Goal: Information Seeking & Learning: Understand process/instructions

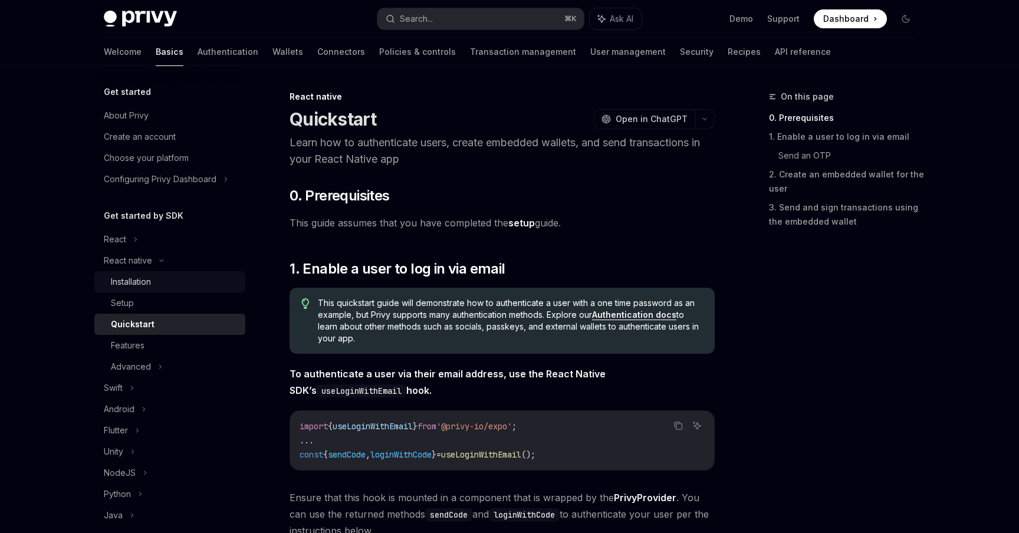
click at [132, 287] on div "Installation" at bounding box center [131, 282] width 40 height 14
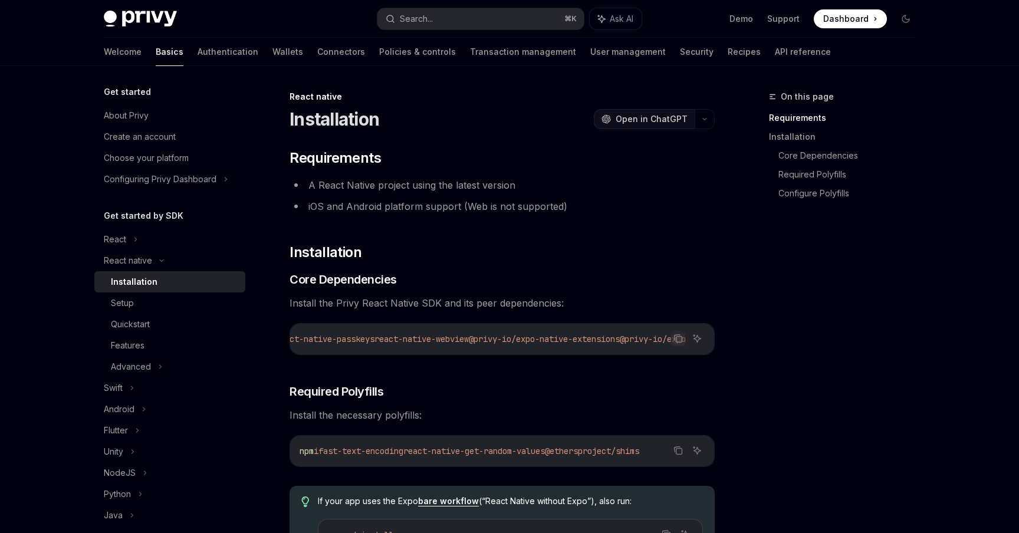
click at [683, 121] on span "Open in ChatGPT" at bounding box center [652, 119] width 72 height 12
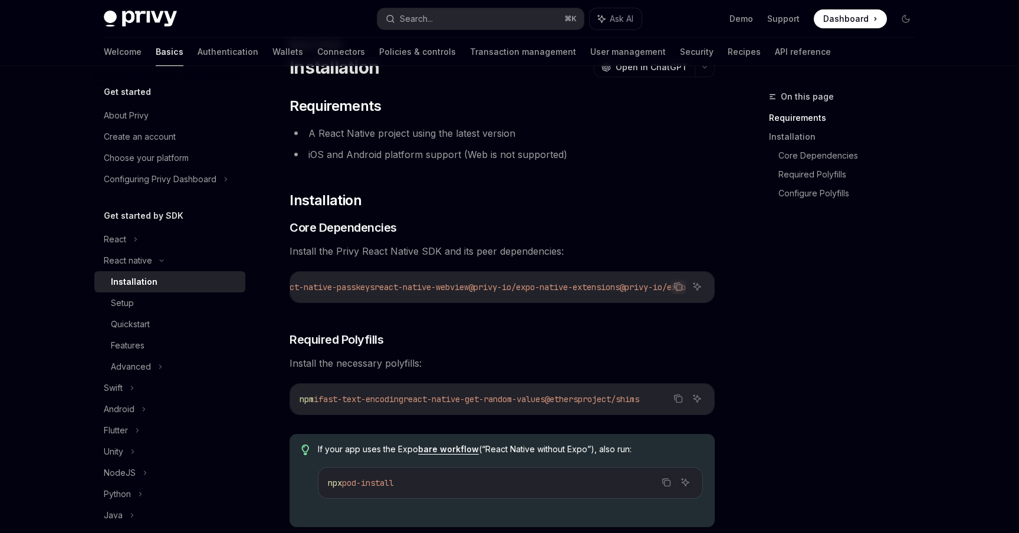
scroll to position [63, 0]
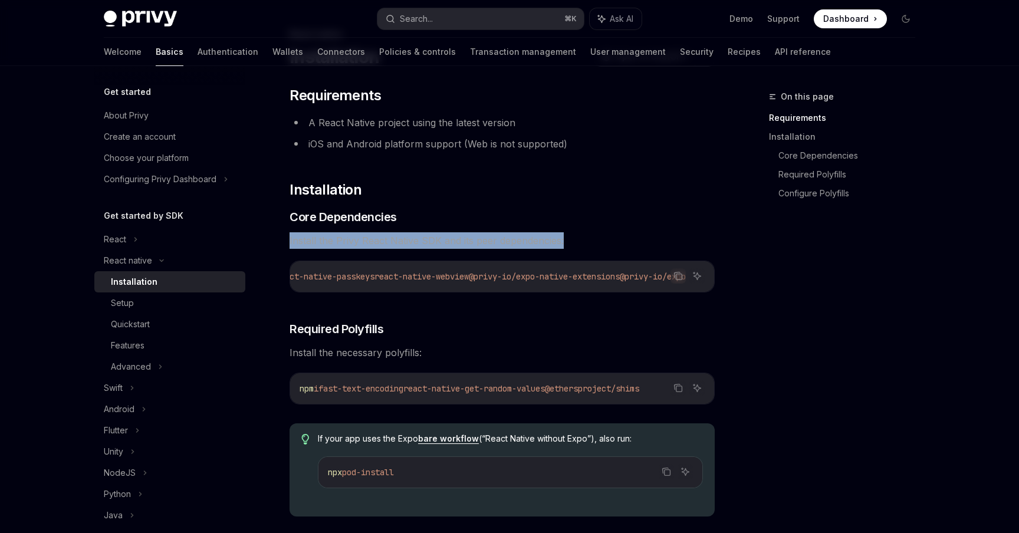
drag, startPoint x: 585, startPoint y: 234, endPoint x: 278, endPoint y: 245, distance: 306.8
copy span "Install the Privy React Native SDK and its peer dependencies:"
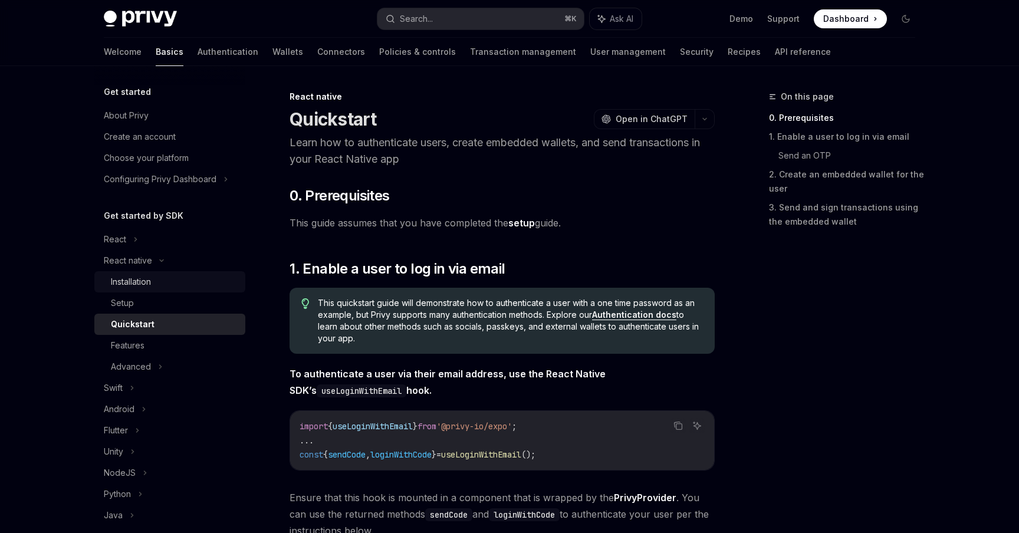
click at [164, 282] on div "Installation" at bounding box center [174, 282] width 127 height 14
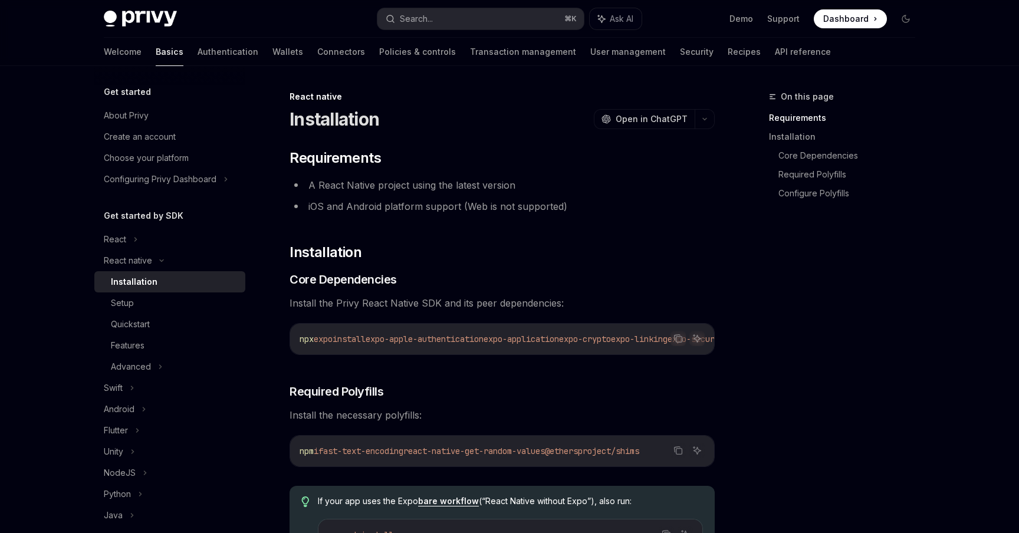
scroll to position [34, 0]
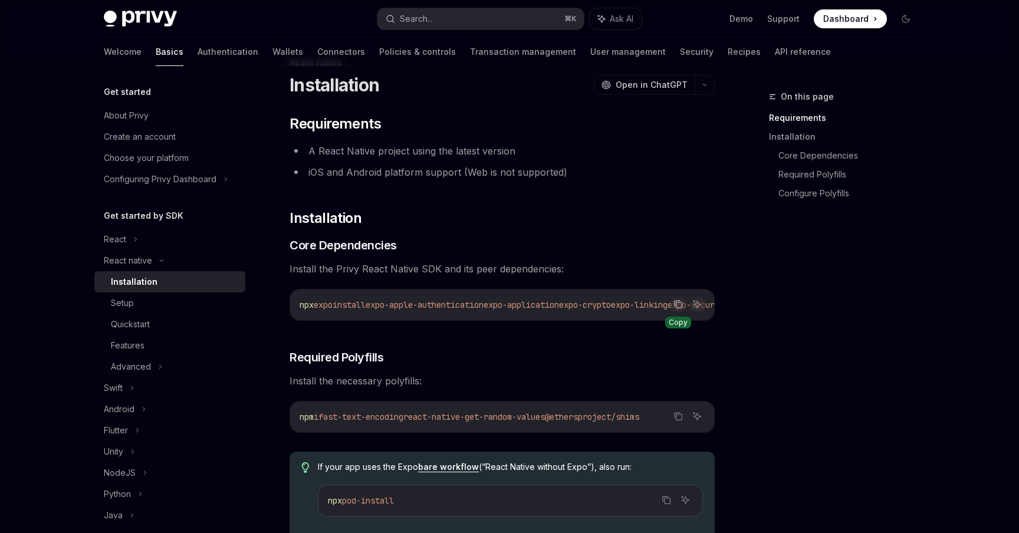
click at [676, 304] on icon "Copy the contents from the code block" at bounding box center [679, 306] width 6 height 6
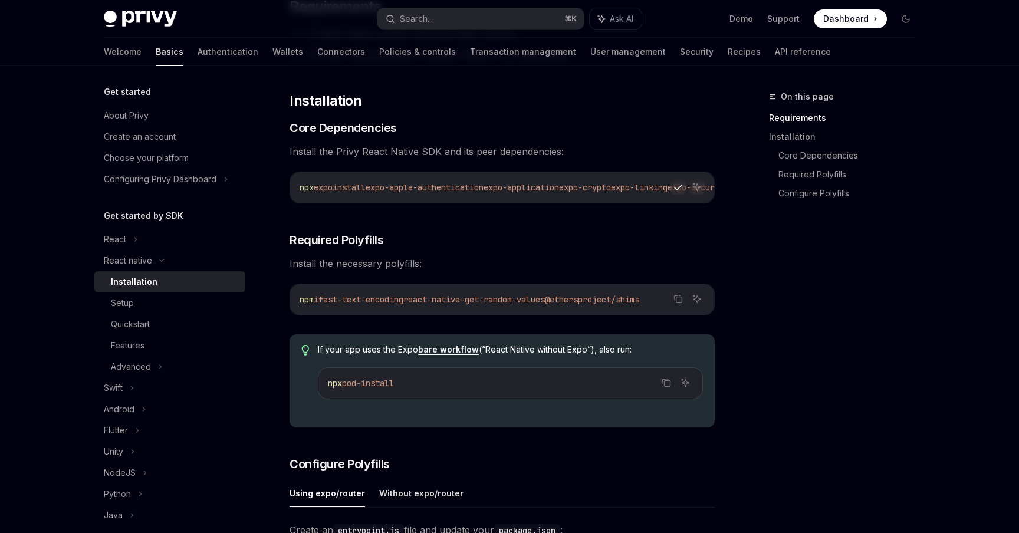
scroll to position [154, 0]
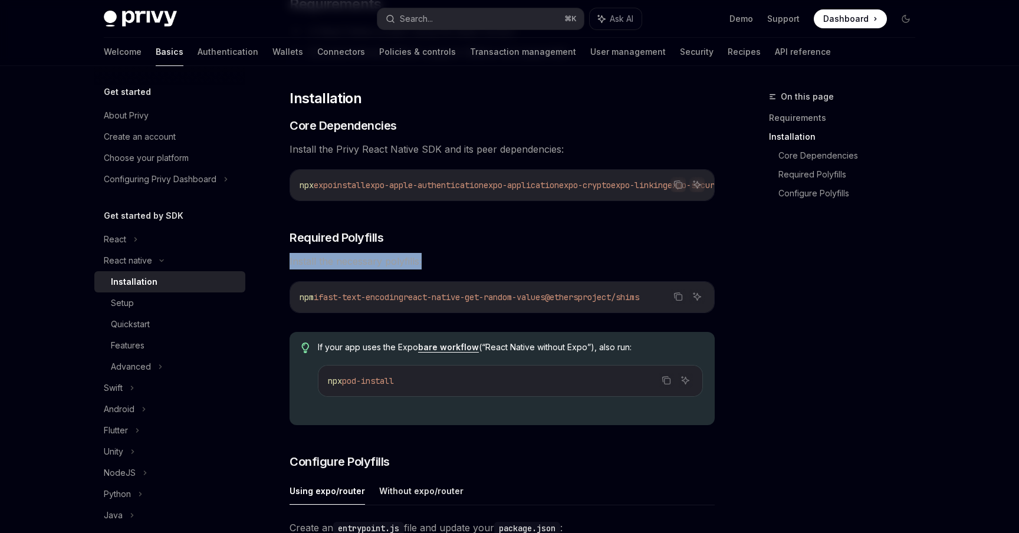
drag, startPoint x: 430, startPoint y: 267, endPoint x: 286, endPoint y: 265, distance: 143.9
copy span "Install the necessary polyfills:"
click at [682, 185] on icon "Copy the contents from the code block" at bounding box center [677, 184] width 9 height 9
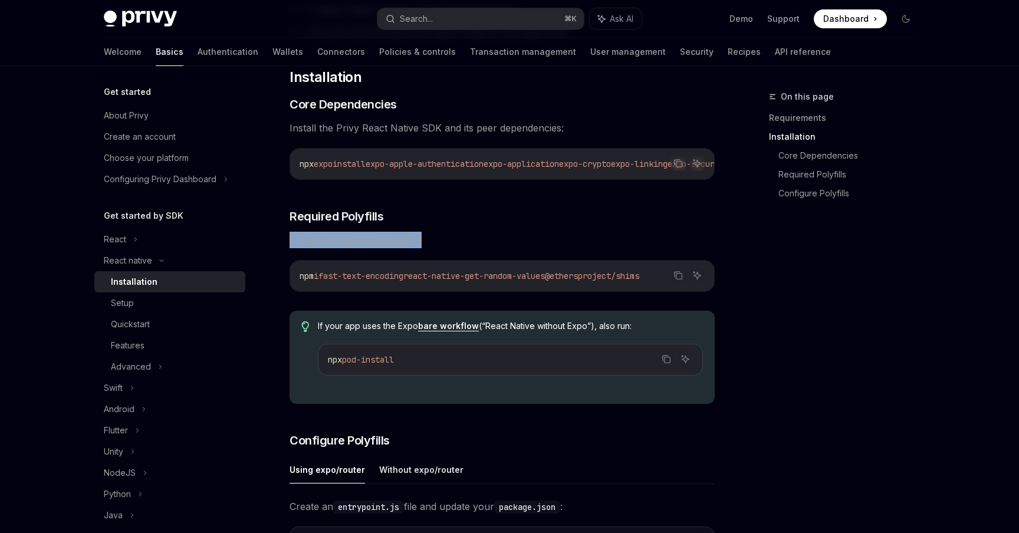
click at [415, 235] on div "​ Requirements A React Native project using the latest version iOS and Android …" at bounding box center [502, 483] width 425 height 1020
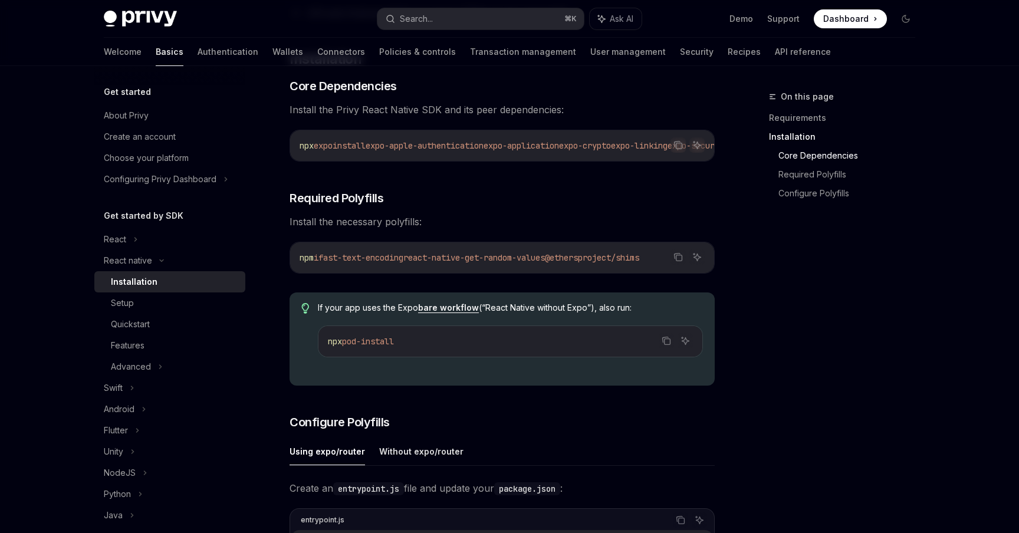
scroll to position [207, 0]
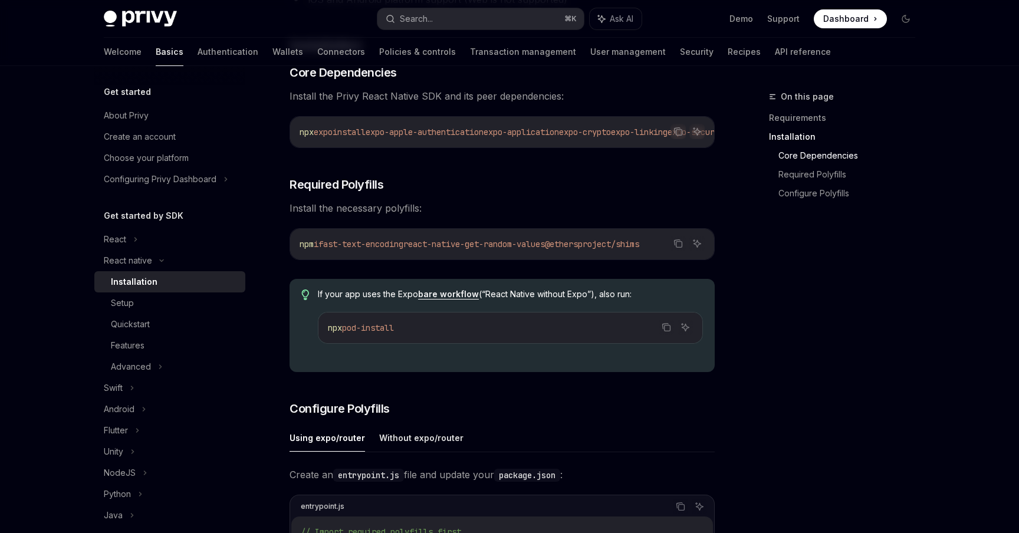
drag, startPoint x: 653, startPoint y: 298, endPoint x: 317, endPoint y: 301, distance: 335.5
click at [318, 300] on span "If your app uses the Expo bare workflow (“React Native without Expo”), also run:" at bounding box center [510, 294] width 385 height 12
copy span "If your app uses the Expo bare workflow (“React Native without Expo”), also run:"
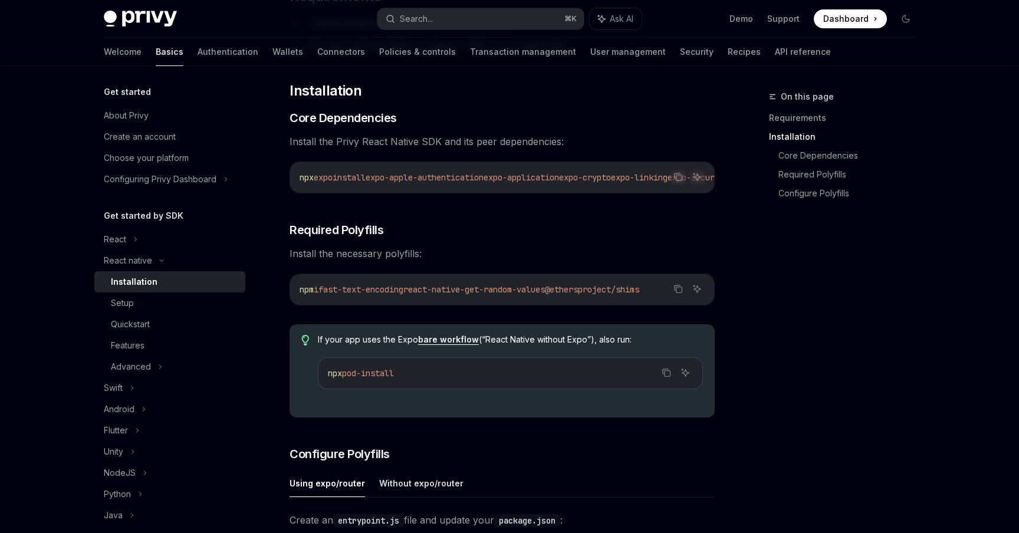
scroll to position [159, 0]
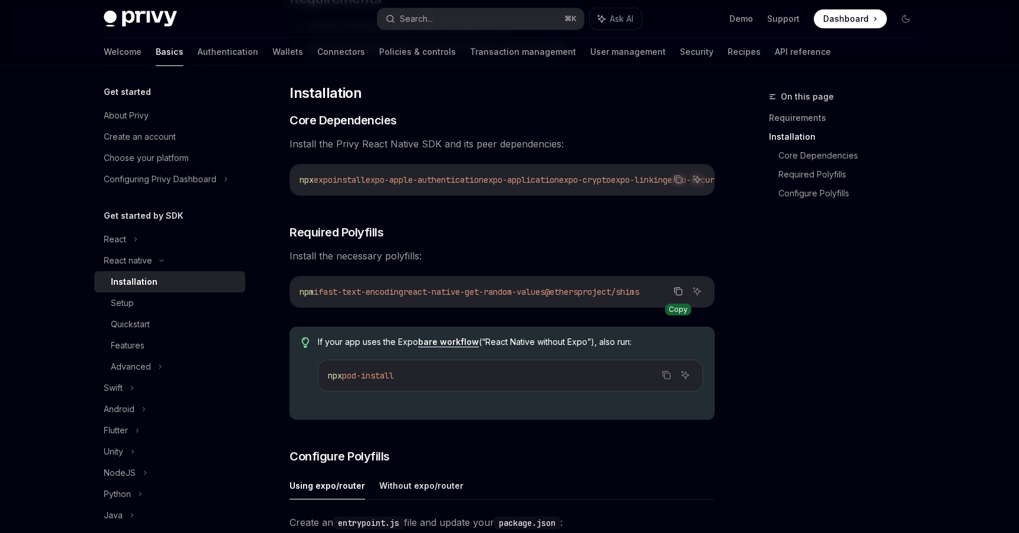
click at [675, 293] on icon "Copy the contents from the code block" at bounding box center [678, 290] width 6 height 5
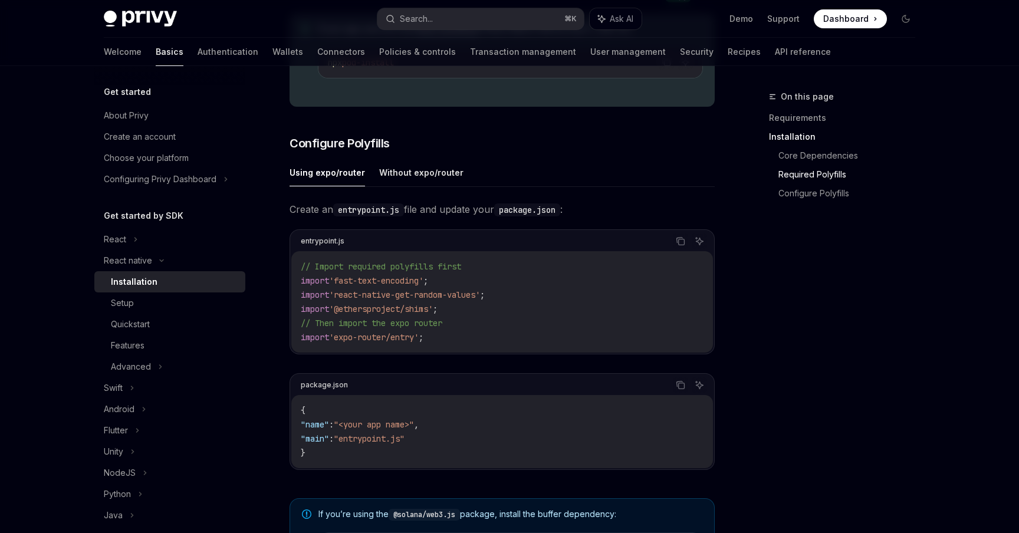
scroll to position [482, 0]
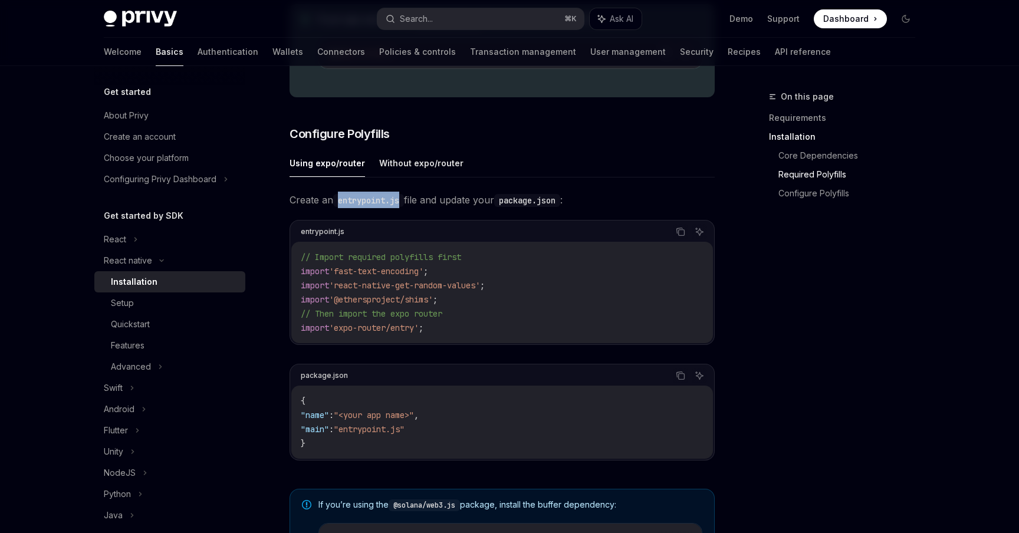
drag, startPoint x: 338, startPoint y: 205, endPoint x: 408, endPoint y: 209, distance: 70.3
click at [404, 207] on code "entrypoint.js" at bounding box center [368, 200] width 71 height 13
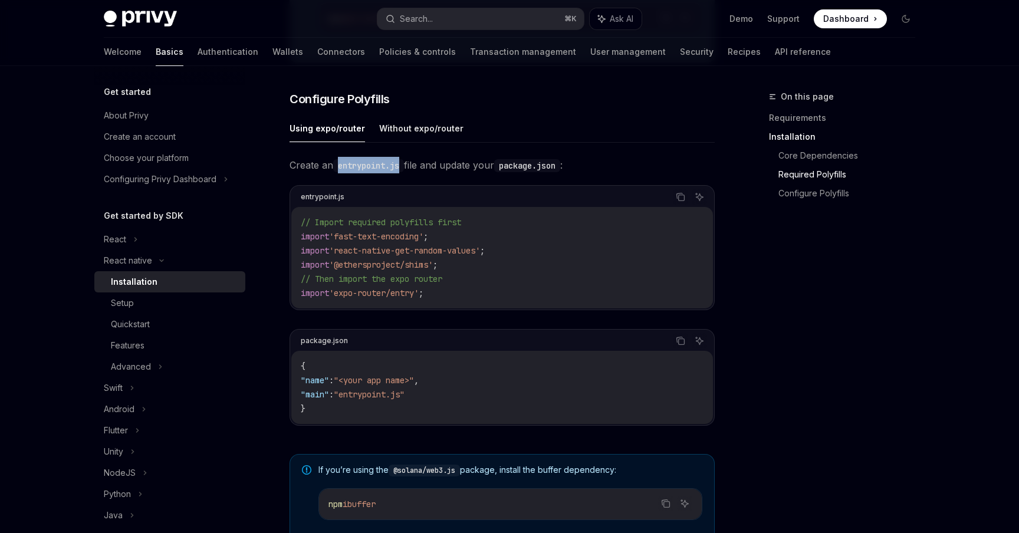
scroll to position [516, 0]
copy code "entrypoint.js"
click at [679, 202] on icon "Copy the contents from the code block" at bounding box center [680, 197] width 9 height 9
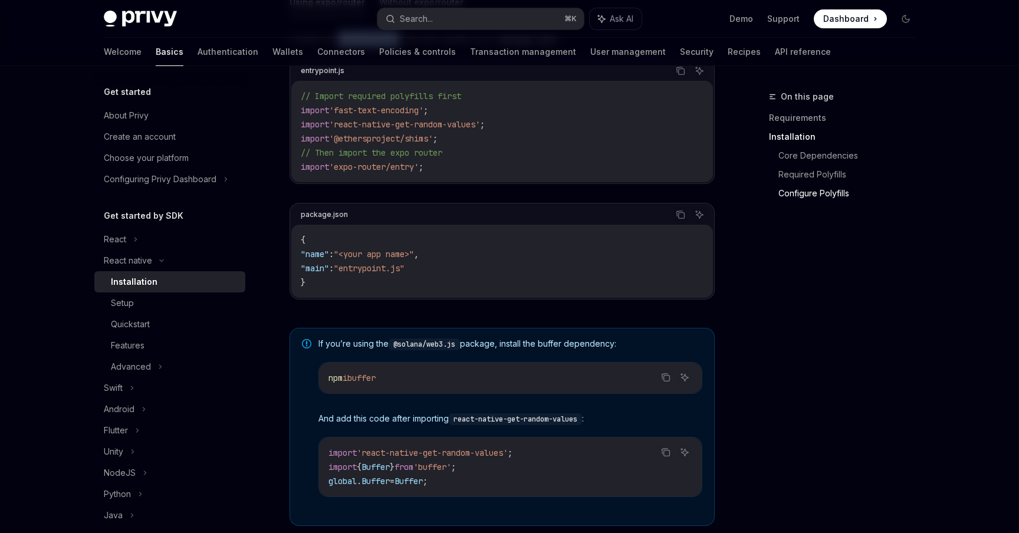
scroll to position [637, 0]
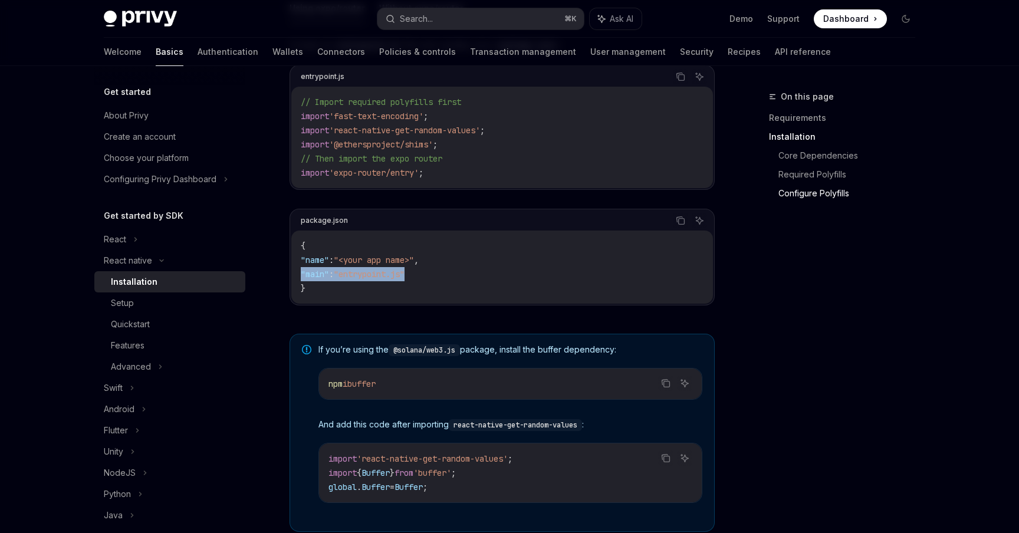
drag, startPoint x: 427, startPoint y: 278, endPoint x: 300, endPoint y: 278, distance: 127.4
click at [300, 278] on div "{ "name" : "<your app name>" , "main" : "entrypoint.js" }" at bounding box center [502, 267] width 422 height 73
copy span ""main" : "entrypoint.js""
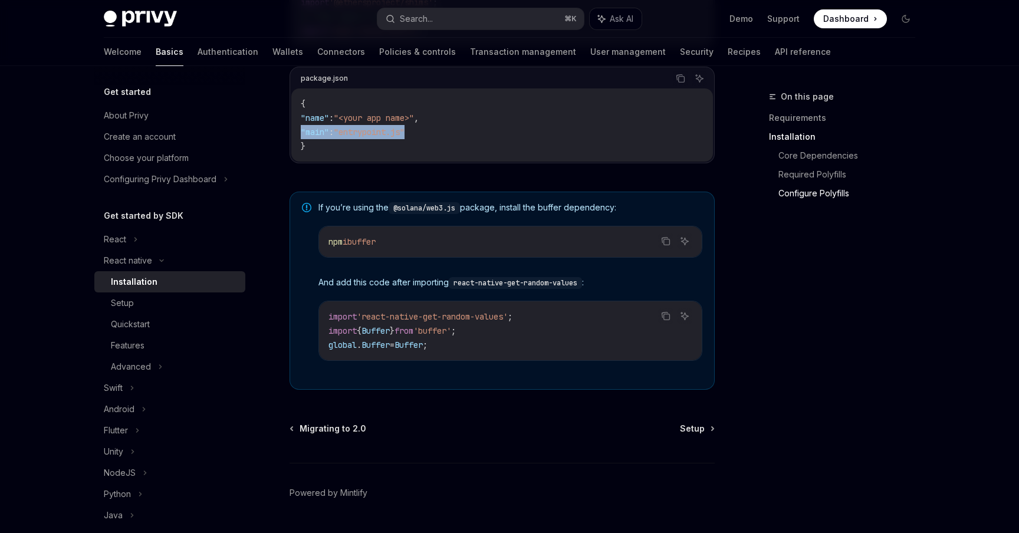
scroll to position [815, 0]
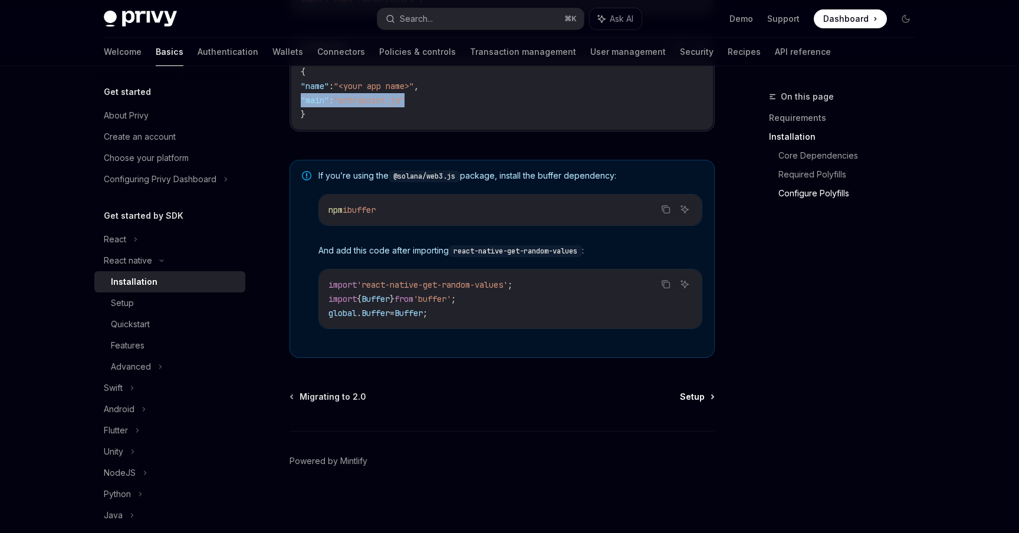
click at [688, 392] on span "Setup" at bounding box center [692, 397] width 25 height 12
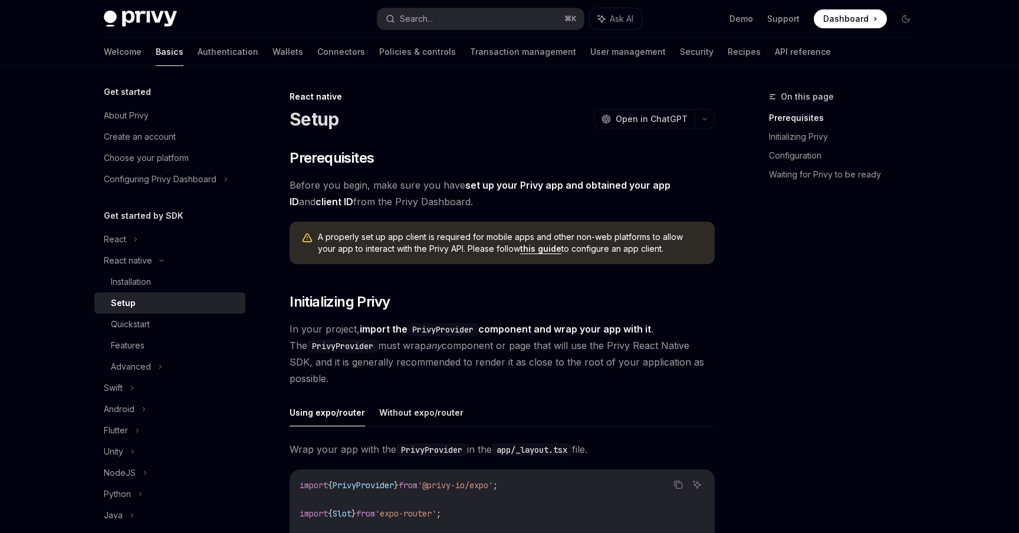
drag, startPoint x: 466, startPoint y: 201, endPoint x: 278, endPoint y: 190, distance: 188.4
copy span "Before you begin, make sure you have set up your Privy app and obtained your ap…"
click at [557, 203] on span "Before you begin, make sure you have set up your Privy app and obtained your ap…" at bounding box center [502, 193] width 425 height 33
click at [650, 185] on link "set up your Privy app and obtained your app ID" at bounding box center [480, 193] width 381 height 29
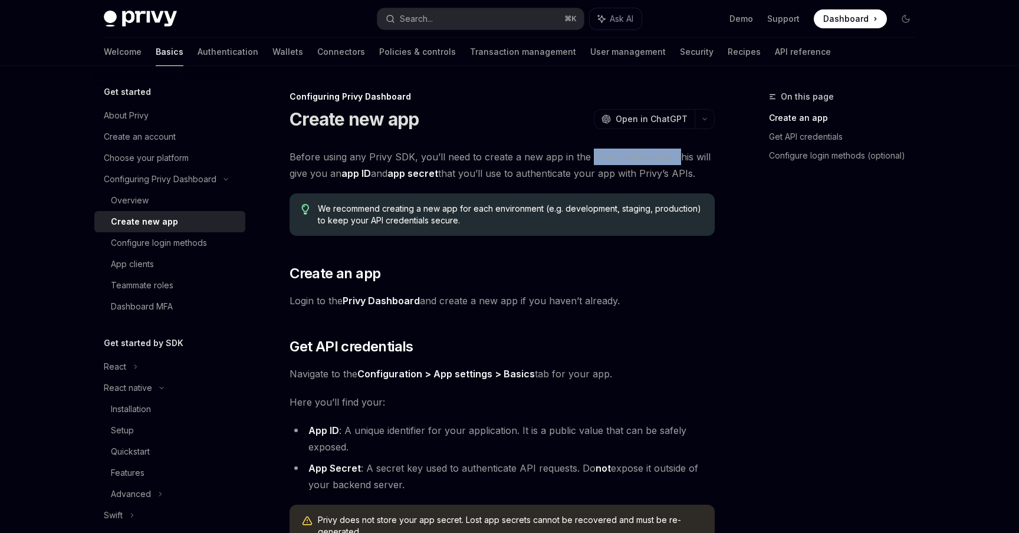
drag, startPoint x: 586, startPoint y: 156, endPoint x: 670, endPoint y: 157, distance: 84.3
click at [669, 157] on span "Before using any Privy SDK, you’ll need to create a new app in the Privy Dashbo…" at bounding box center [502, 165] width 425 height 33
click at [625, 179] on span "Before using any Privy SDK, you’ll need to create a new app in the Privy Dashbo…" at bounding box center [502, 165] width 425 height 33
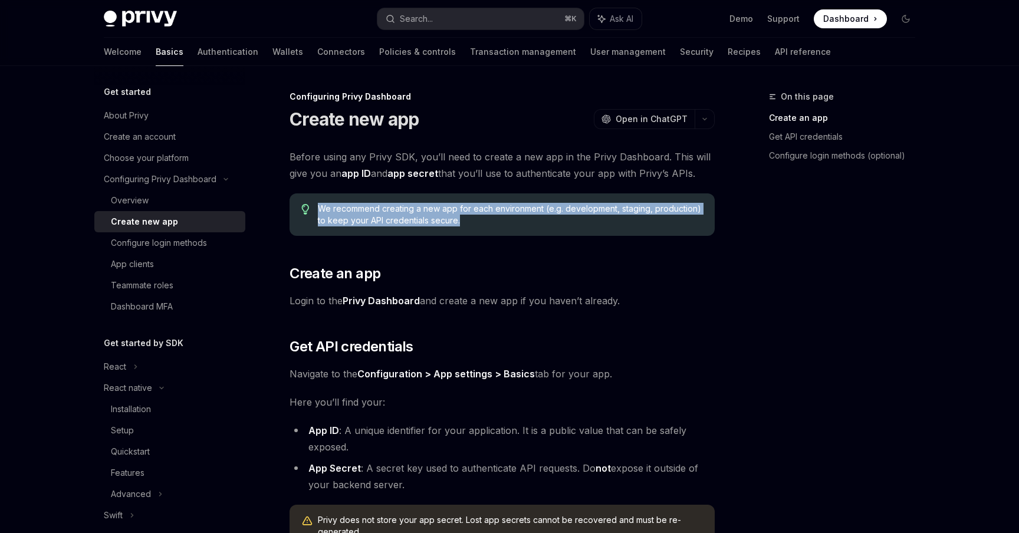
drag, startPoint x: 471, startPoint y: 220, endPoint x: 311, endPoint y: 209, distance: 160.2
click at [311, 209] on div "We recommend creating a new app for each environment (e.g. development, staging…" at bounding box center [502, 214] width 425 height 42
click at [488, 215] on span "We recommend creating a new app for each environment (e.g. development, staging…" at bounding box center [510, 215] width 385 height 24
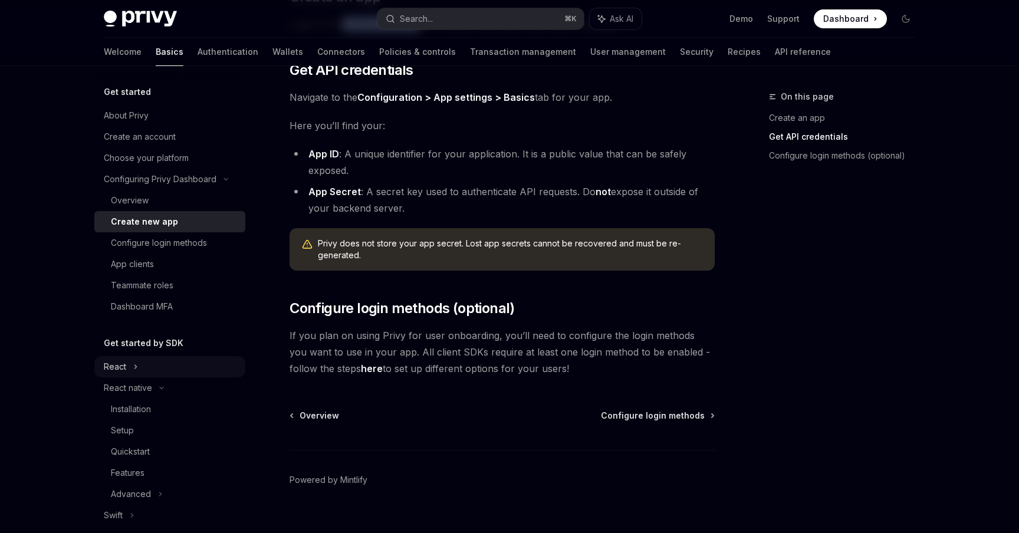
scroll to position [22, 0]
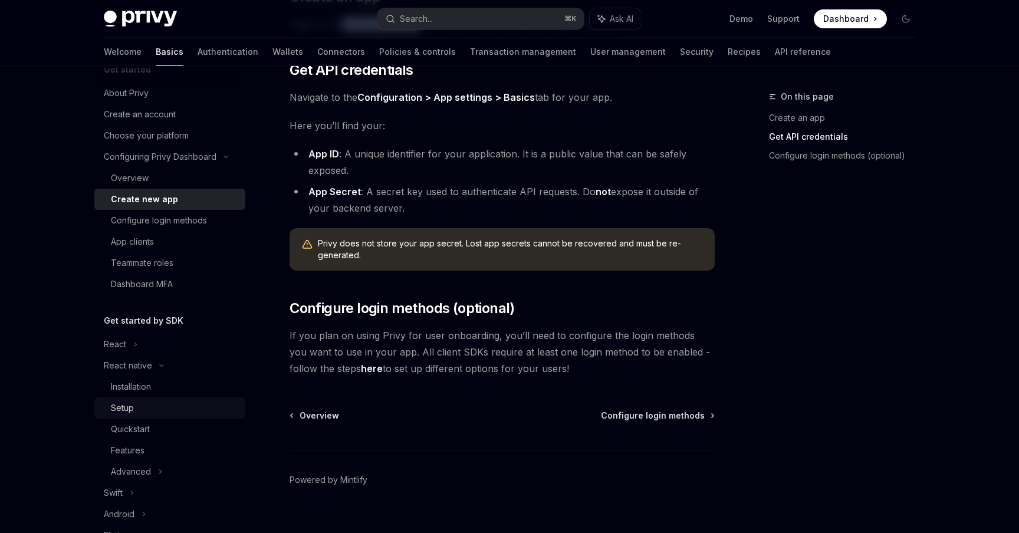
click at [126, 410] on div "Setup" at bounding box center [122, 408] width 23 height 14
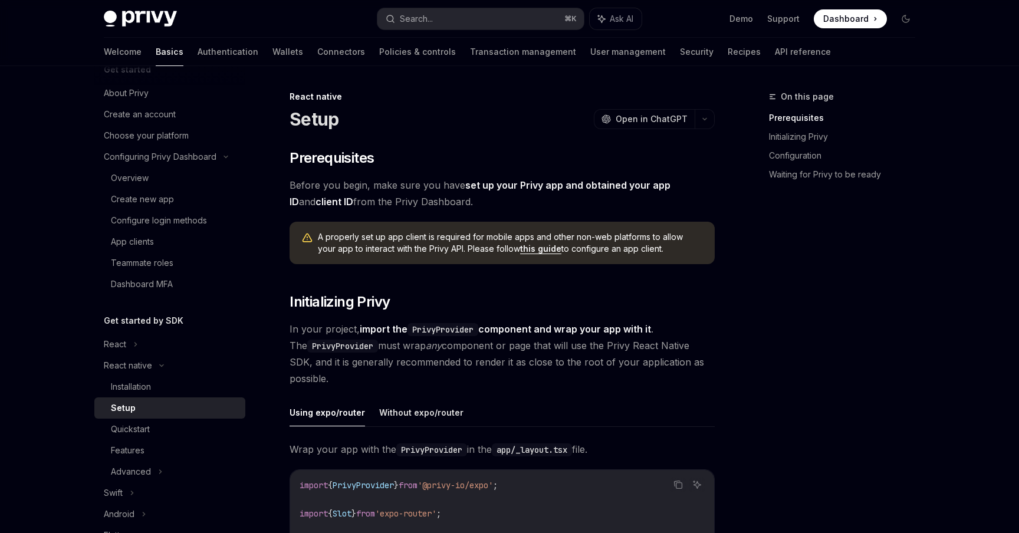
click at [315, 202] on link "client ID" at bounding box center [334, 202] width 38 height 12
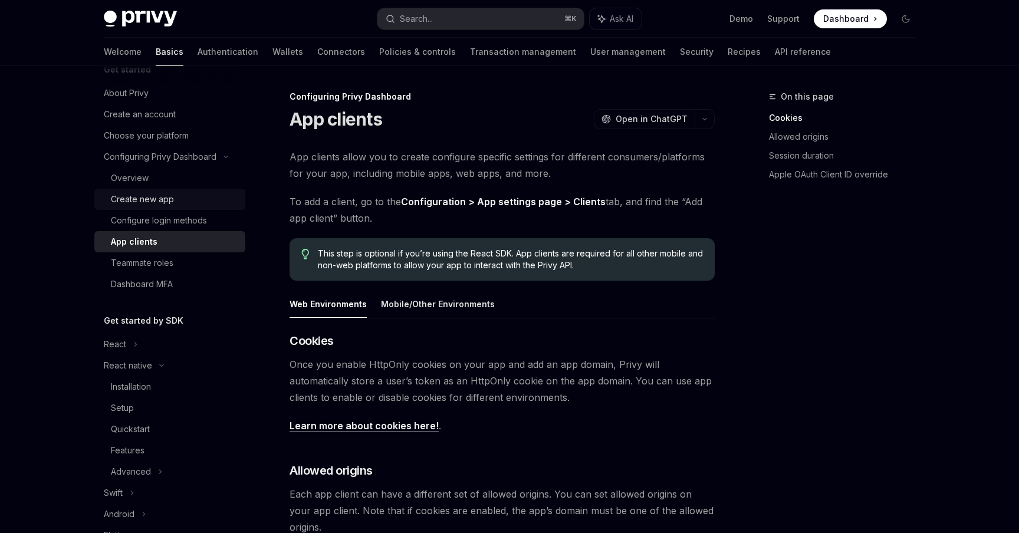
click at [169, 203] on div "Create new app" at bounding box center [142, 199] width 63 height 14
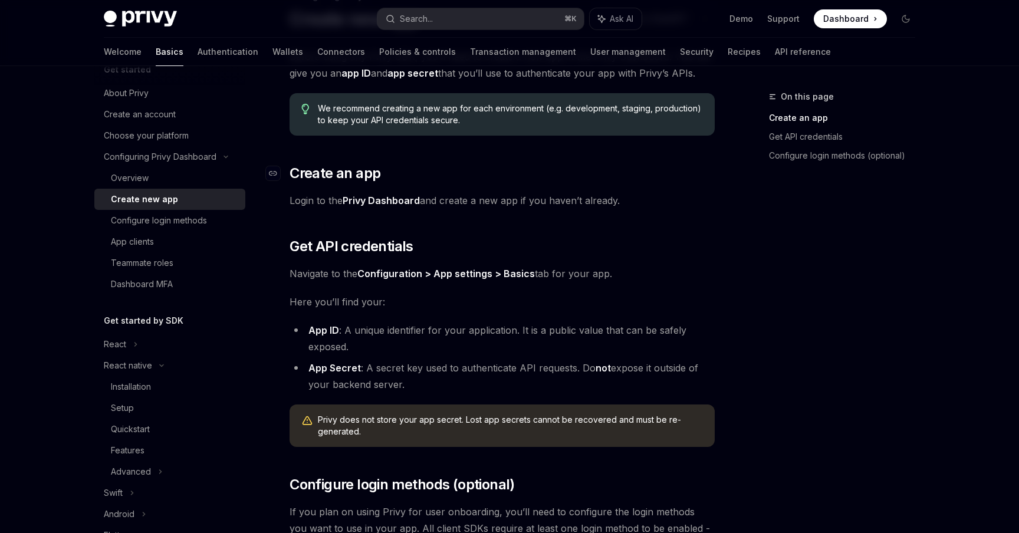
scroll to position [101, 0]
click at [165, 183] on div "Overview" at bounding box center [174, 178] width 127 height 14
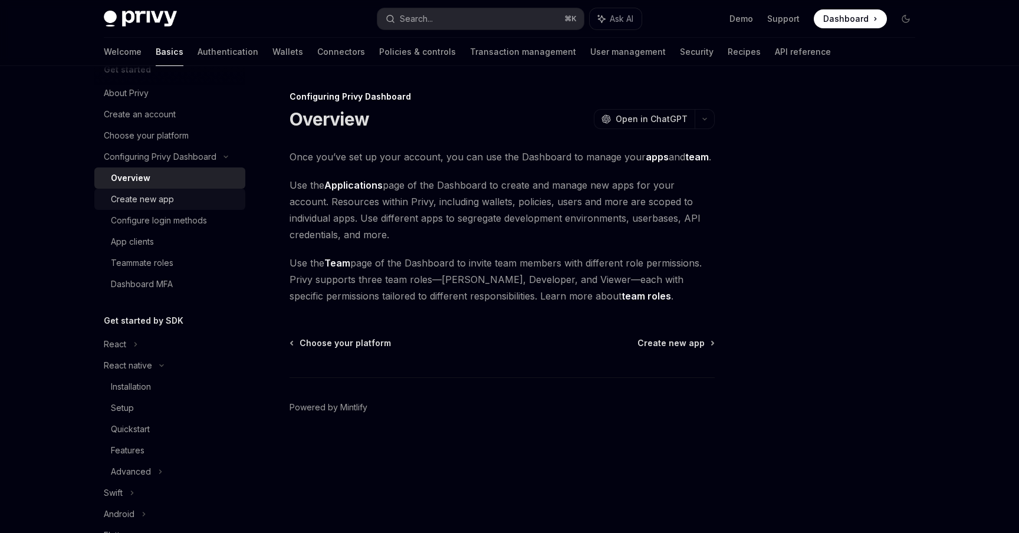
click at [160, 199] on div "Create new app" at bounding box center [142, 199] width 63 height 14
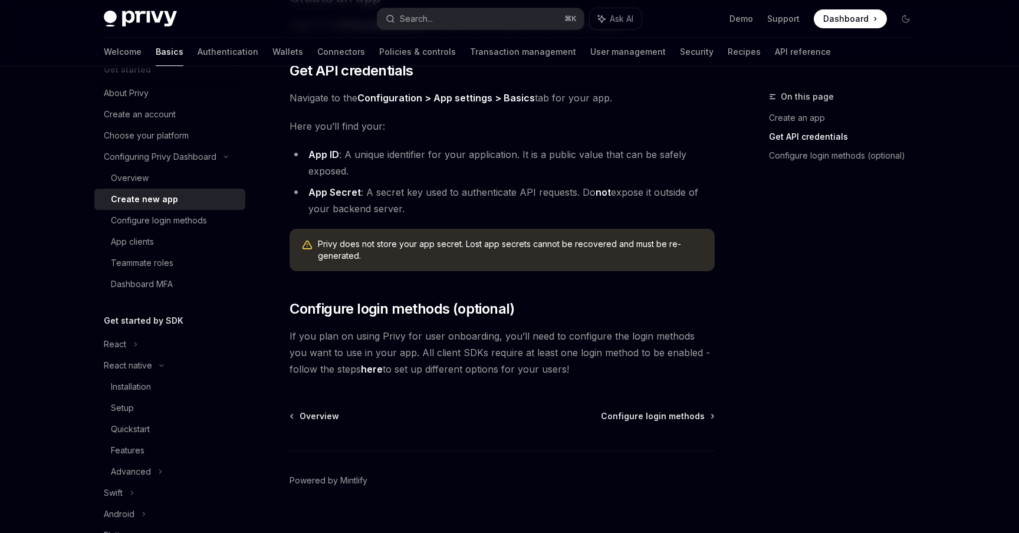
scroll to position [295, 0]
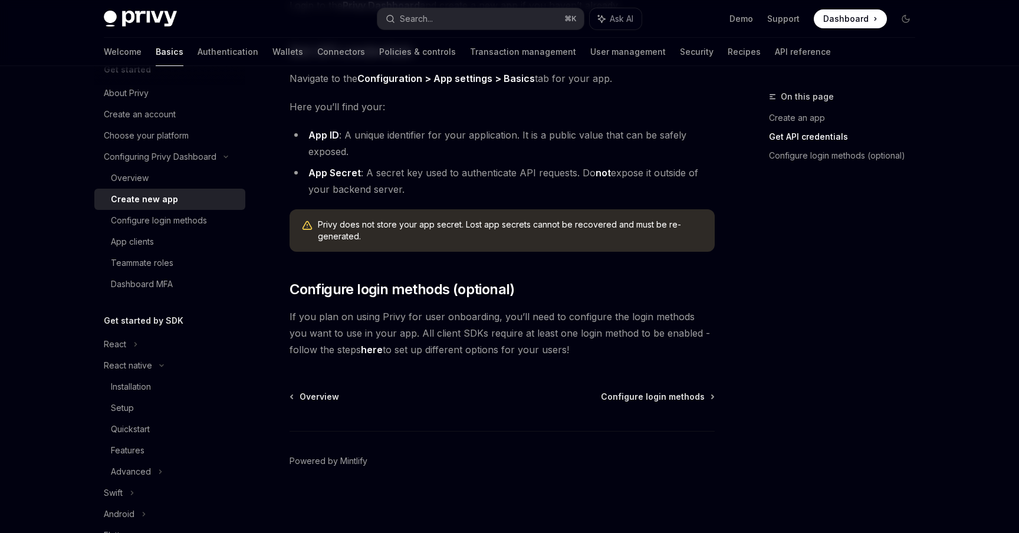
drag, startPoint x: 288, startPoint y: 314, endPoint x: 564, endPoint y: 345, distance: 278.3
click at [564, 344] on div "Configuring Privy Dashboard Create new app OpenAI Open in ChatGPT OpenAI Open i…" at bounding box center [391, 163] width 651 height 739
copy span "If you plan on using Privy for user onboarding, you’ll need to configure the lo…"
click at [635, 397] on span "Configure login methods" at bounding box center [653, 397] width 104 height 12
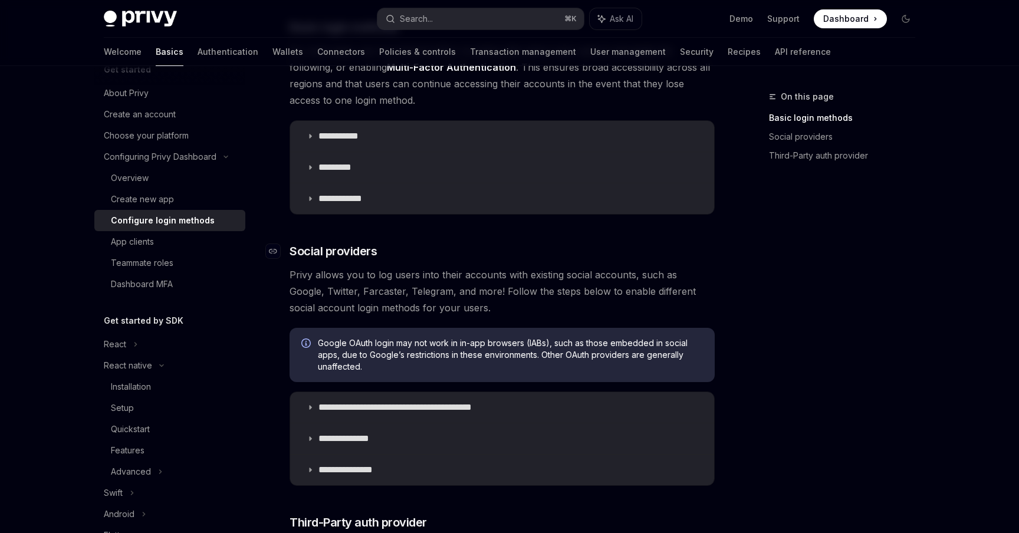
scroll to position [222, 0]
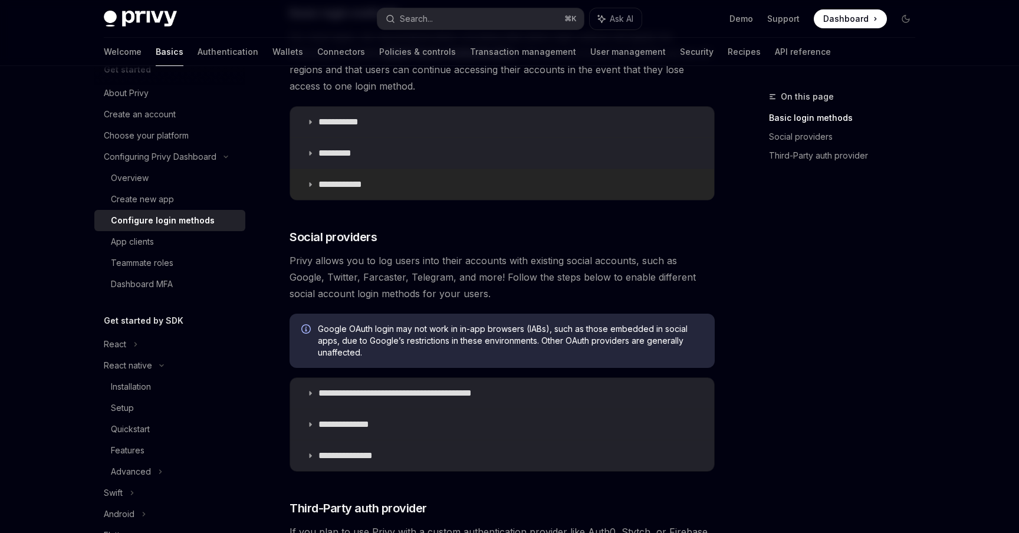
click at [352, 187] on p "**********" at bounding box center [344, 185] width 52 height 12
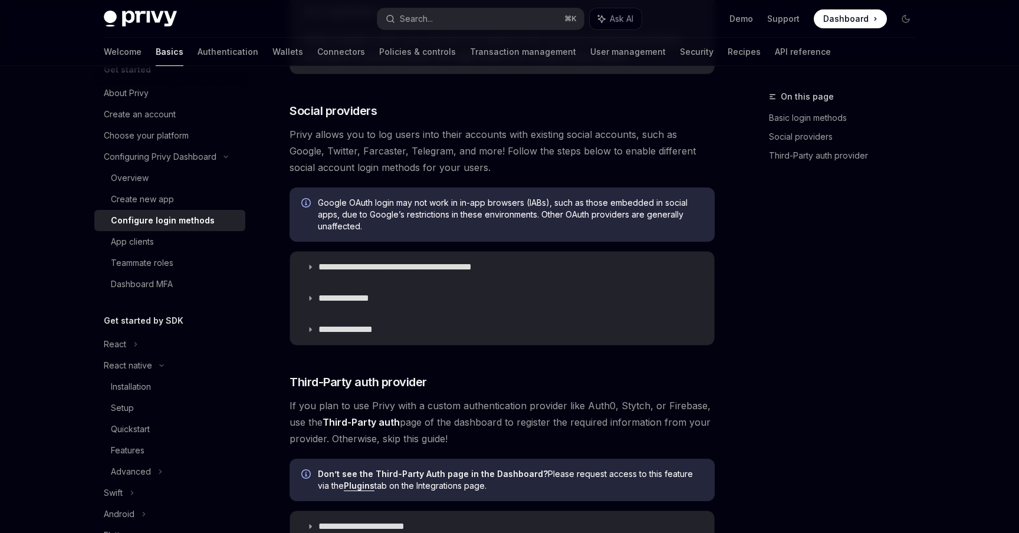
scroll to position [696, 0]
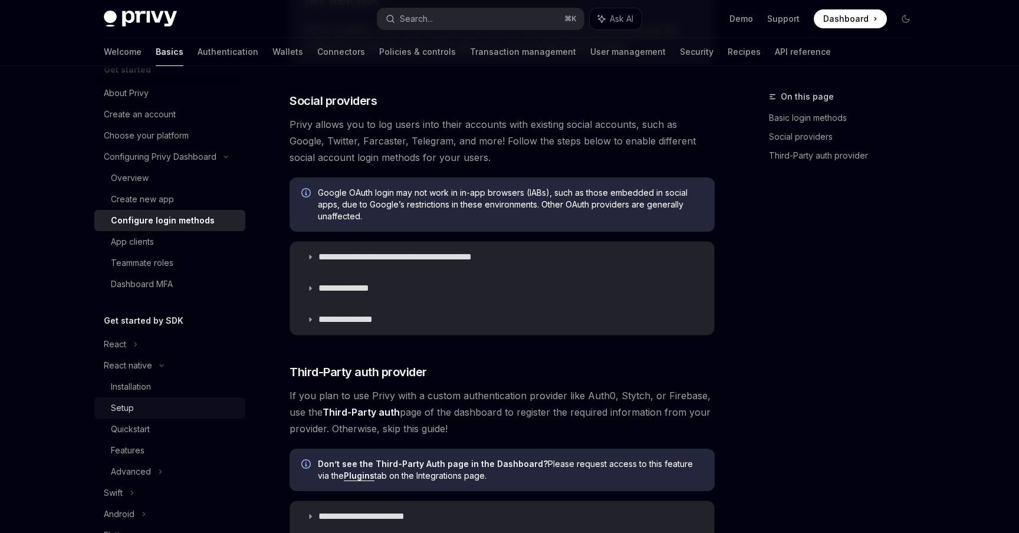
click at [148, 403] on div "Setup" at bounding box center [174, 408] width 127 height 14
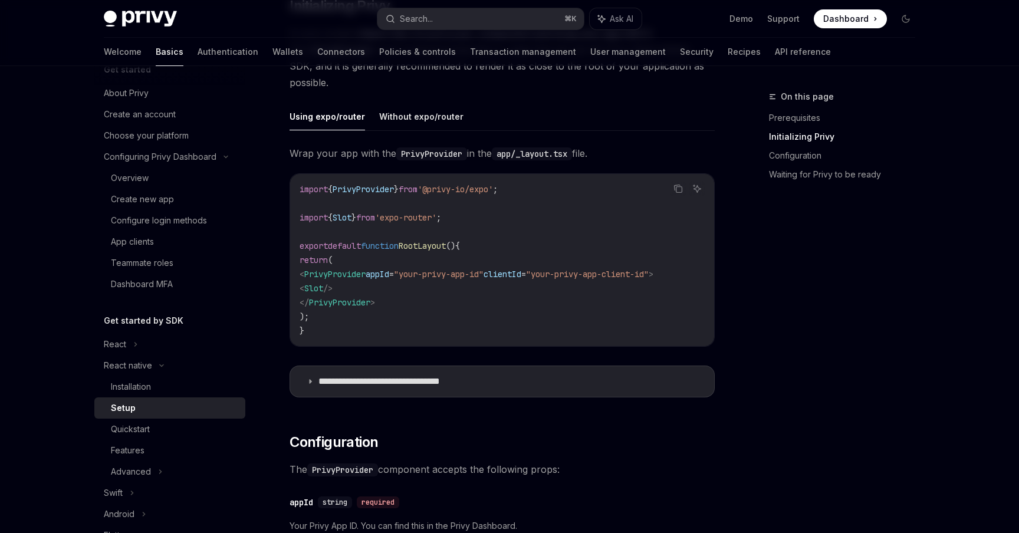
scroll to position [297, 0]
click at [334, 385] on p "**********" at bounding box center [397, 380] width 159 height 12
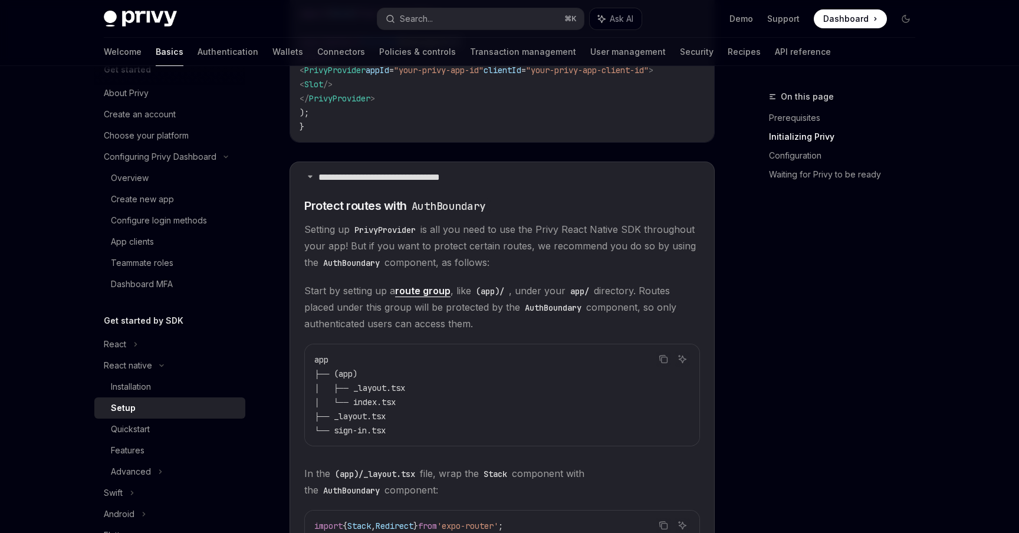
scroll to position [495, 0]
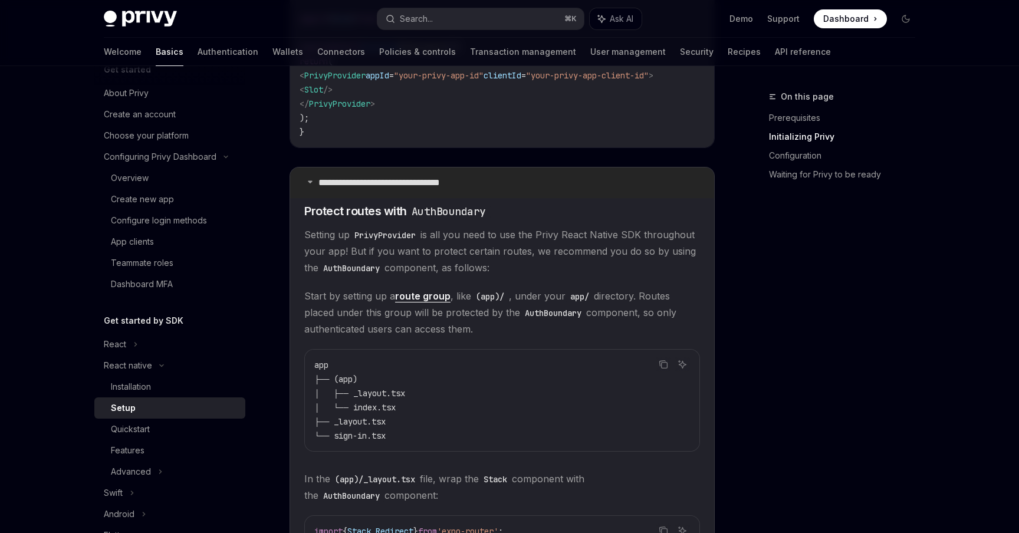
click at [309, 180] on summary "**********" at bounding box center [502, 182] width 424 height 31
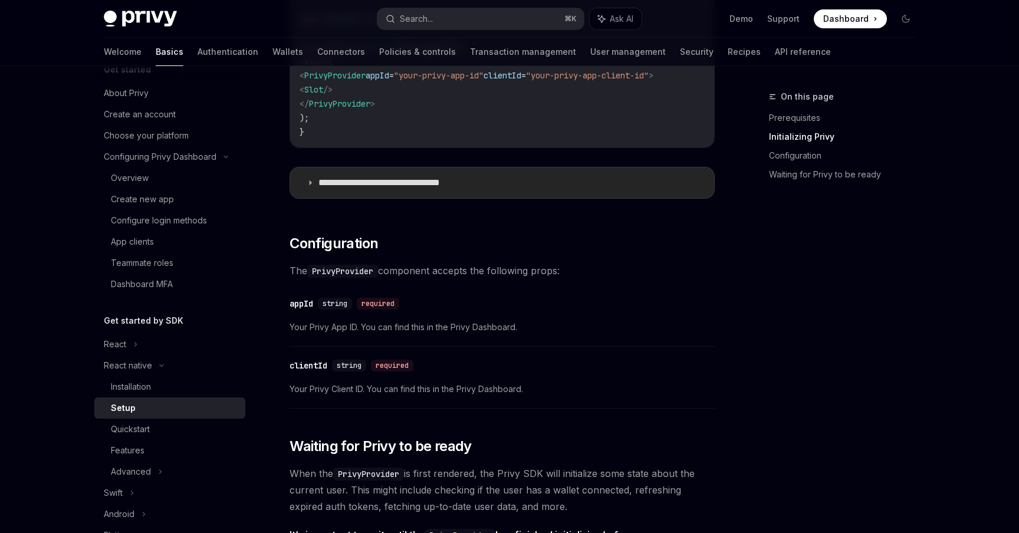
click at [384, 193] on summary "**********" at bounding box center [502, 182] width 424 height 31
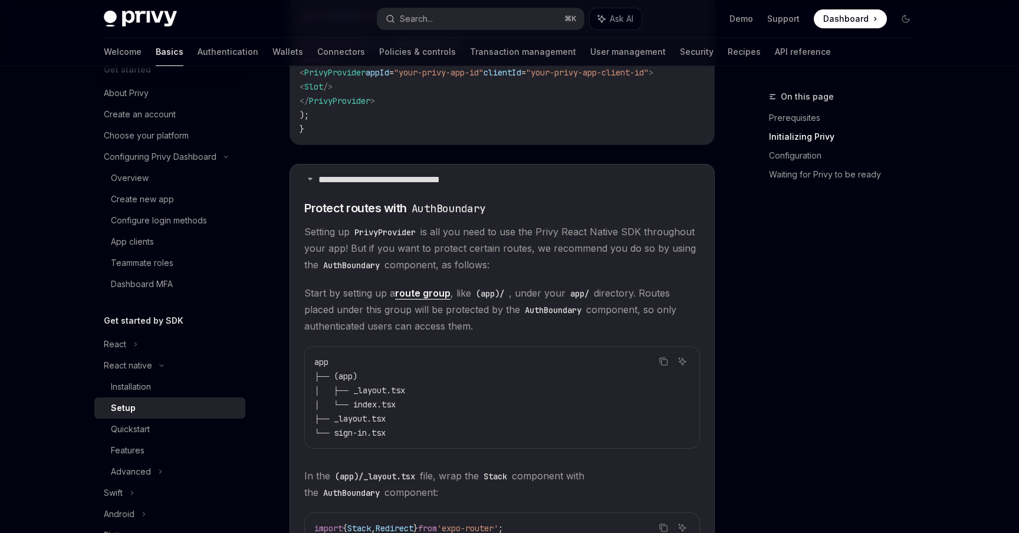
scroll to position [494, 0]
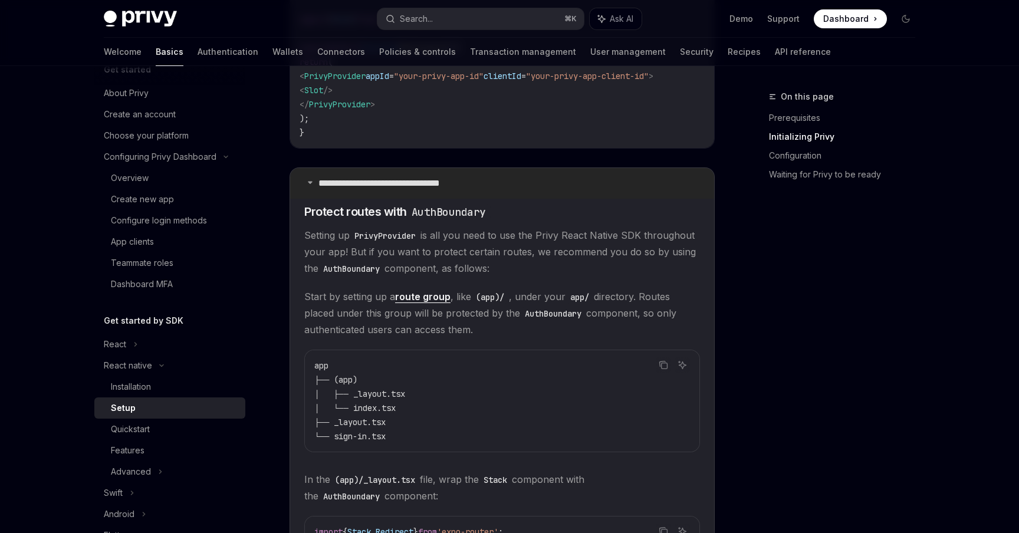
click at [309, 182] on summary "**********" at bounding box center [502, 183] width 424 height 31
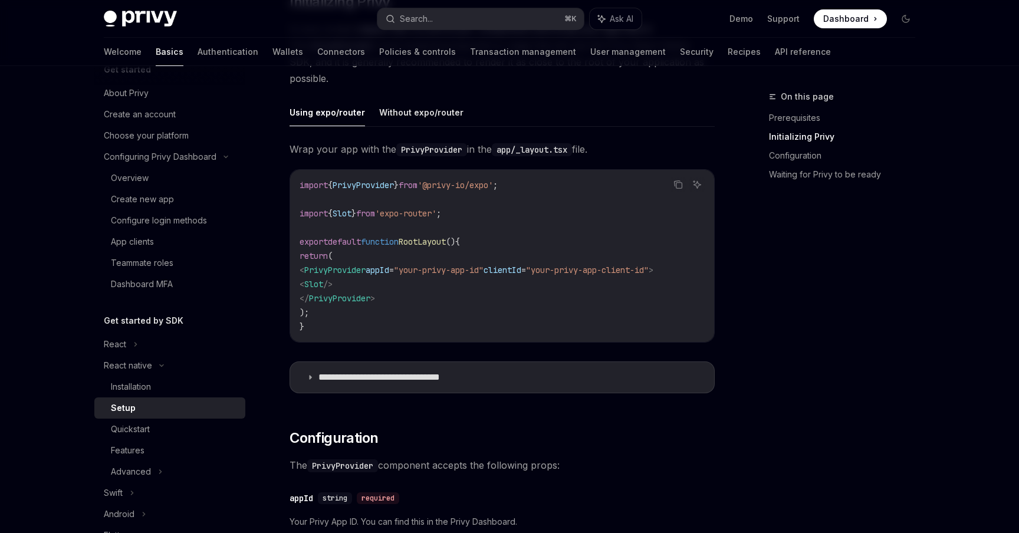
scroll to position [315, 0]
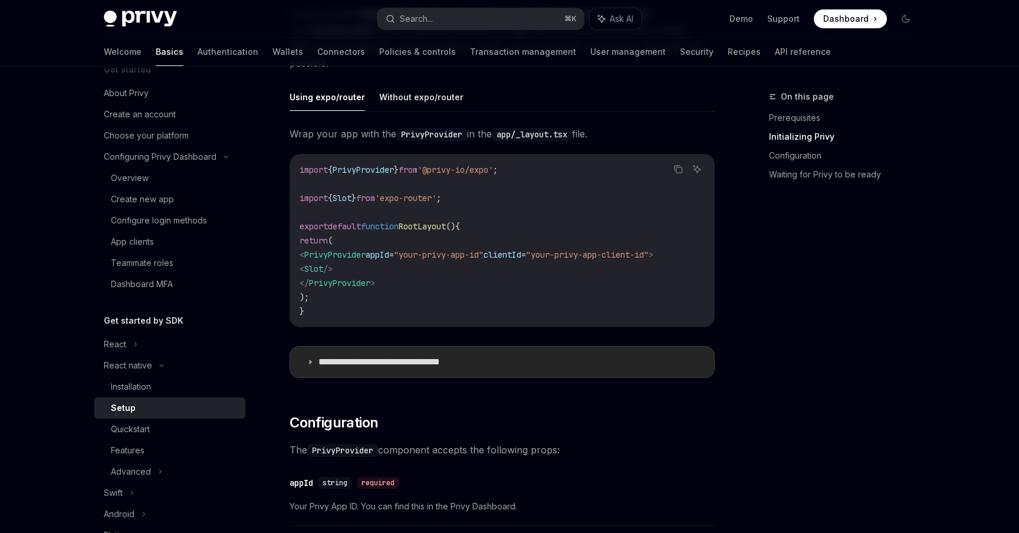
click at [395, 368] on p "**********" at bounding box center [397, 362] width 159 height 12
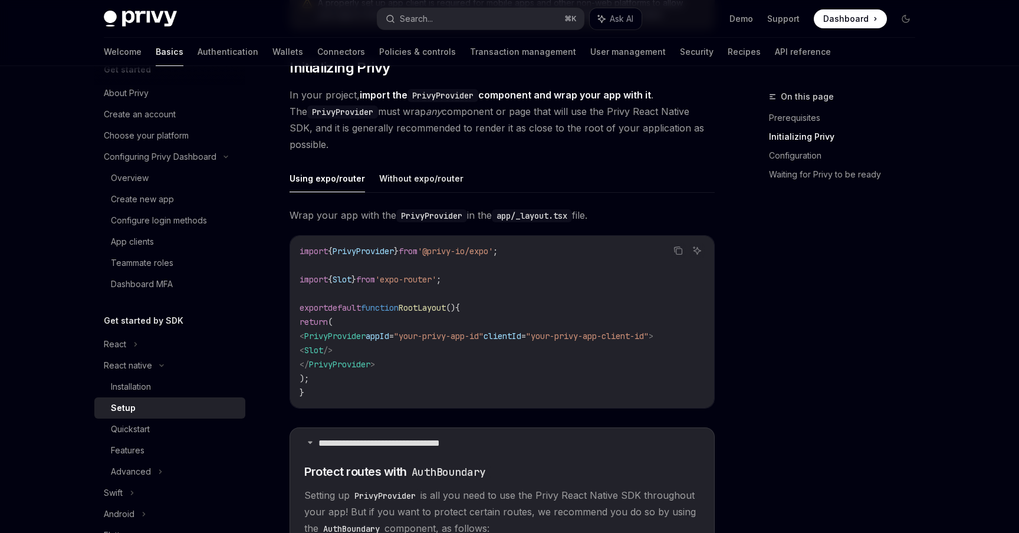
scroll to position [225, 0]
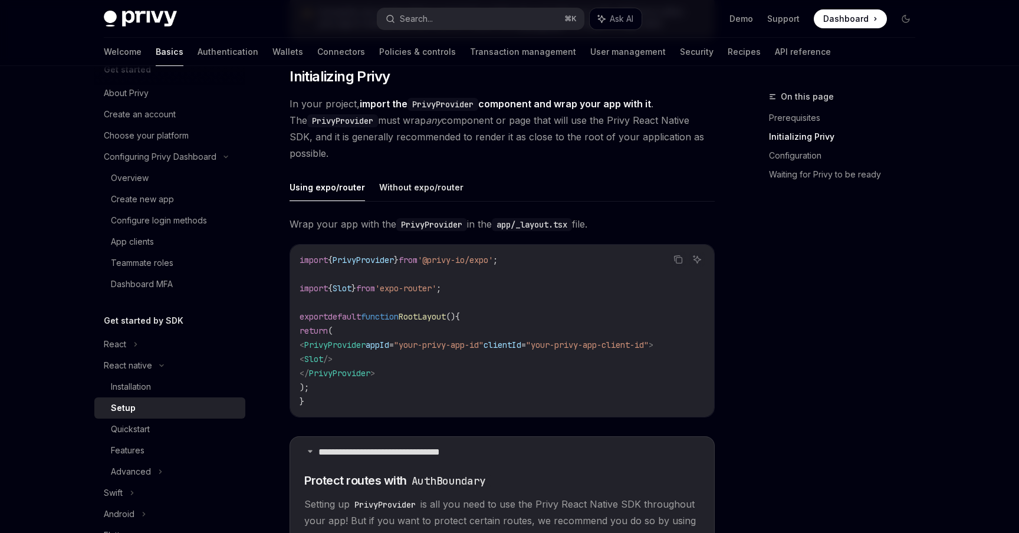
click at [535, 258] on code "import { PrivyProvider } from '@privy-io/expo' ; import { Slot } from 'expo-rou…" at bounding box center [502, 331] width 405 height 156
drag, startPoint x: 526, startPoint y: 258, endPoint x: 294, endPoint y: 259, distance: 232.3
click at [294, 259] on div "import { PrivyProvider } from '@privy-io/expo' ; import { Slot } from 'expo-rou…" at bounding box center [502, 331] width 424 height 172
copy span "import { PrivyProvider } from '@privy-io/expo' ;"
click at [445, 317] on span "RootLayout" at bounding box center [422, 316] width 47 height 11
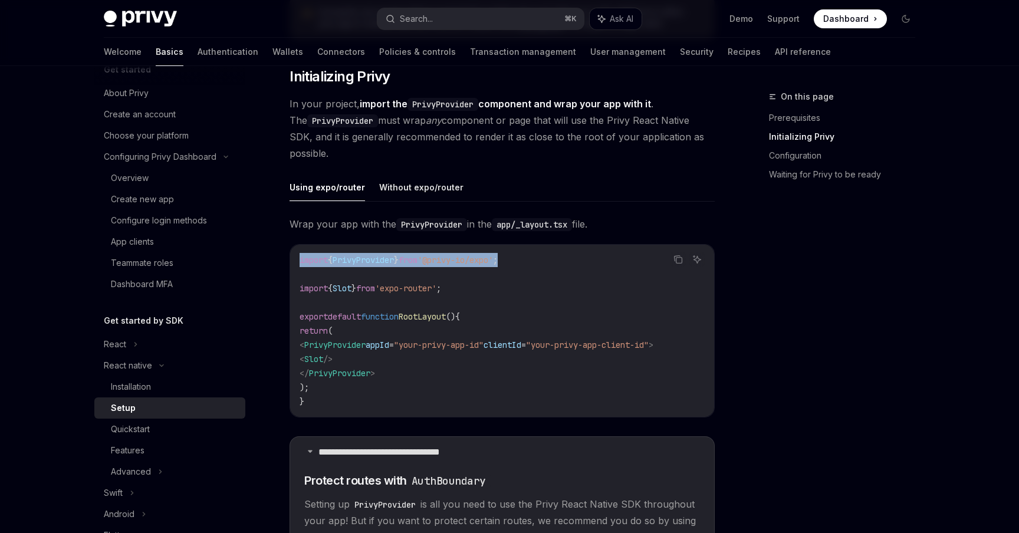
click at [445, 317] on span "RootLayout" at bounding box center [422, 316] width 47 height 11
copy span "RootLayout"
drag, startPoint x: 546, startPoint y: 253, endPoint x: 288, endPoint y: 255, distance: 257.7
copy span "import { PrivyProvider } from '@privy-io/expo' ;"
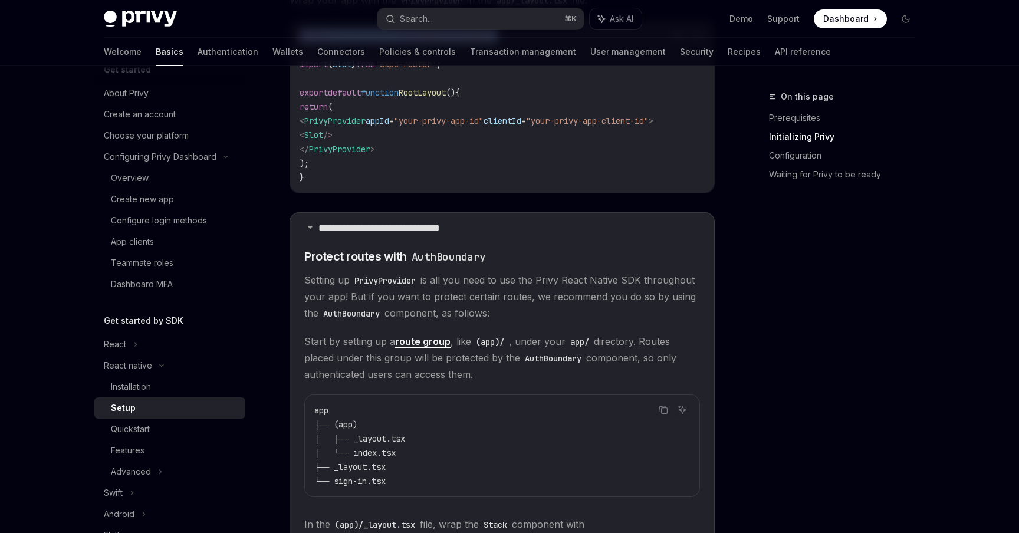
scroll to position [512, 0]
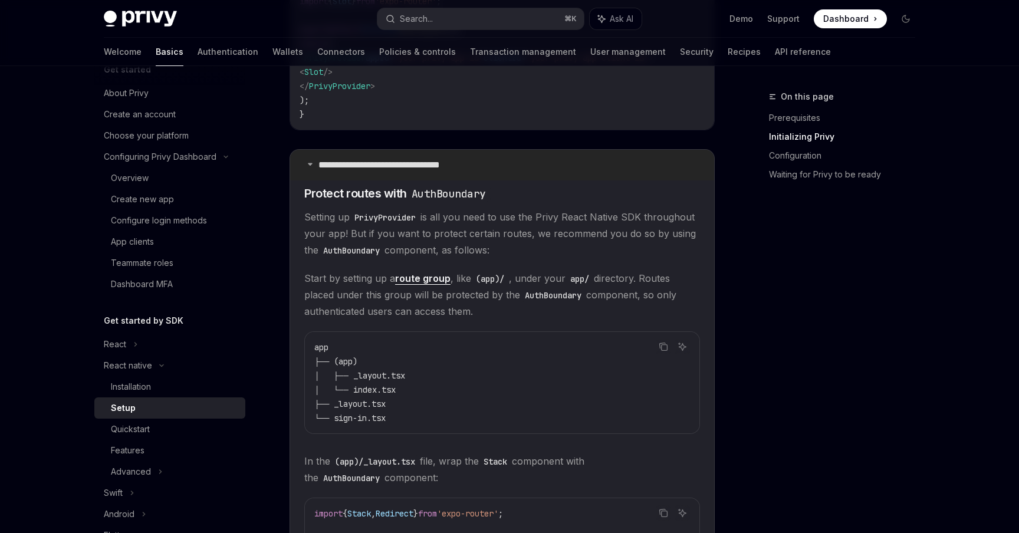
click at [305, 170] on summary "**********" at bounding box center [502, 165] width 424 height 31
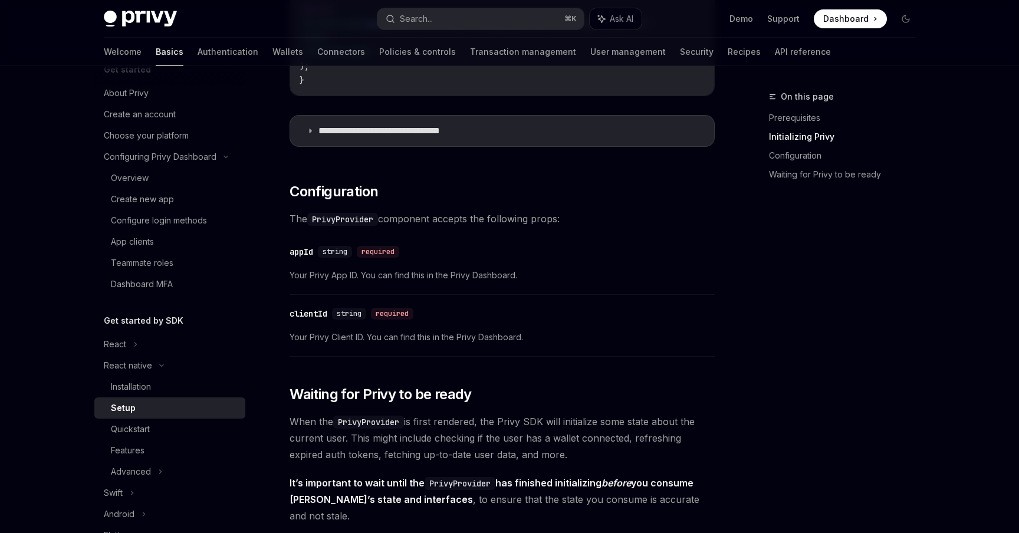
scroll to position [536, 0]
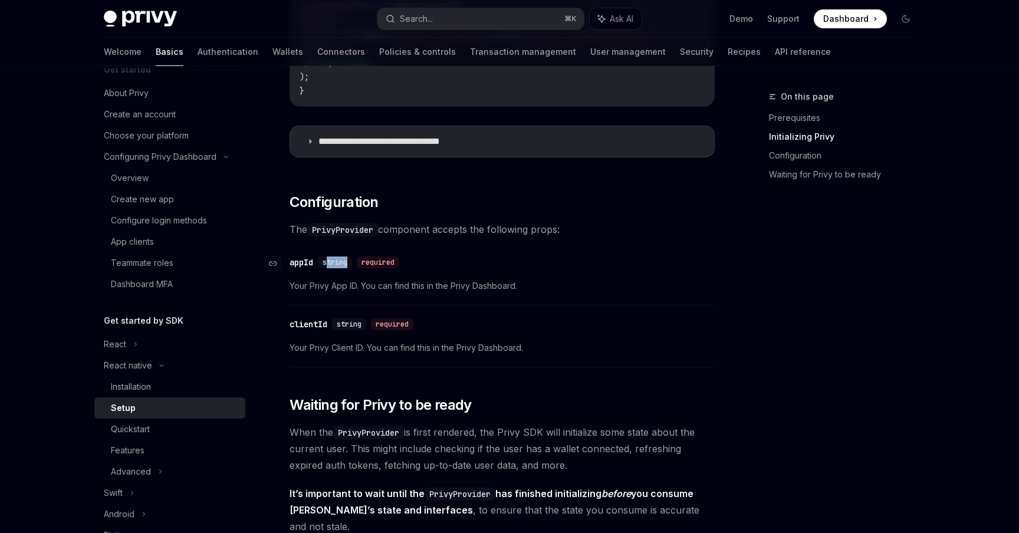
drag, startPoint x: 351, startPoint y: 266, endPoint x: 326, endPoint y: 266, distance: 25.4
click at [326, 266] on div "string required" at bounding box center [361, 263] width 86 height 12
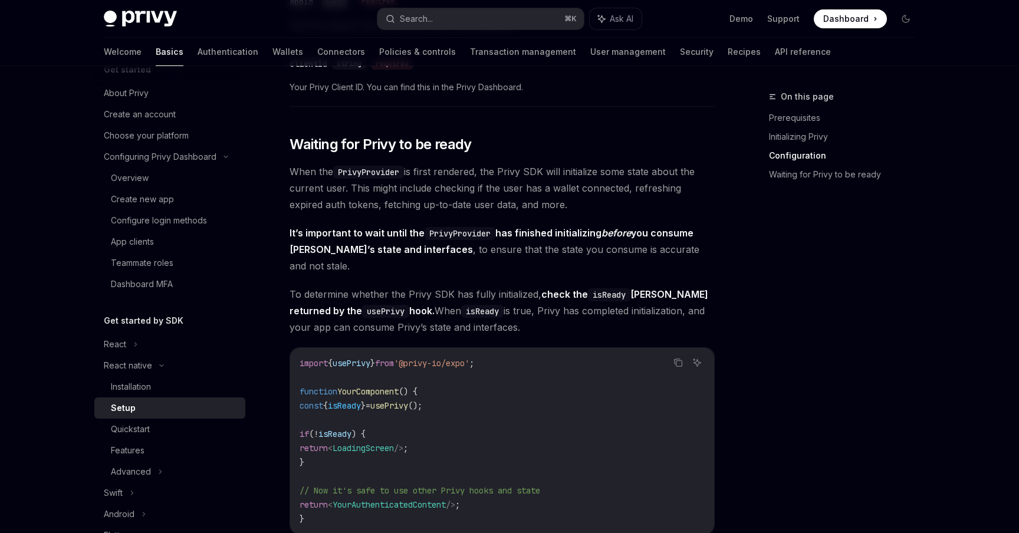
scroll to position [801, 0]
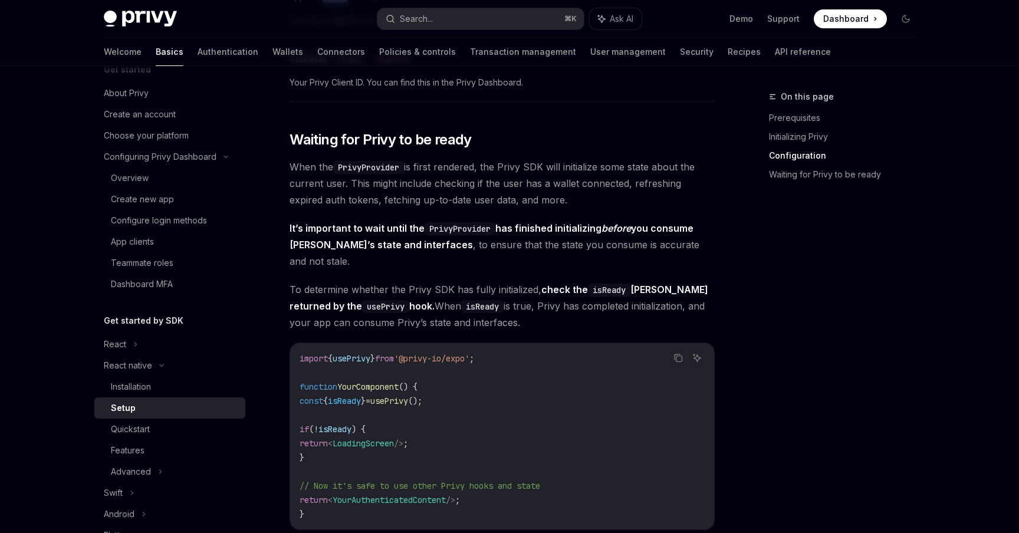
drag, startPoint x: 511, startPoint y: 310, endPoint x: 284, endPoint y: 175, distance: 264.4
click at [284, 176] on div "React native Setup OpenAI Open in ChatGPT OpenAI Open in ChatGPT ​ Prerequisite…" at bounding box center [391, 56] width 651 height 1537
click at [544, 296] on span "To determine whether the Privy SDK has fully initialized, check the isReady Boo…" at bounding box center [502, 306] width 425 height 50
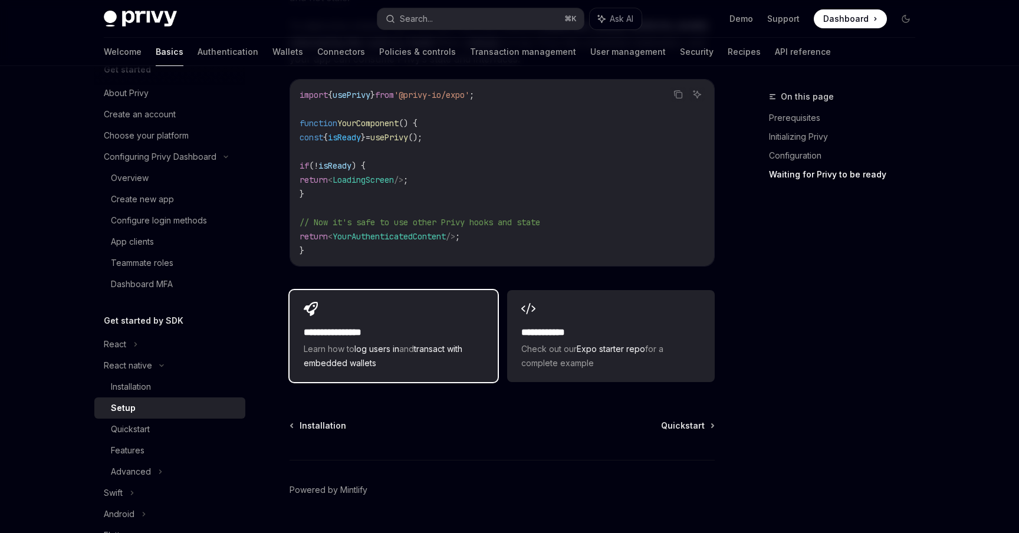
scroll to position [1042, 0]
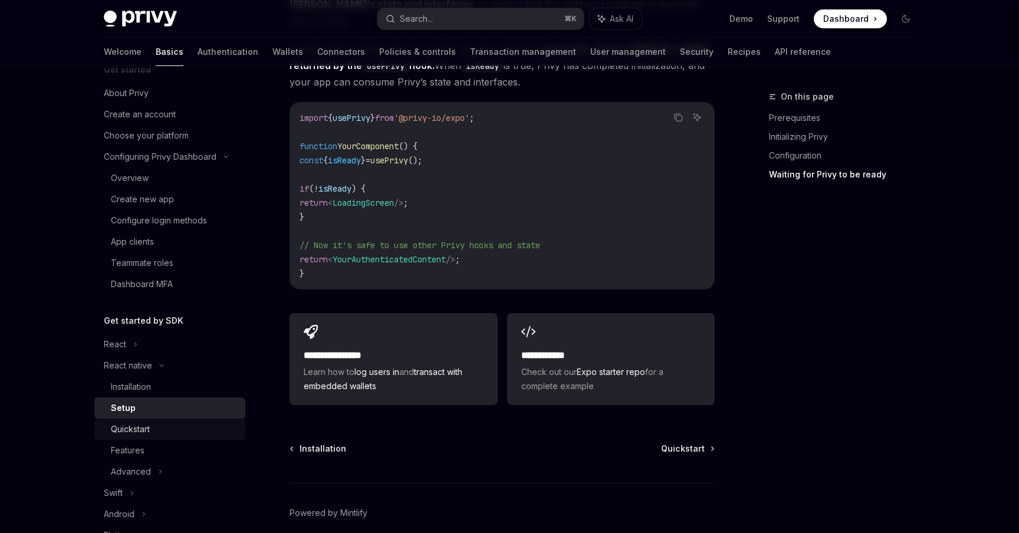
click at [149, 426] on div "Quickstart" at bounding box center [130, 429] width 39 height 14
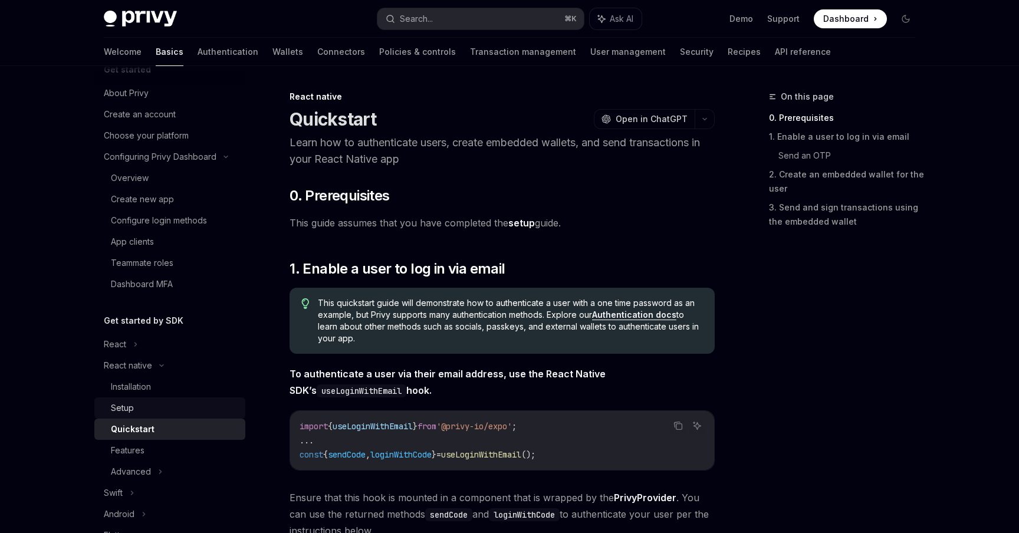
click at [148, 409] on div "Setup" at bounding box center [174, 408] width 127 height 14
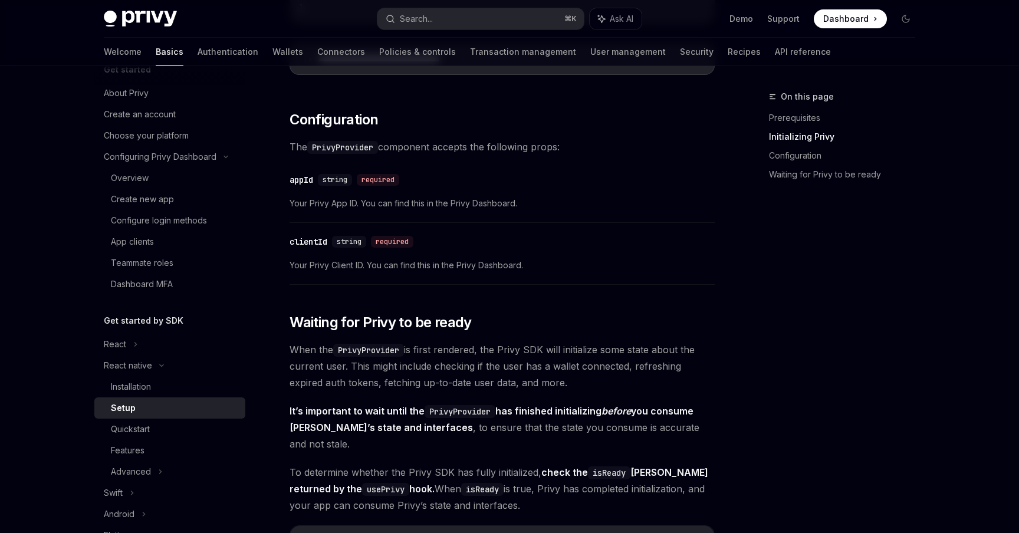
scroll to position [1082, 0]
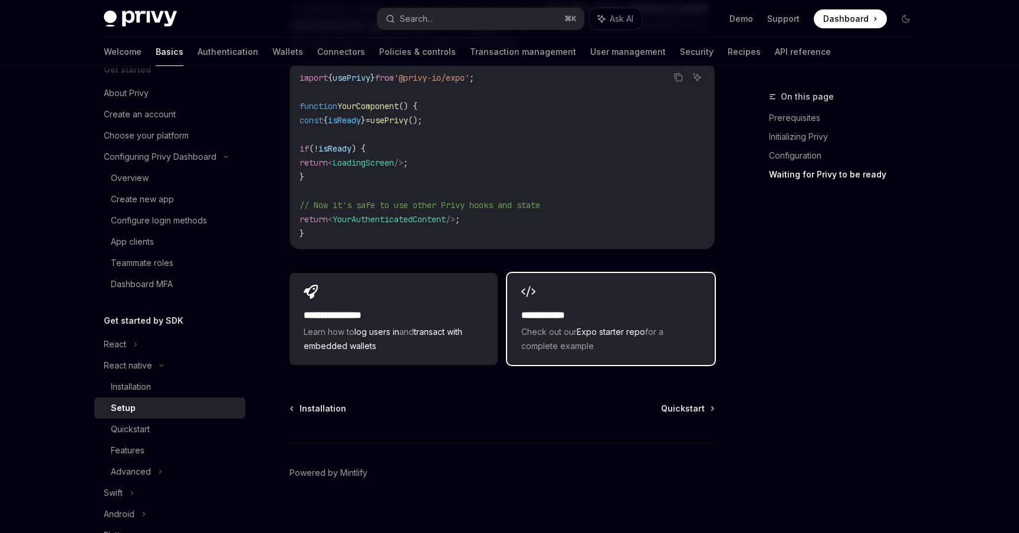
click at [559, 308] on h2 "**********" at bounding box center [610, 315] width 179 height 14
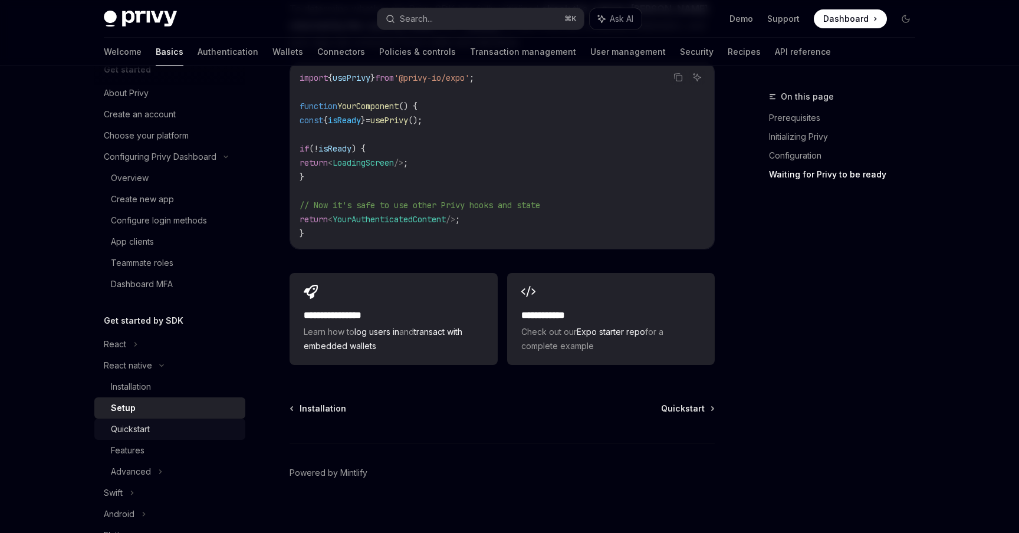
click at [154, 439] on link "Quickstart" at bounding box center [169, 429] width 151 height 21
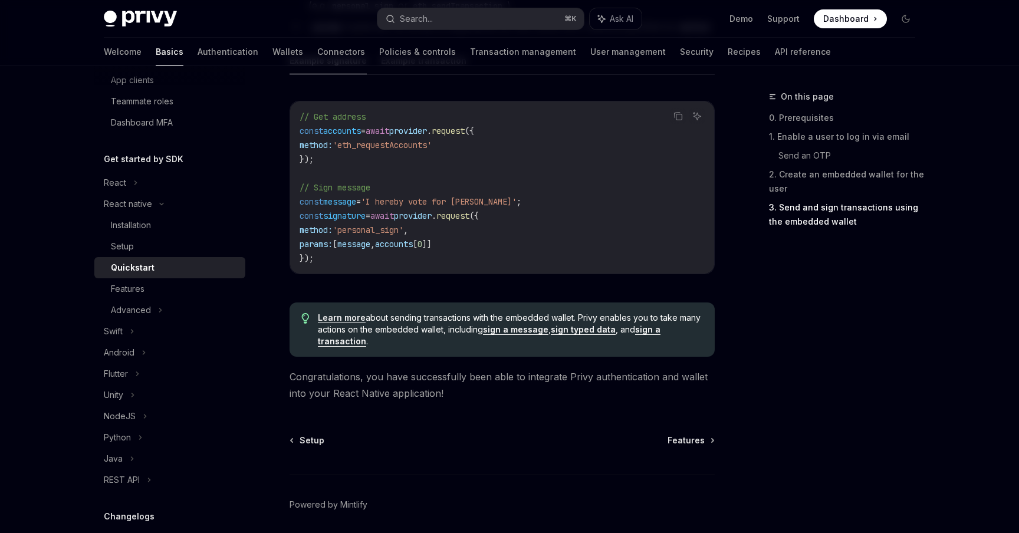
scroll to position [1728, 0]
click at [168, 309] on div "Advanced" at bounding box center [169, 310] width 151 height 21
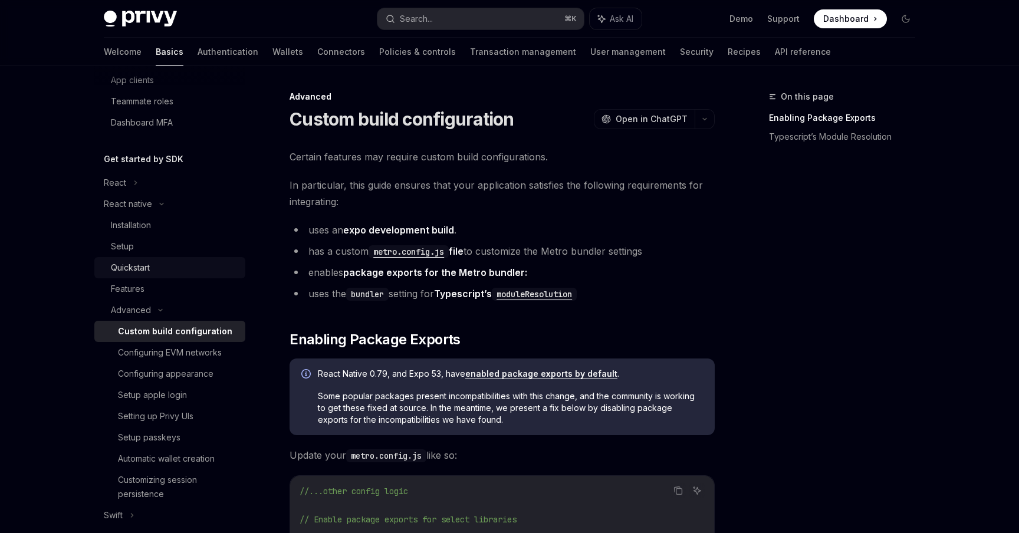
click at [151, 269] on div "Quickstart" at bounding box center [174, 268] width 127 height 14
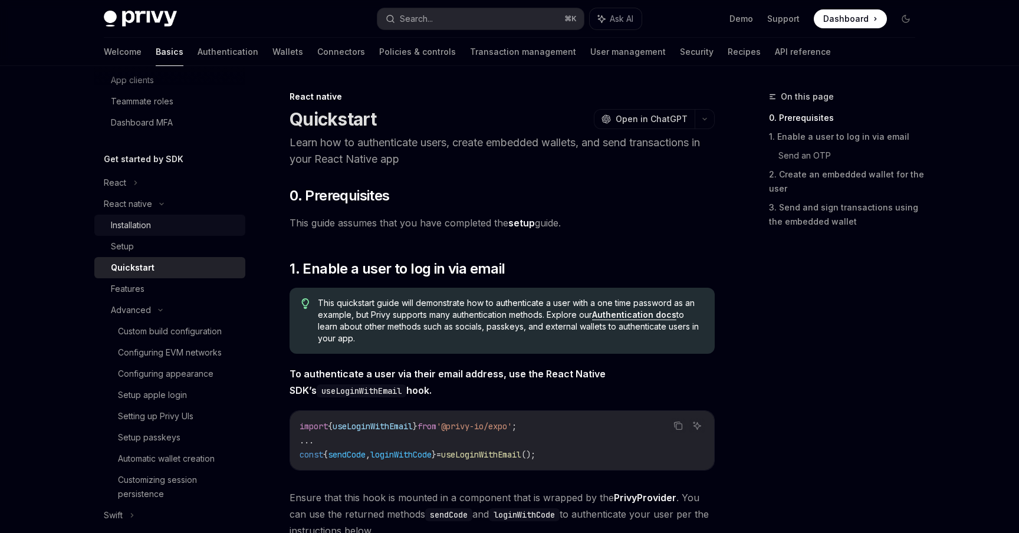
click at [156, 224] on div "Installation" at bounding box center [174, 225] width 127 height 14
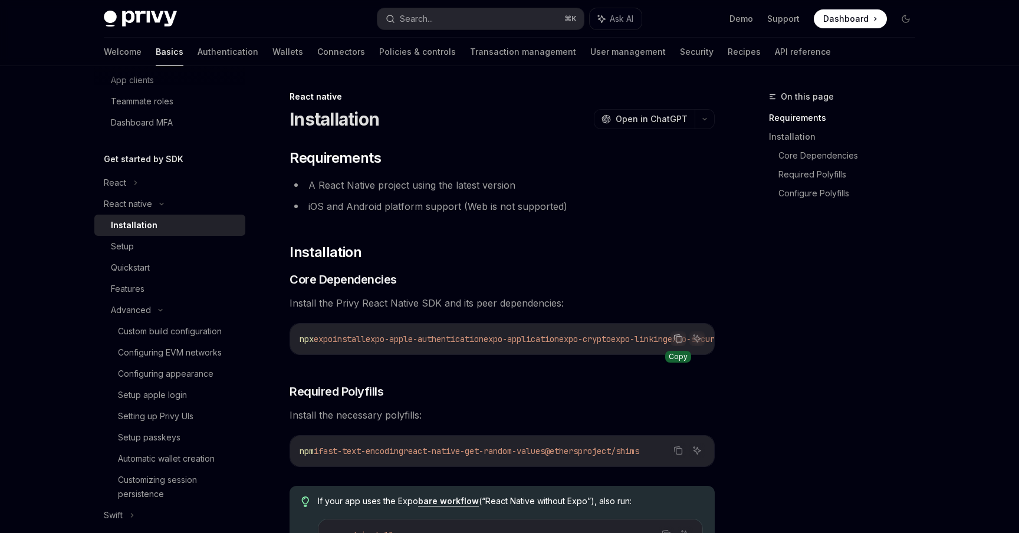
click at [679, 341] on icon "Copy the contents from the code block" at bounding box center [677, 338] width 9 height 9
click at [679, 455] on icon "Copy the contents from the code block" at bounding box center [677, 450] width 9 height 9
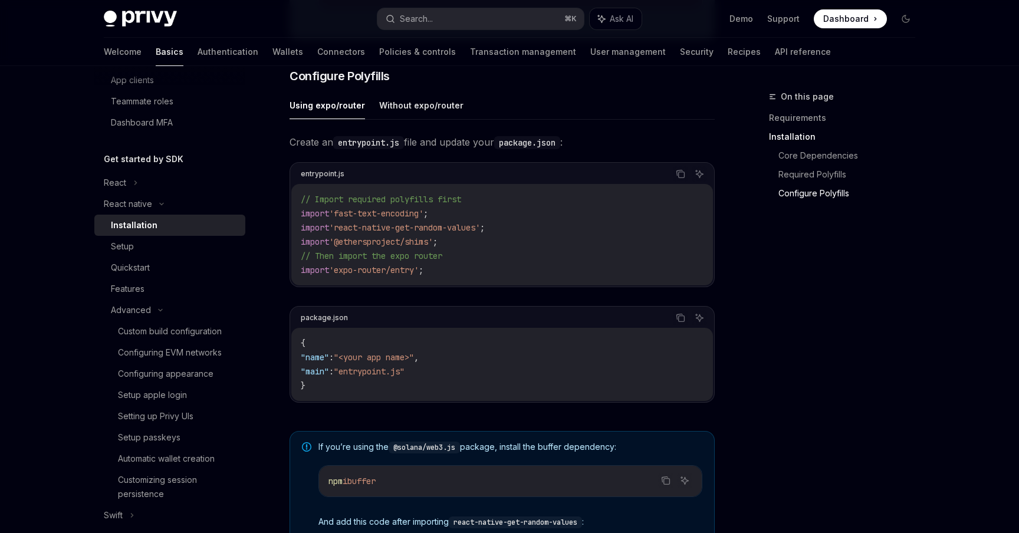
scroll to position [548, 0]
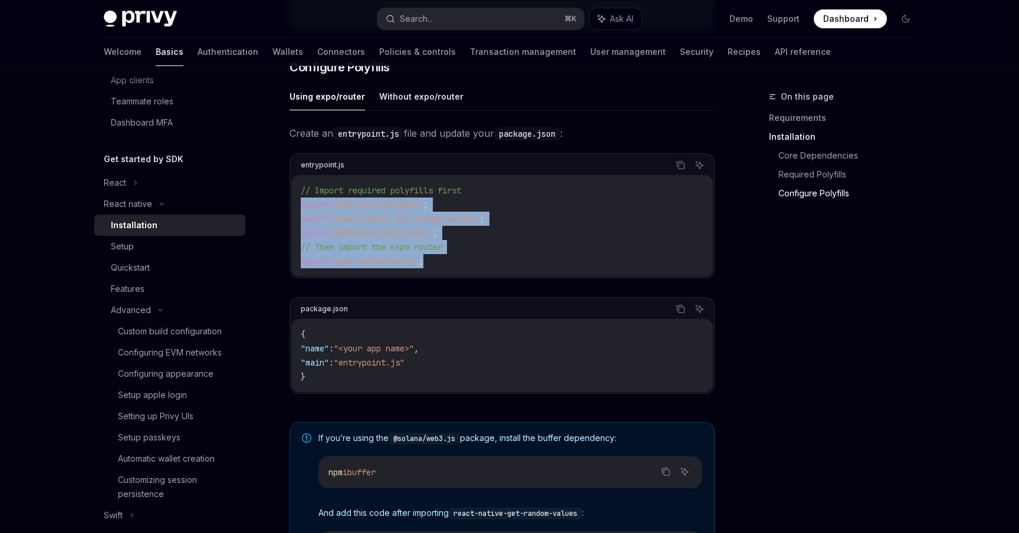
drag, startPoint x: 459, startPoint y: 261, endPoint x: 288, endPoint y: 206, distance: 178.8
click at [288, 206] on div "React native Installation OpenAI Open in ChatGPT OpenAI Open in ChatGPT ​ Requi…" at bounding box center [391, 168] width 651 height 1254
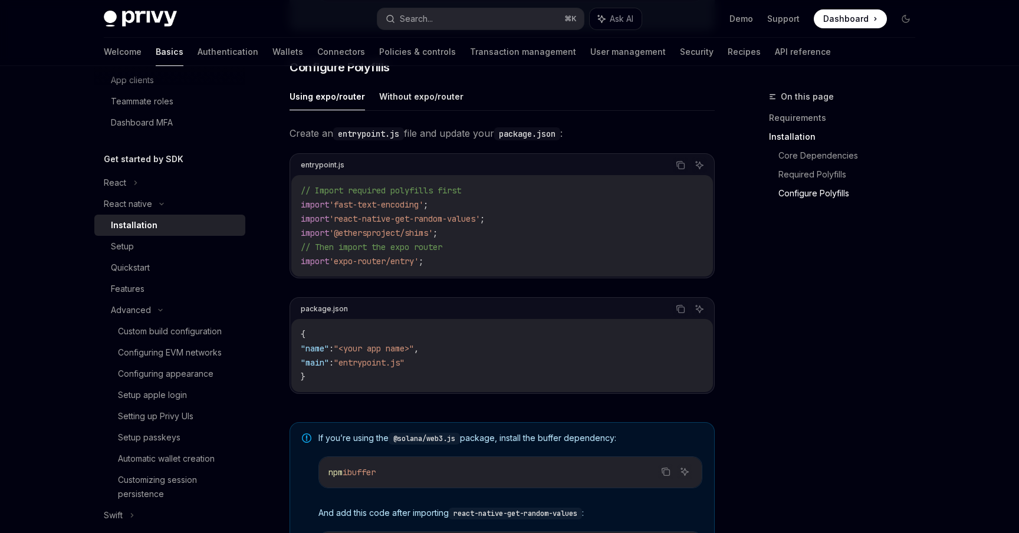
click at [512, 204] on code "// Import required polyfills first import 'fast-text-encoding' ; import 'react-…" at bounding box center [502, 225] width 403 height 85
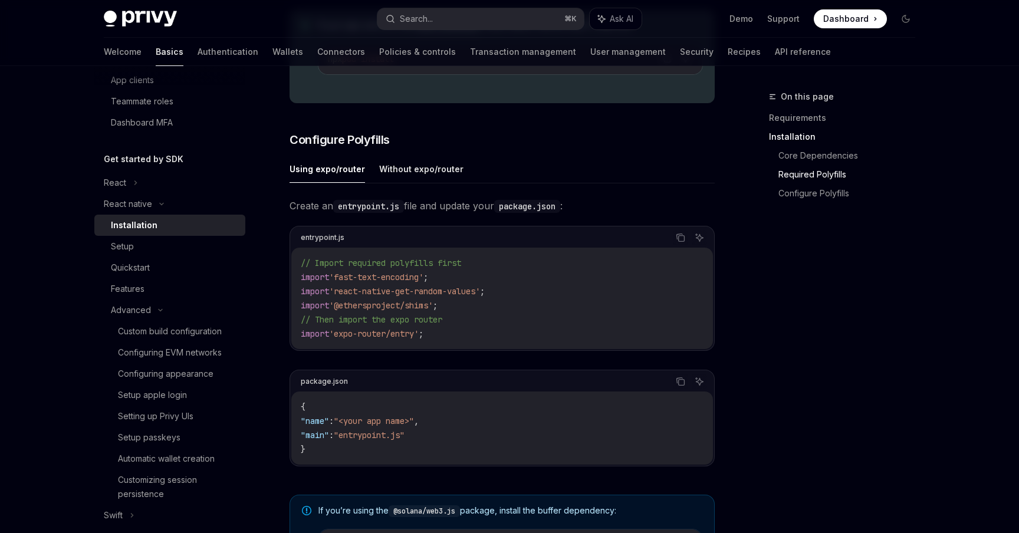
scroll to position [451, 0]
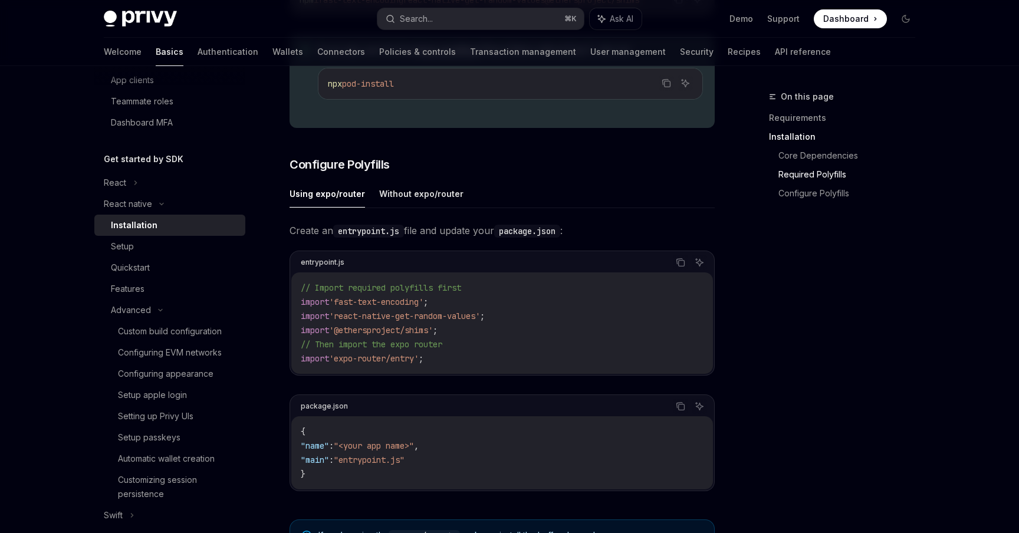
click at [176, 221] on div "Installation" at bounding box center [174, 225] width 127 height 14
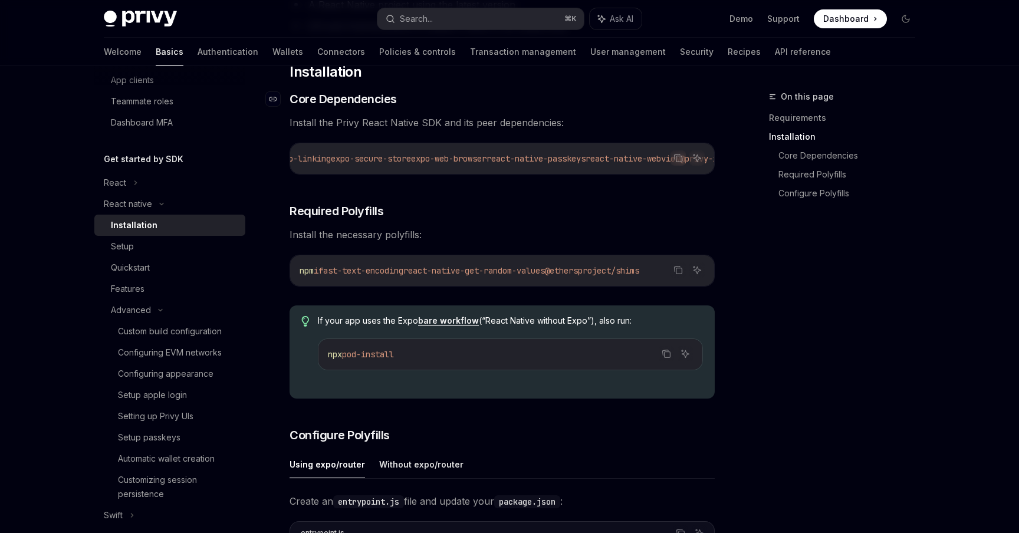
scroll to position [199, 0]
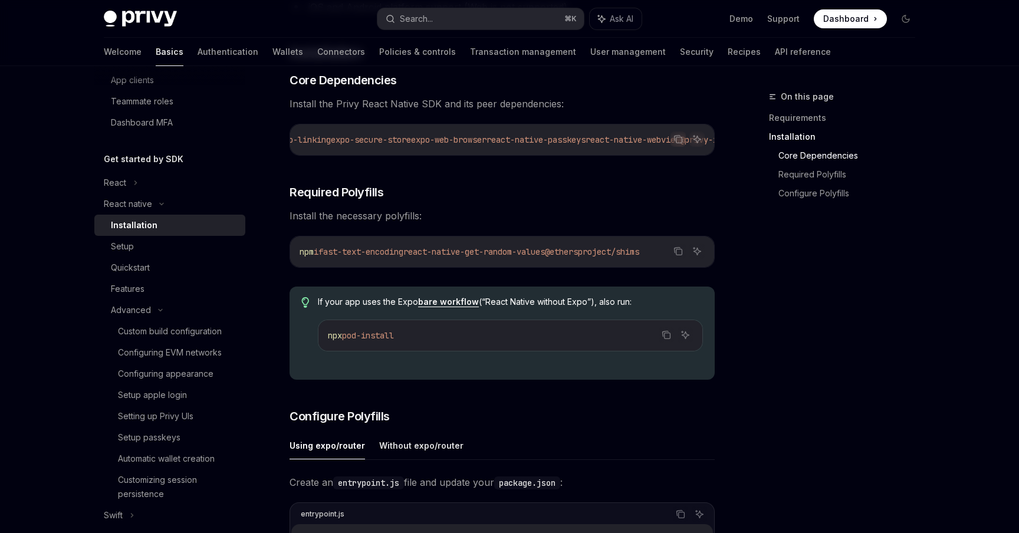
click at [639, 255] on span "@ethersproject/shims" at bounding box center [592, 251] width 94 height 11
click at [587, 246] on div "npm i fast-text-encoding react-native-get-random-values @ethersproject/shims" at bounding box center [502, 251] width 424 height 31
click at [628, 257] on span "@ethersproject/shims" at bounding box center [592, 251] width 94 height 11
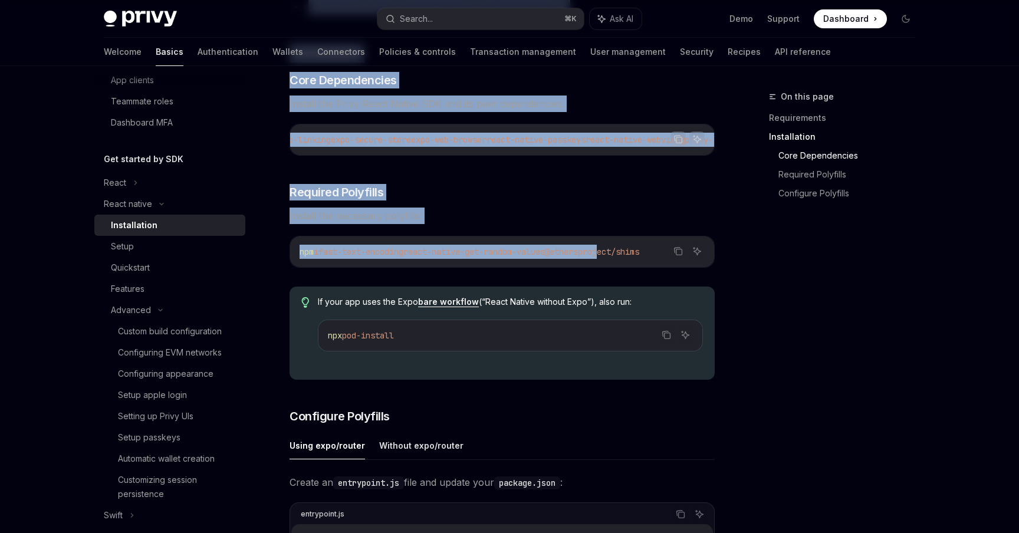
drag, startPoint x: 624, startPoint y: 258, endPoint x: 754, endPoint y: 260, distance: 129.7
click at [754, 260] on div "On this page Requirements Installation Core Dependencies Required Polyfills Con…" at bounding box center [509, 506] width 830 height 1278
click at [680, 256] on icon "Copy the contents from the code block" at bounding box center [677, 250] width 9 height 9
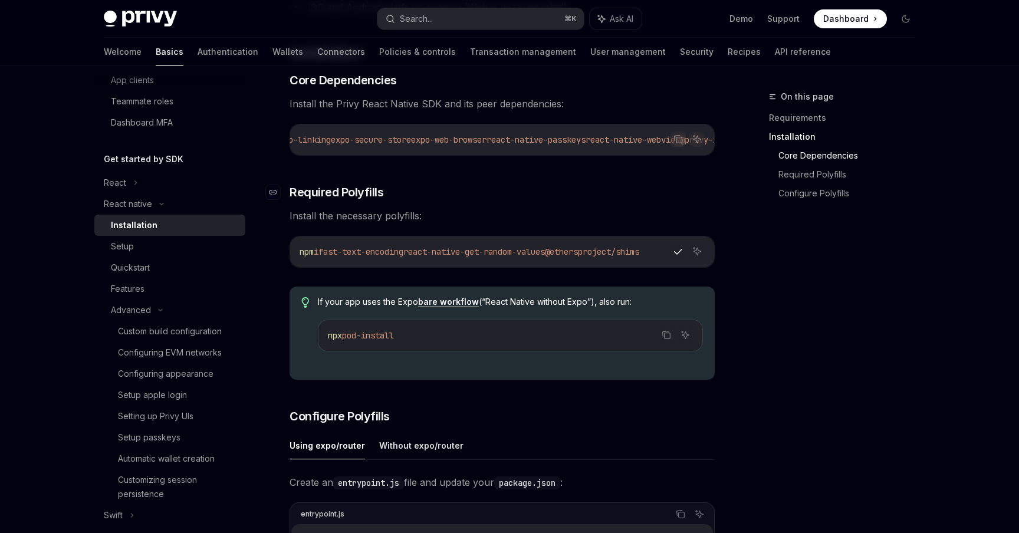
click at [651, 200] on h3 "​ Required Polyfills" at bounding box center [502, 192] width 425 height 17
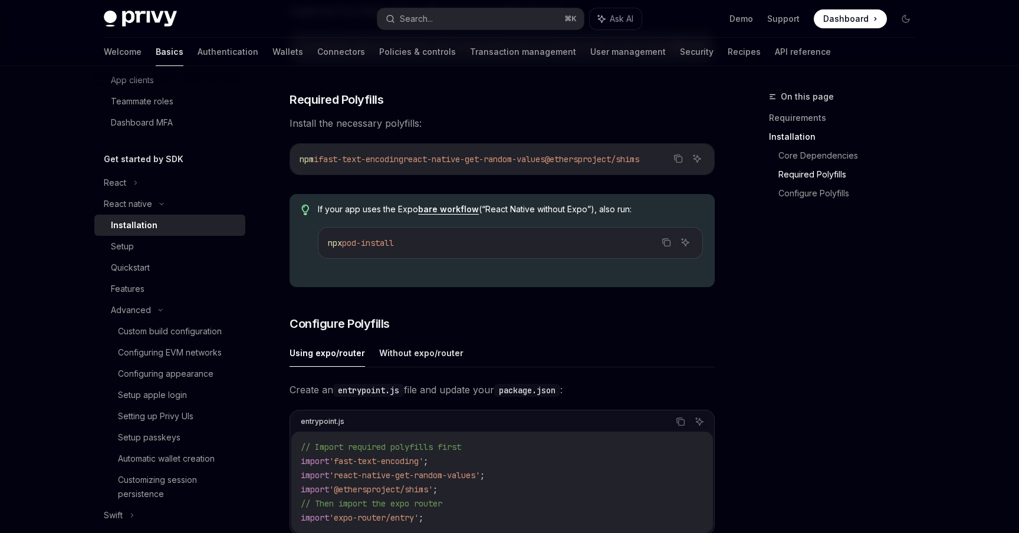
scroll to position [288, 0]
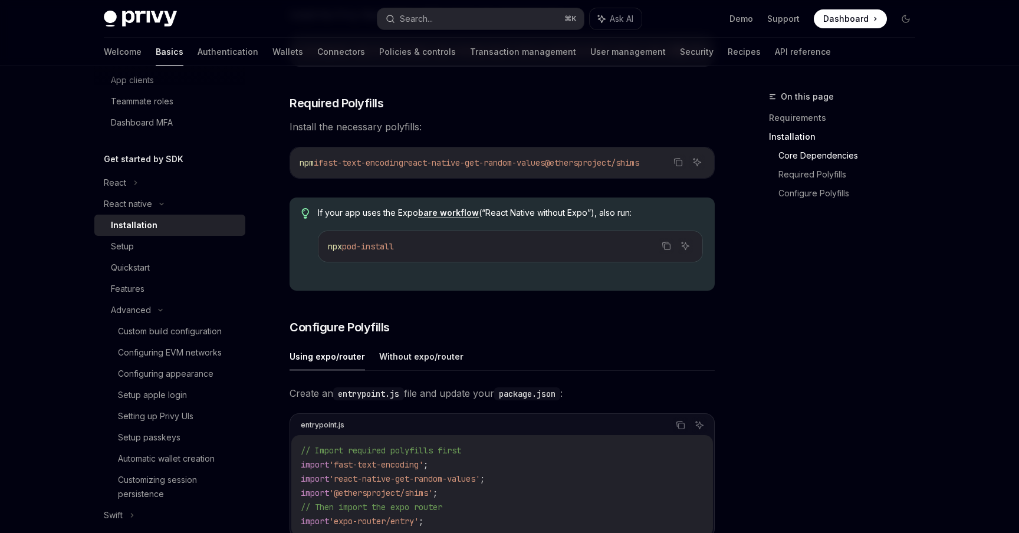
click at [549, 160] on code "npm i fast-text-encoding react-native-get-random-values @ethersproject/shims" at bounding box center [502, 163] width 405 height 14
click at [679, 165] on icon "Copy the contents from the code block" at bounding box center [679, 163] width 6 height 6
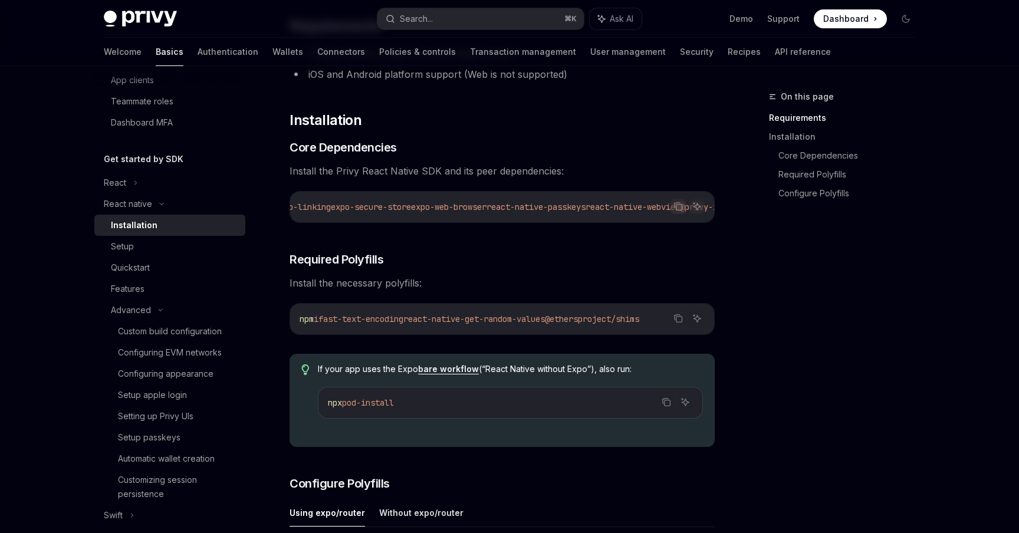
scroll to position [132, 0]
click at [680, 206] on icon "Copy the contents from the code block" at bounding box center [677, 206] width 9 height 9
click at [318, 186] on div "​ Requirements A React Native project using the latest version iOS and Android …" at bounding box center [502, 527] width 425 height 1020
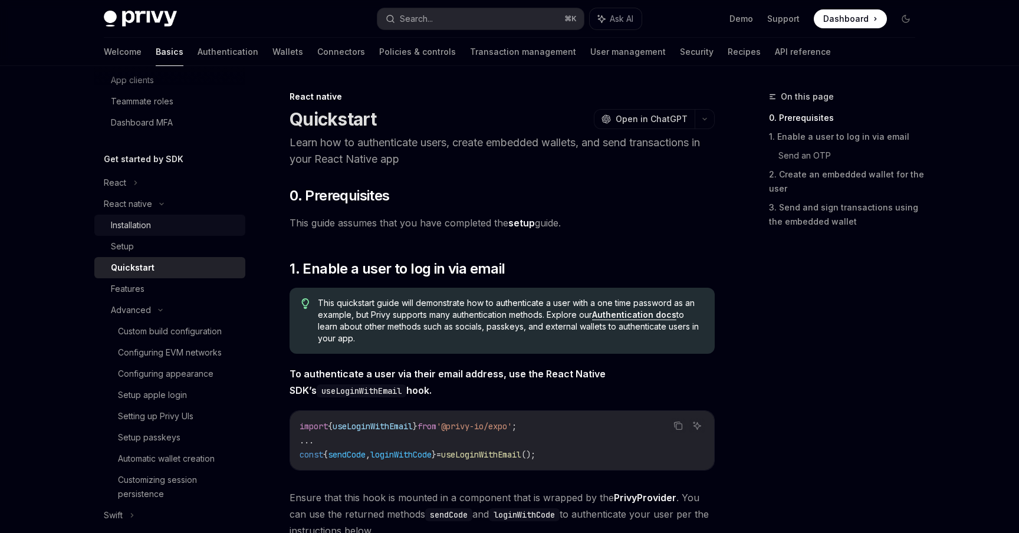
click at [153, 229] on div "Installation" at bounding box center [174, 225] width 127 height 14
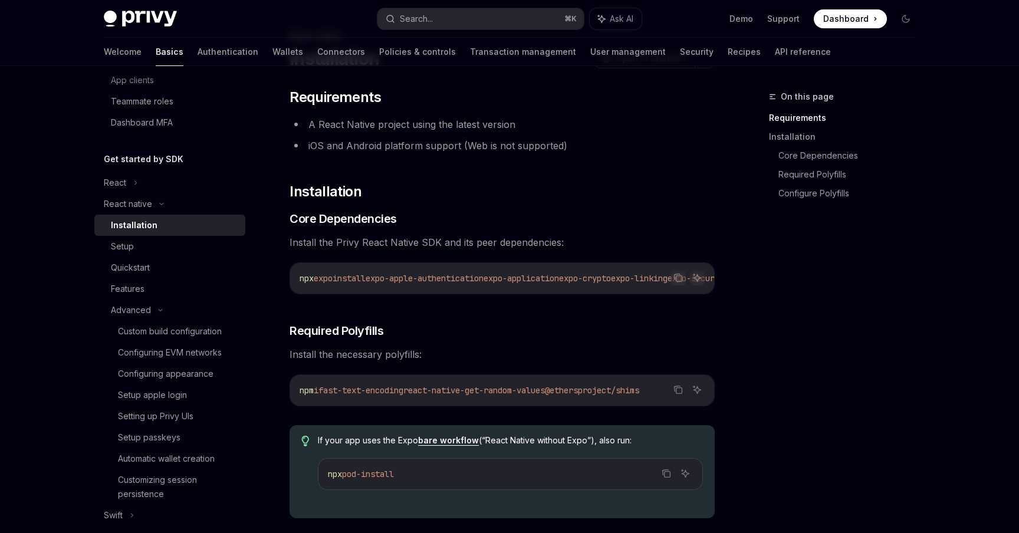
scroll to position [63, 0]
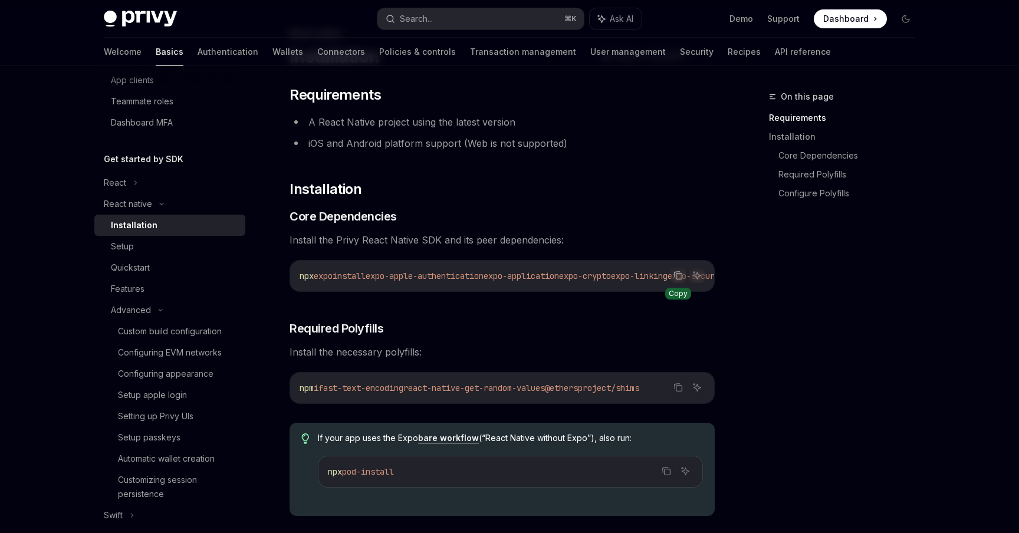
click at [673, 279] on button "Copy the contents from the code block" at bounding box center [677, 275] width 15 height 15
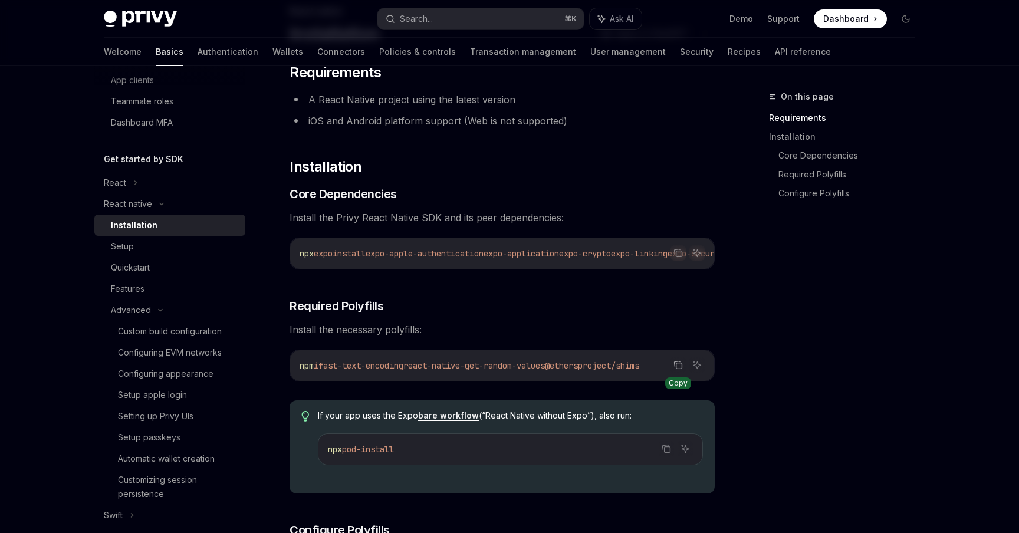
click at [681, 373] on button "Copy the contents from the code block" at bounding box center [677, 364] width 15 height 15
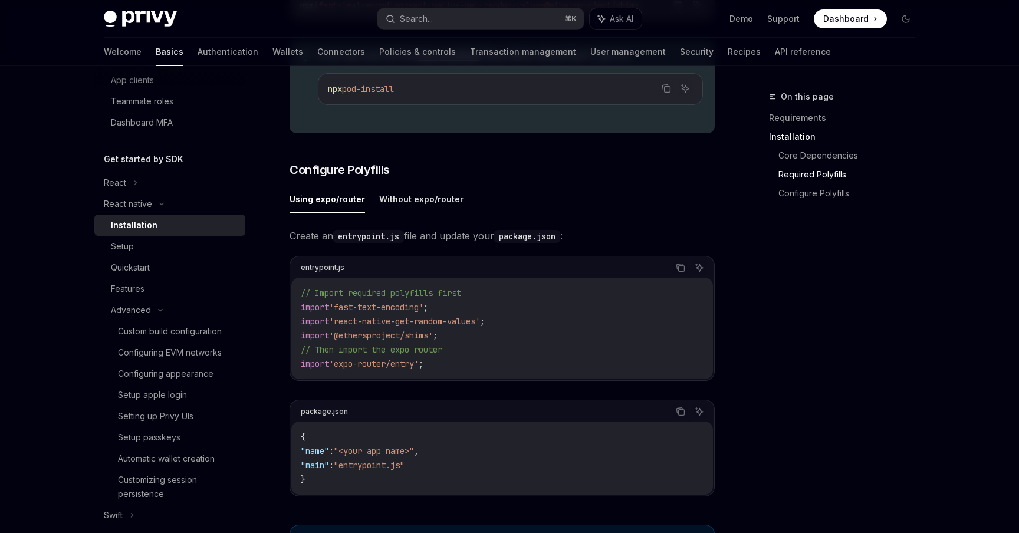
scroll to position [453, 0]
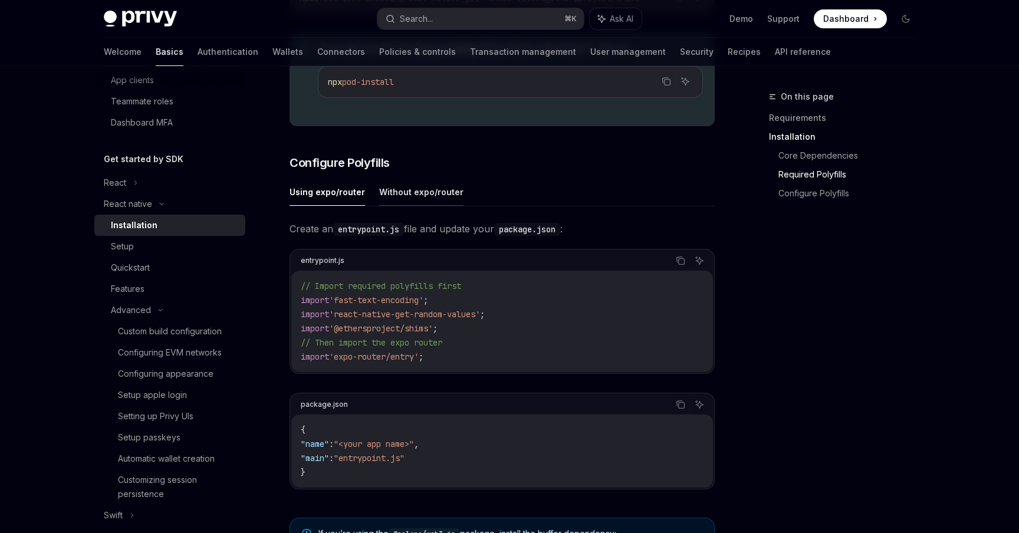
click at [415, 195] on button "Without expo/router" at bounding box center [421, 192] width 84 height 28
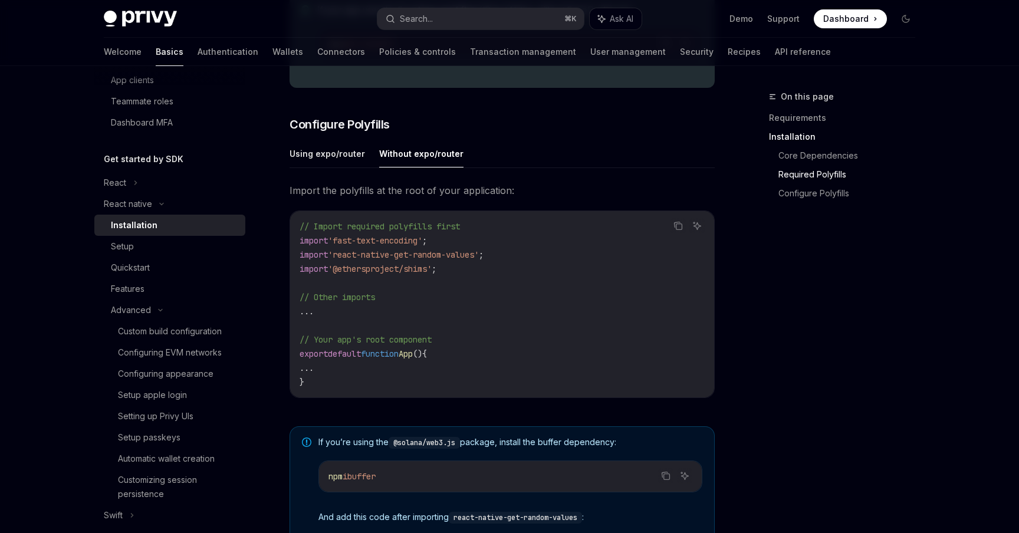
scroll to position [514, 0]
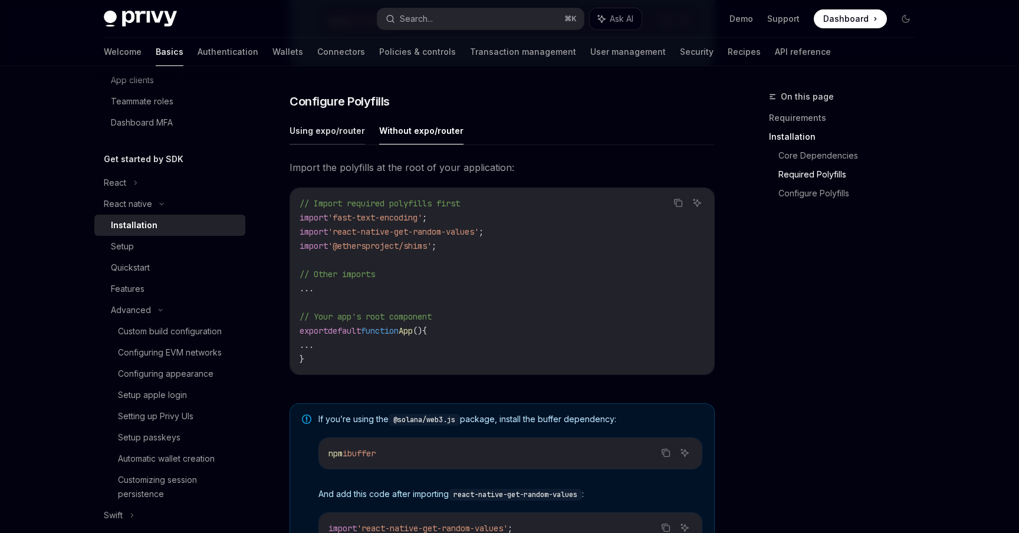
click at [334, 137] on button "Using expo/router" at bounding box center [327, 131] width 75 height 28
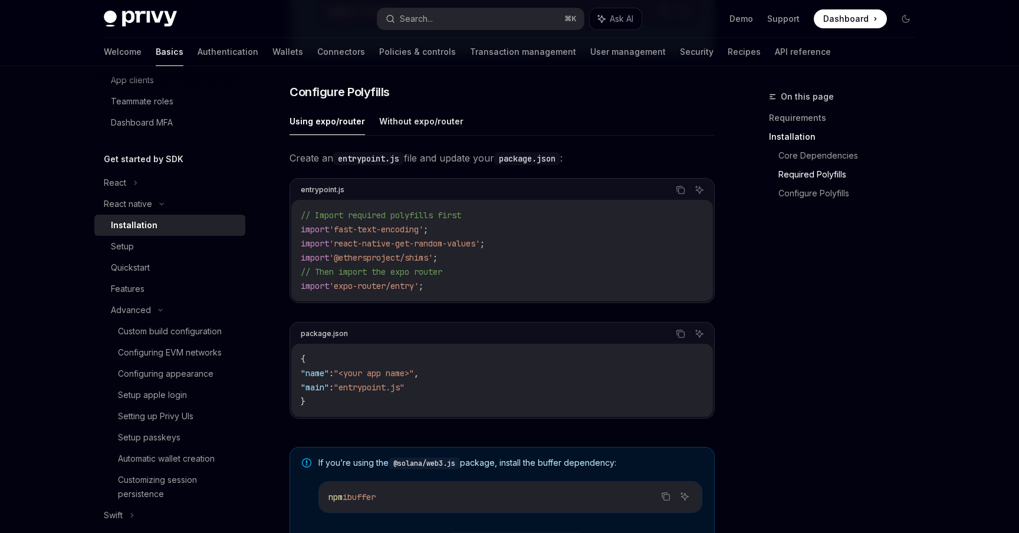
scroll to position [515, 0]
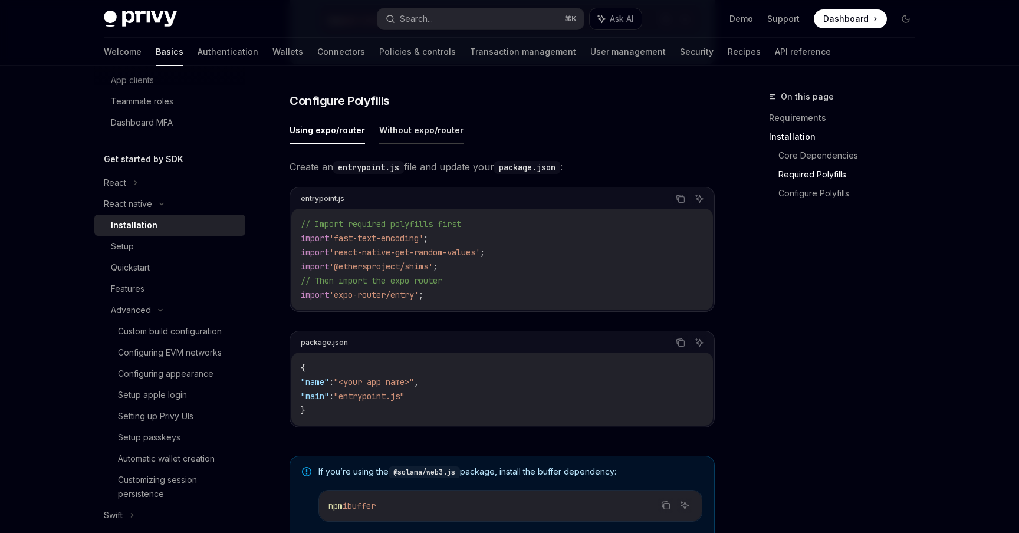
click at [418, 139] on button "Without expo/router" at bounding box center [421, 130] width 84 height 28
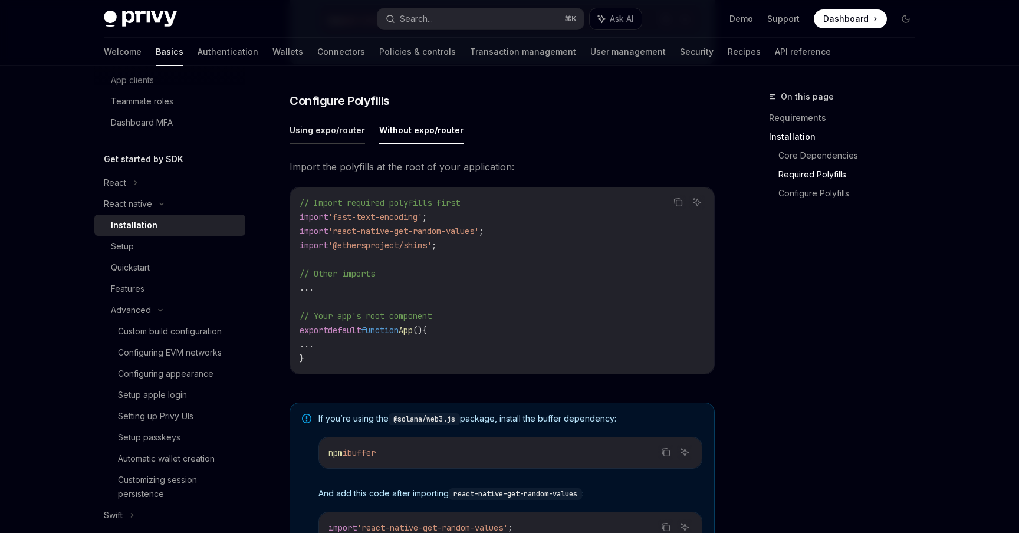
click at [346, 137] on button "Using expo/router" at bounding box center [327, 130] width 75 height 28
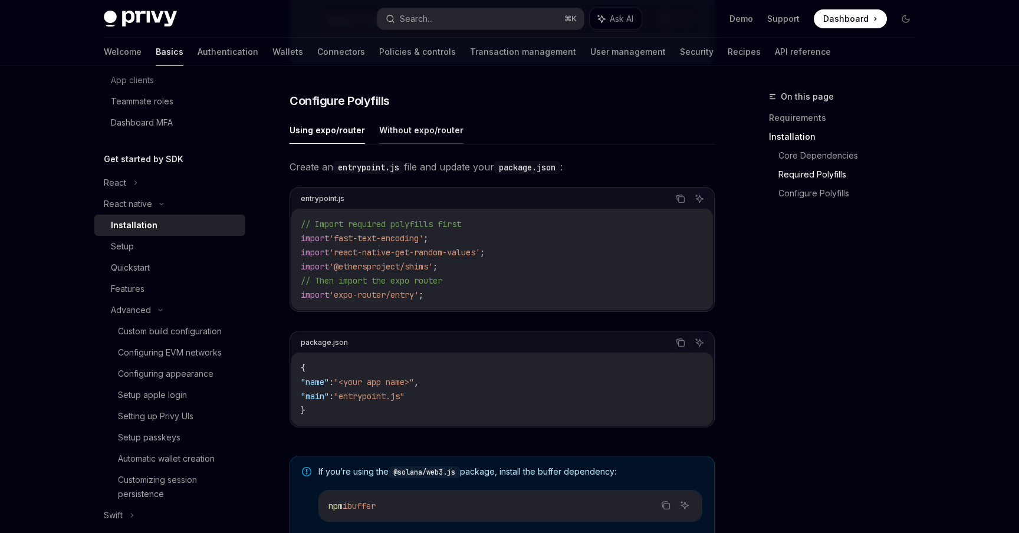
click at [423, 139] on button "Without expo/router" at bounding box center [421, 130] width 84 height 28
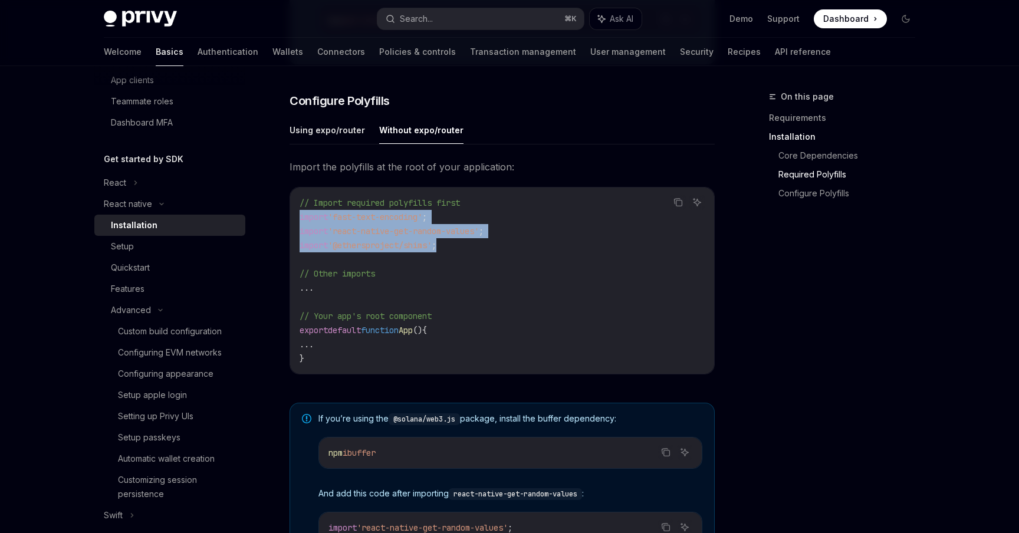
drag, startPoint x: 474, startPoint y: 252, endPoint x: 298, endPoint y: 223, distance: 178.1
click at [298, 223] on div "// Import required polyfills first import 'fast-text-encoding' ; import 'react-…" at bounding box center [502, 281] width 424 height 186
click at [345, 137] on button "Using expo/router" at bounding box center [327, 130] width 75 height 28
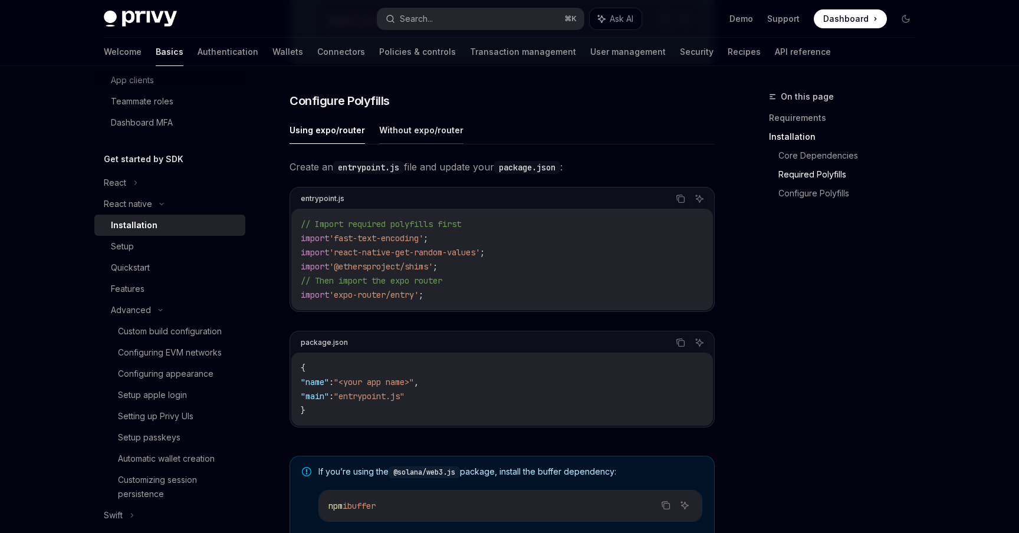
click at [418, 132] on button "Without expo/router" at bounding box center [421, 130] width 84 height 28
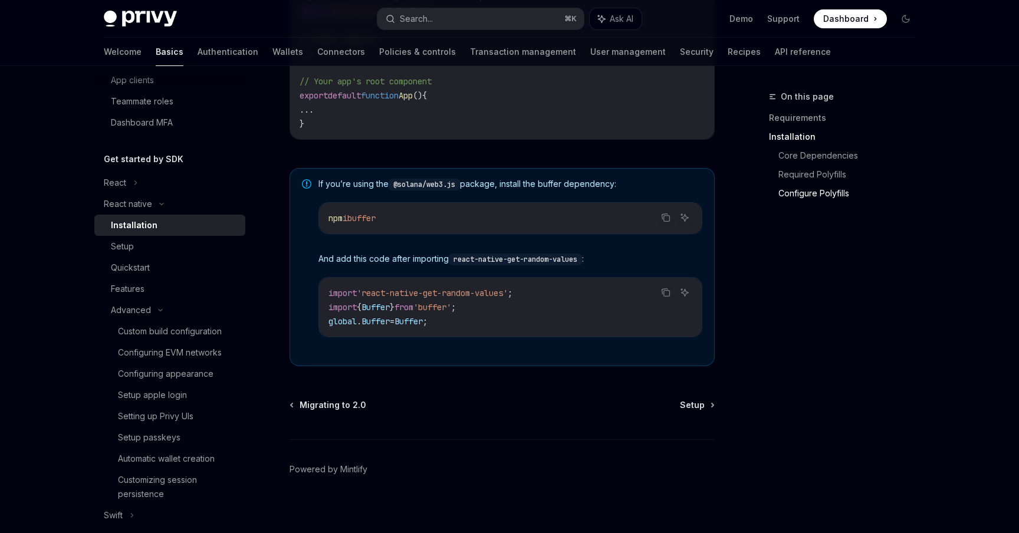
scroll to position [762, 0]
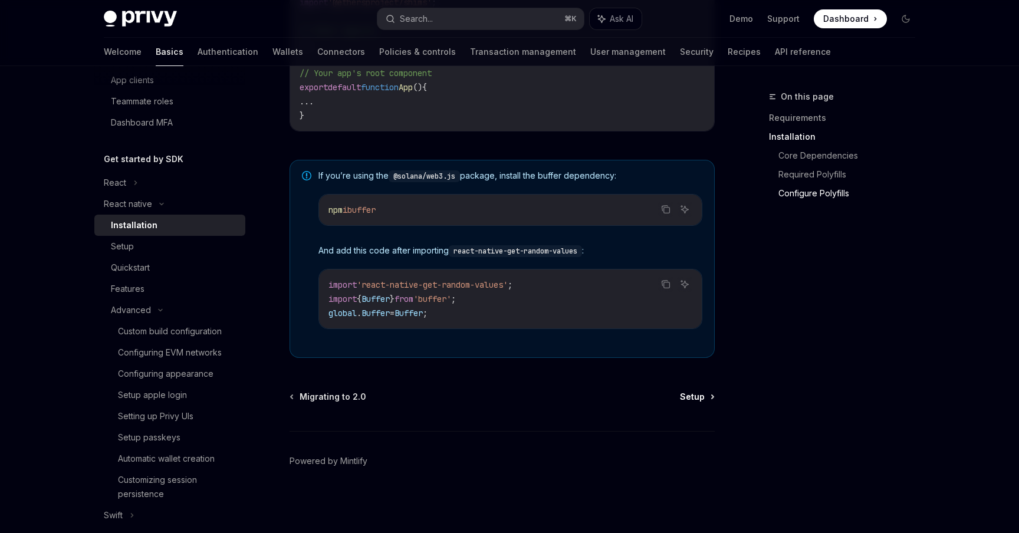
click at [692, 398] on span "Setup" at bounding box center [692, 397] width 25 height 12
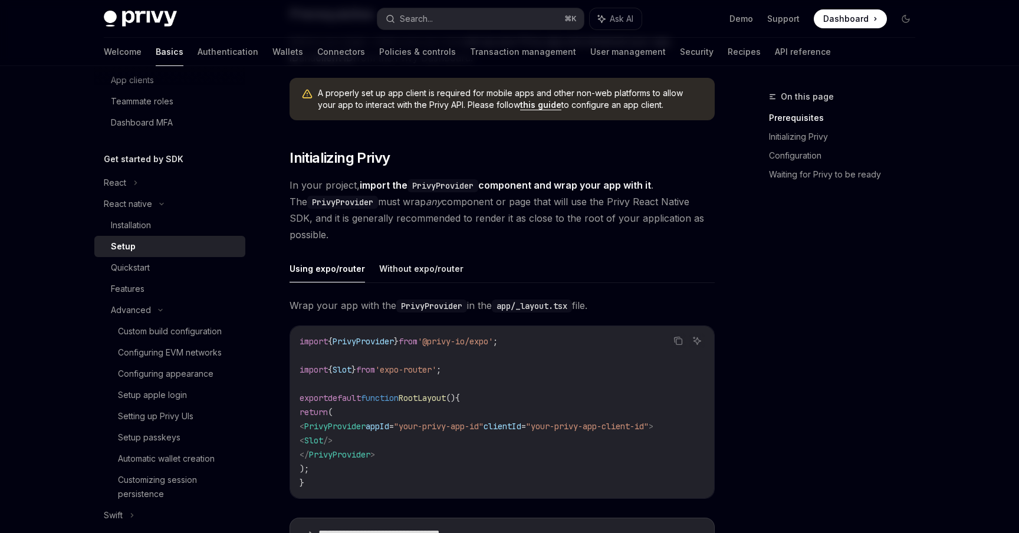
scroll to position [148, 0]
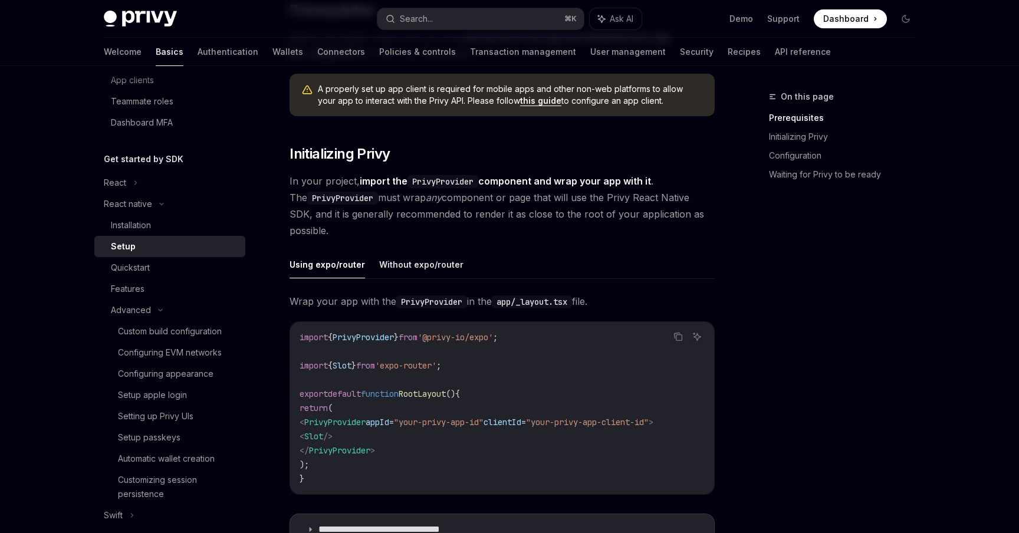
click at [366, 418] on span "PrivyProvider" at bounding box center [334, 422] width 61 height 11
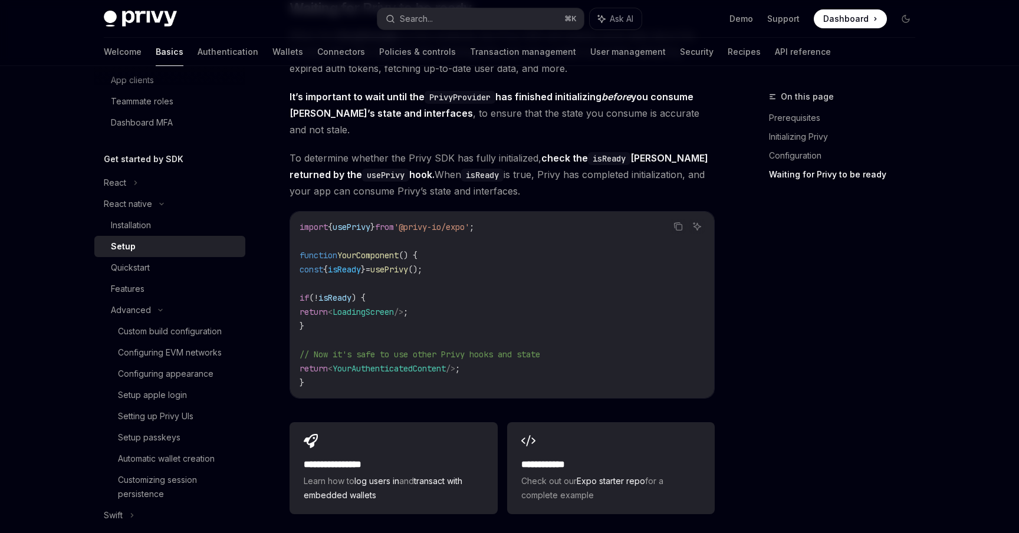
scroll to position [935, 0]
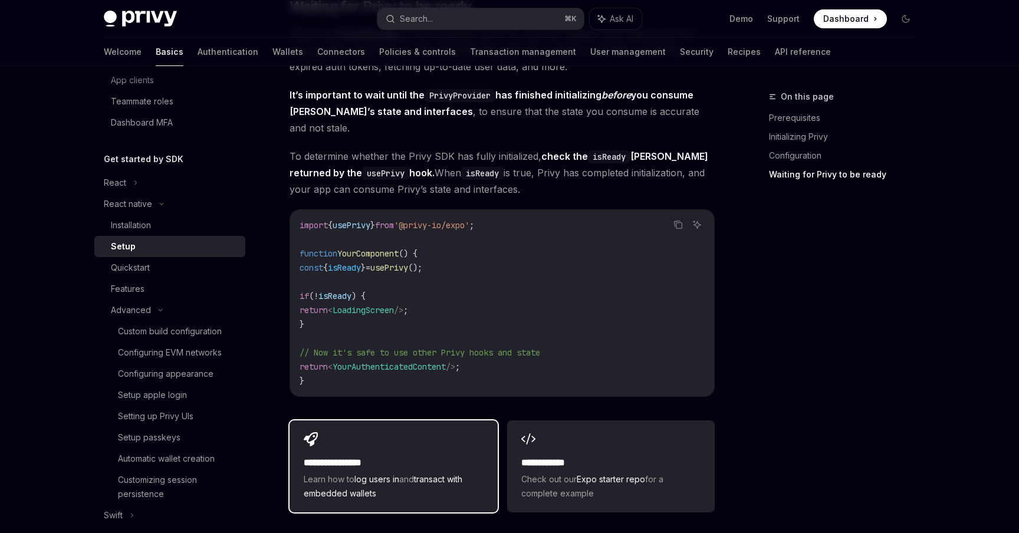
click at [419, 442] on div "**********" at bounding box center [394, 466] width 208 height 92
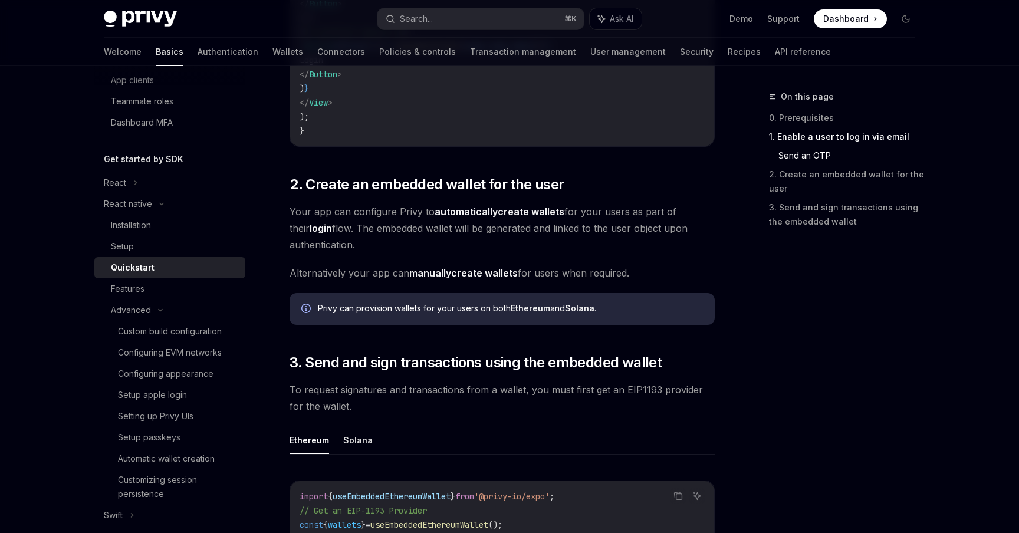
scroll to position [1046, 0]
click at [512, 209] on link "automatically create wallets" at bounding box center [500, 211] width 130 height 12
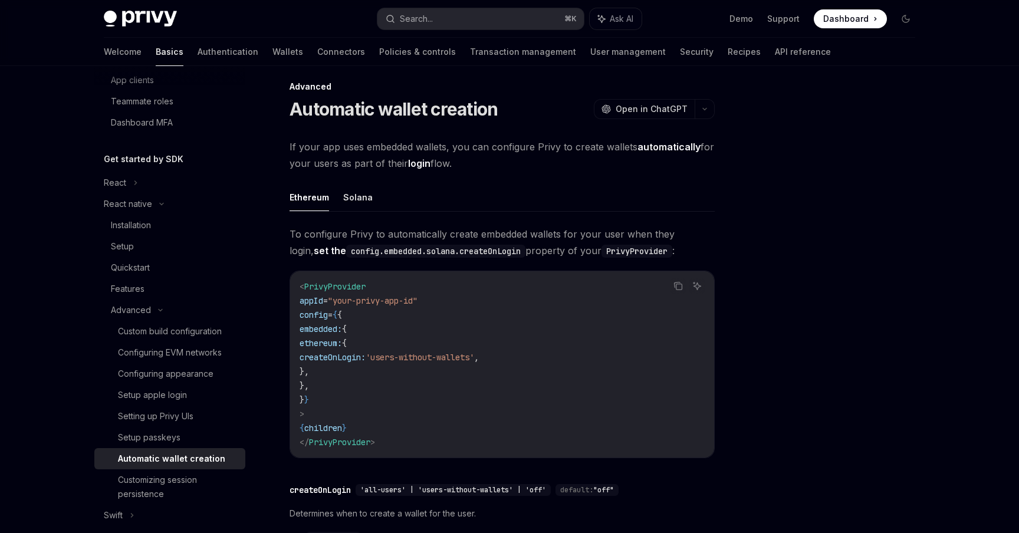
scroll to position [7, 0]
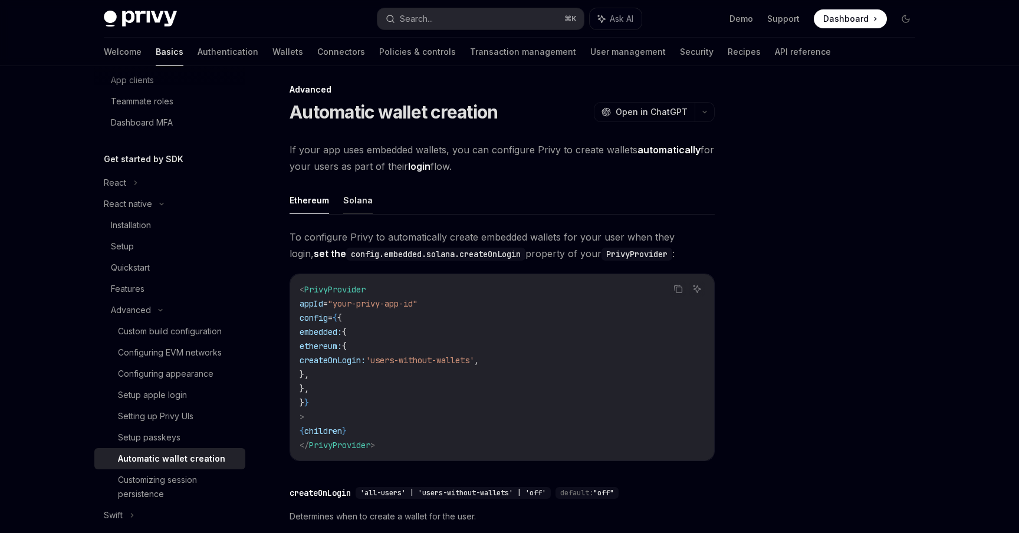
click at [344, 203] on button "Solana" at bounding box center [357, 200] width 29 height 28
click at [310, 202] on button "Ethereum" at bounding box center [310, 200] width 40 height 28
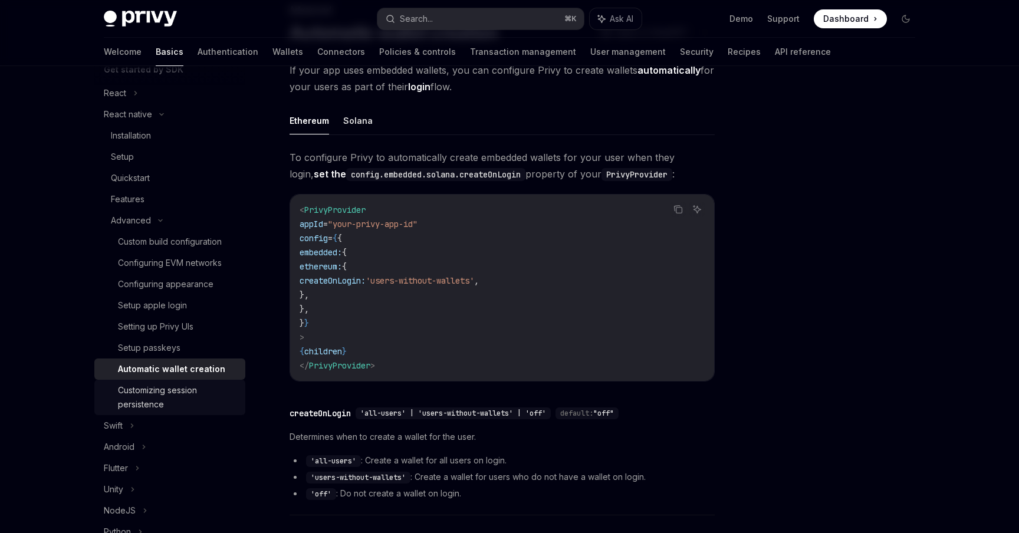
scroll to position [278, 0]
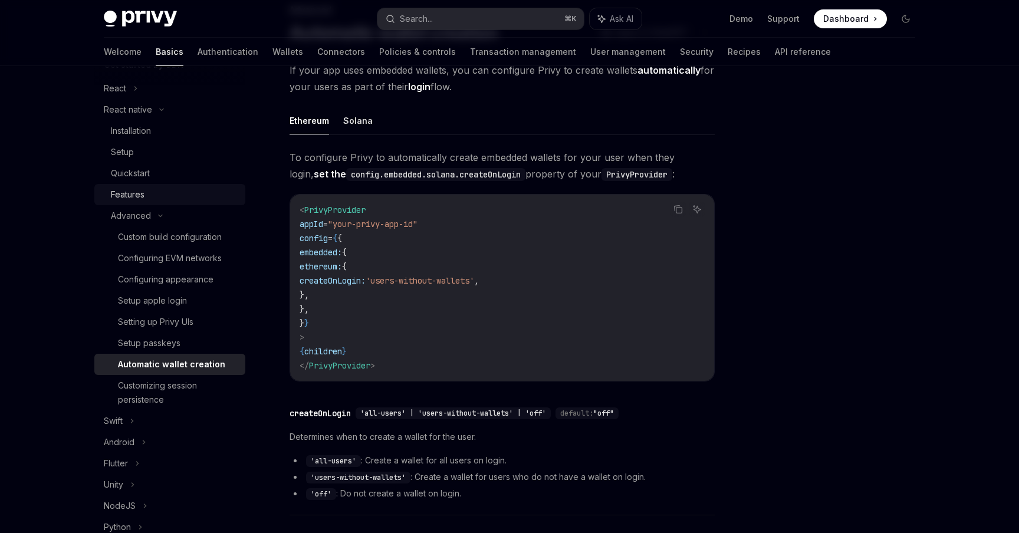
click at [133, 184] on link "Features" at bounding box center [169, 194] width 151 height 21
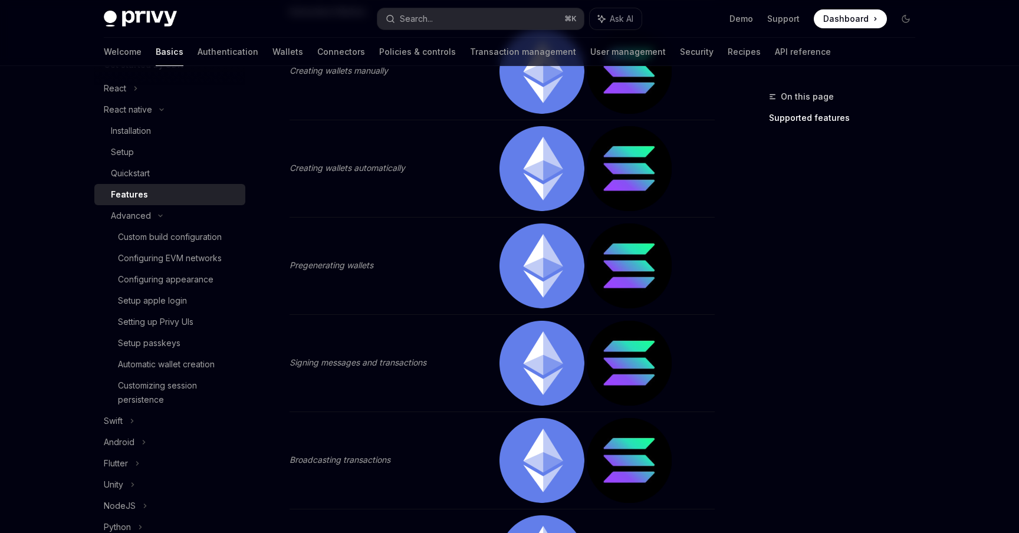
scroll to position [432, 0]
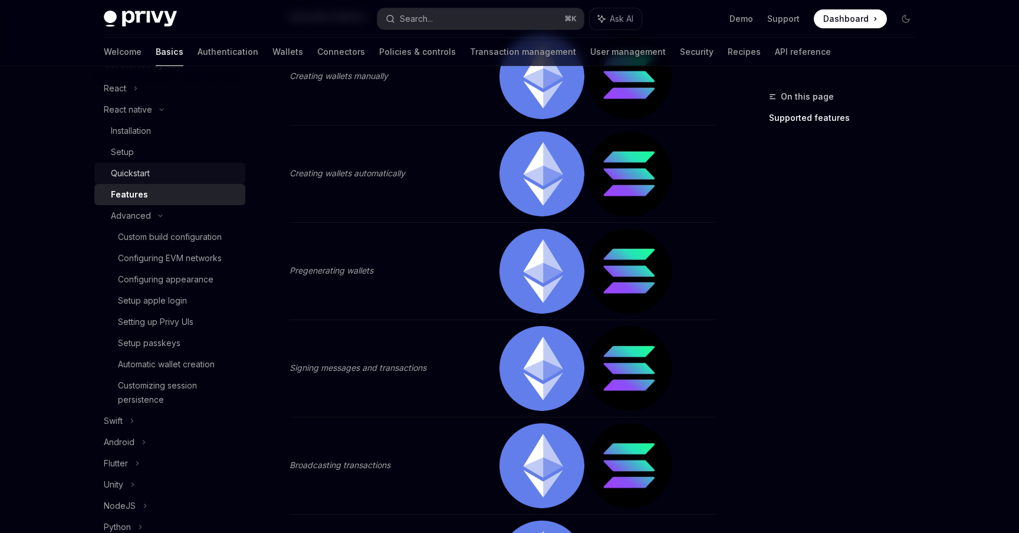
click at [139, 177] on div "Quickstart" at bounding box center [130, 173] width 39 height 14
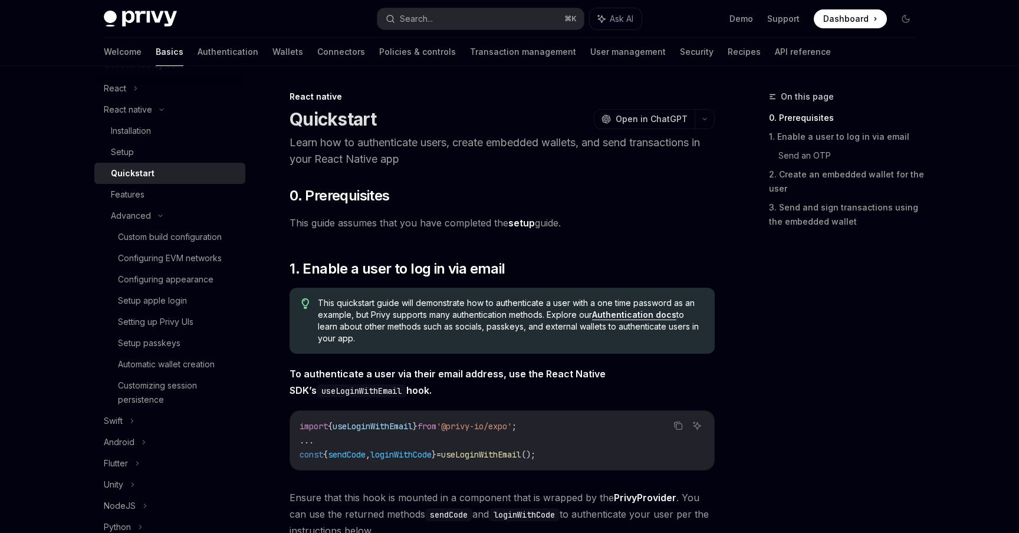
click at [139, 177] on div "Quickstart" at bounding box center [133, 173] width 44 height 14
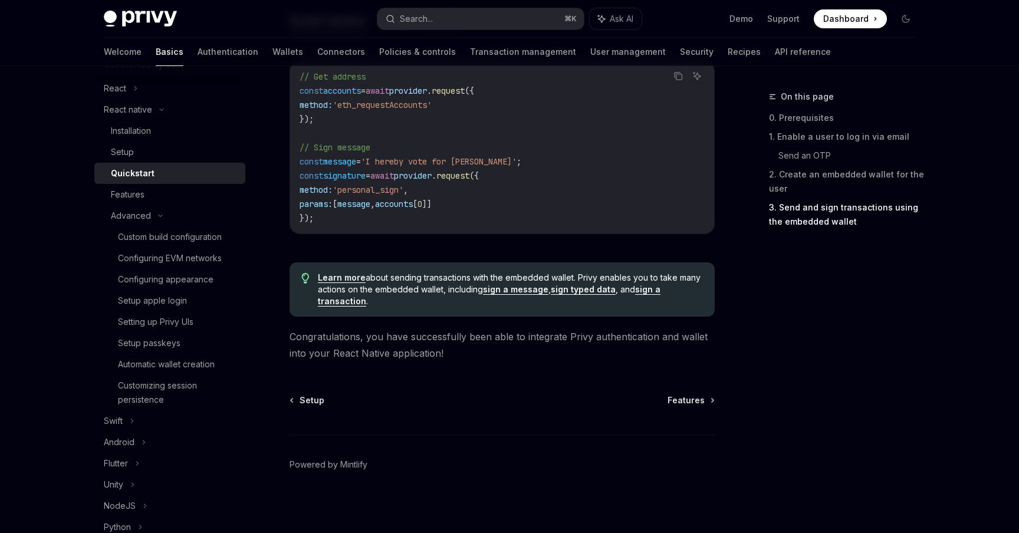
scroll to position [1771, 0]
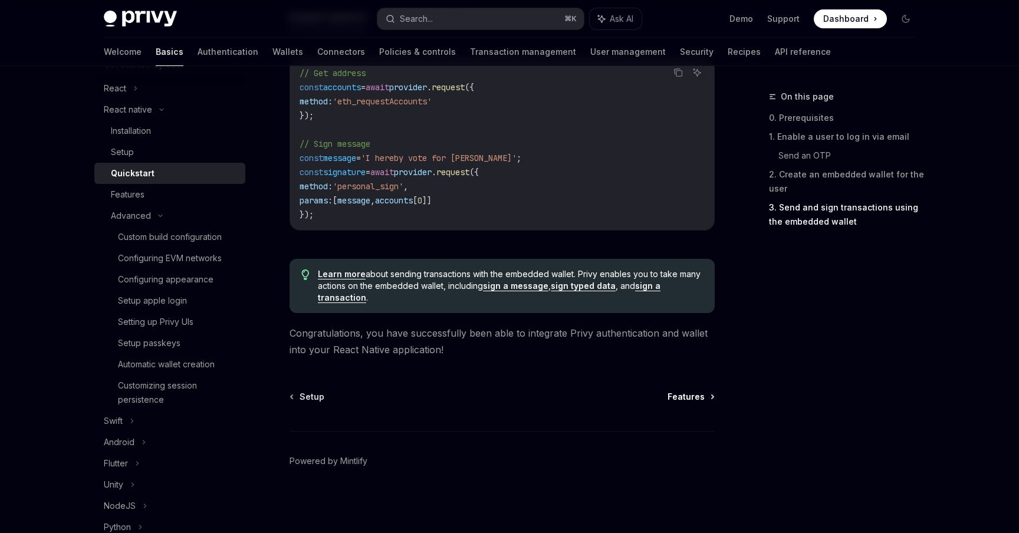
click at [691, 399] on span "Features" at bounding box center [686, 397] width 37 height 12
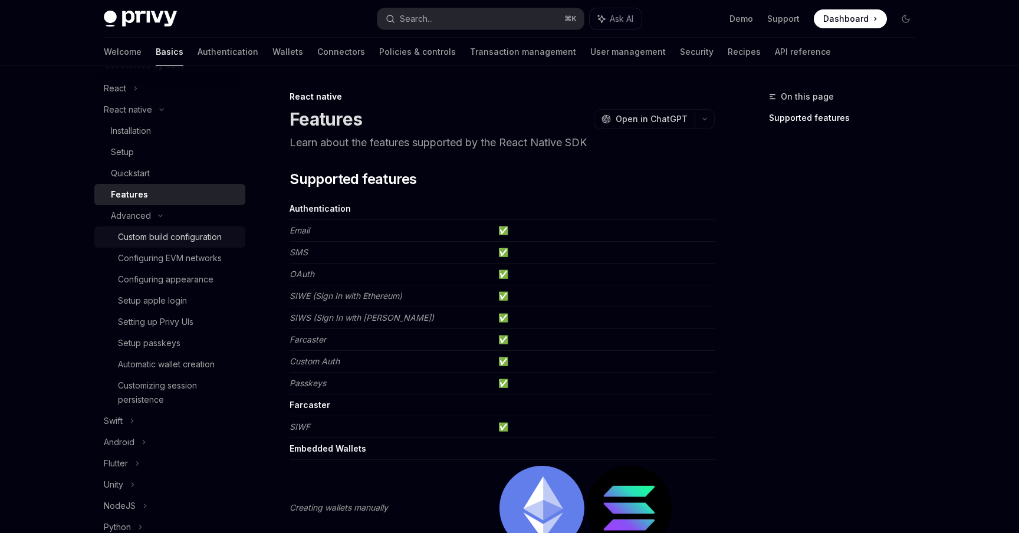
click at [162, 234] on div "Custom build configuration" at bounding box center [170, 237] width 104 height 14
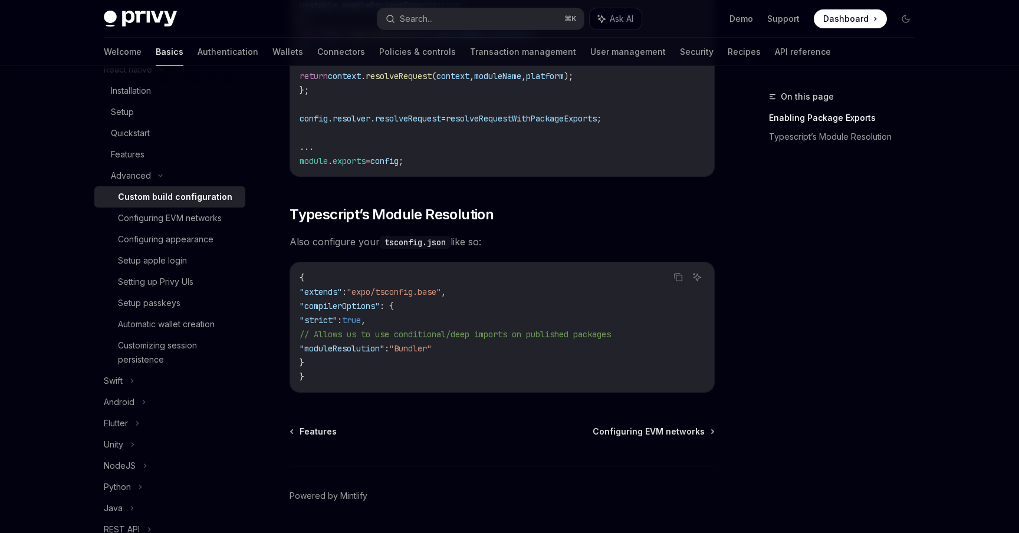
scroll to position [1048, 0]
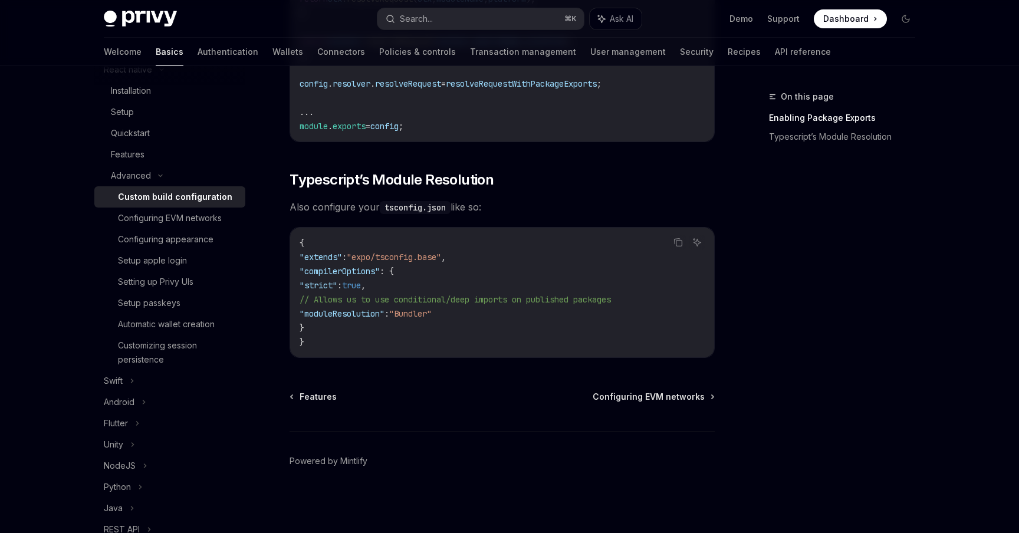
click at [170, 206] on link "Custom build configuration" at bounding box center [169, 196] width 151 height 21
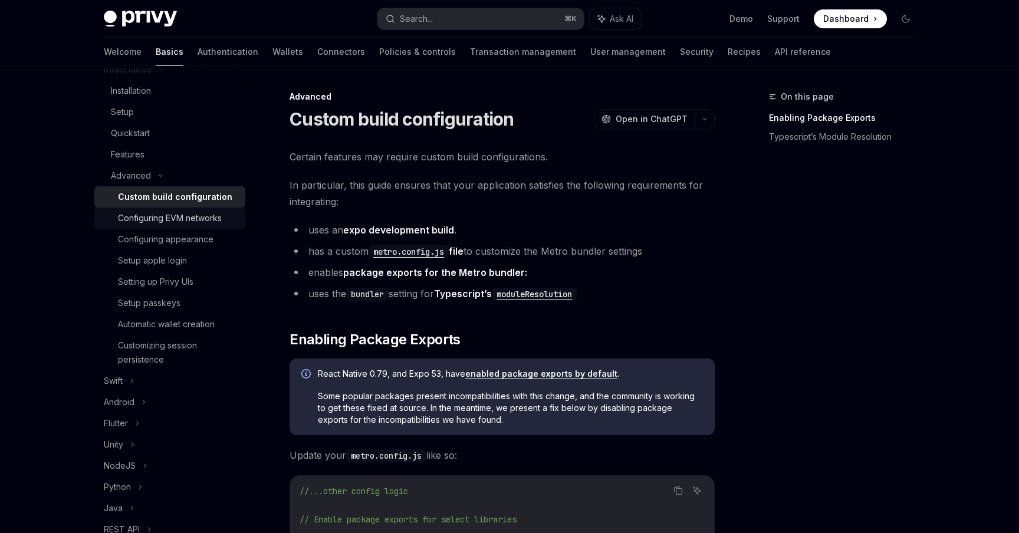
click at [165, 225] on link "Configuring EVM networks" at bounding box center [169, 218] width 151 height 21
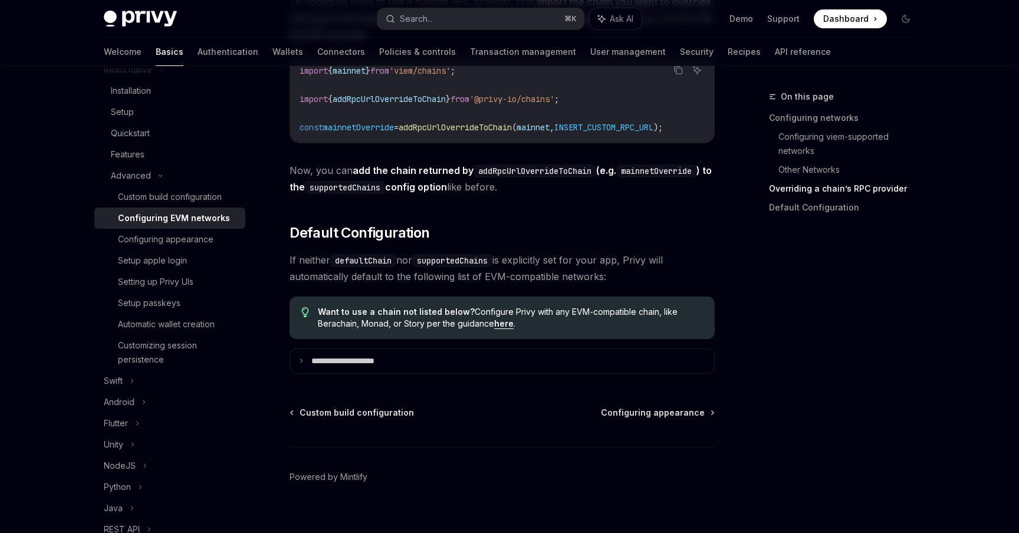
scroll to position [1590, 0]
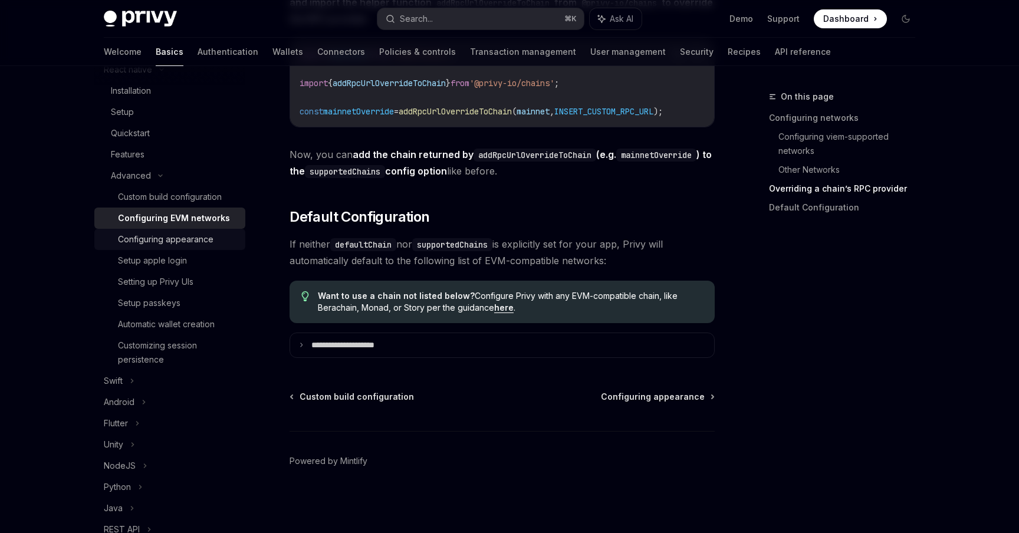
click at [170, 240] on div "Configuring appearance" at bounding box center [166, 239] width 96 height 14
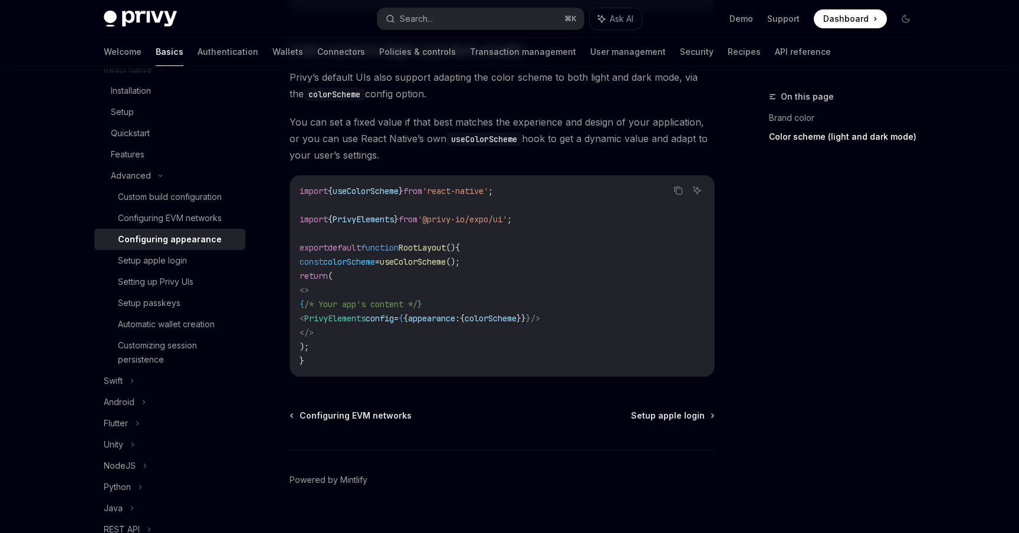
scroll to position [494, 0]
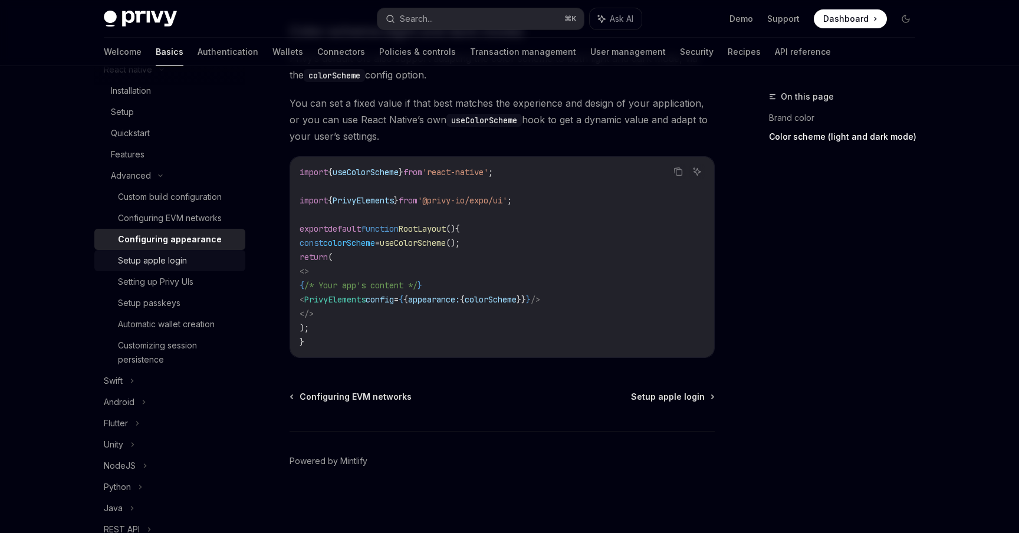
click at [180, 253] on link "Setup apple login" at bounding box center [169, 260] width 151 height 21
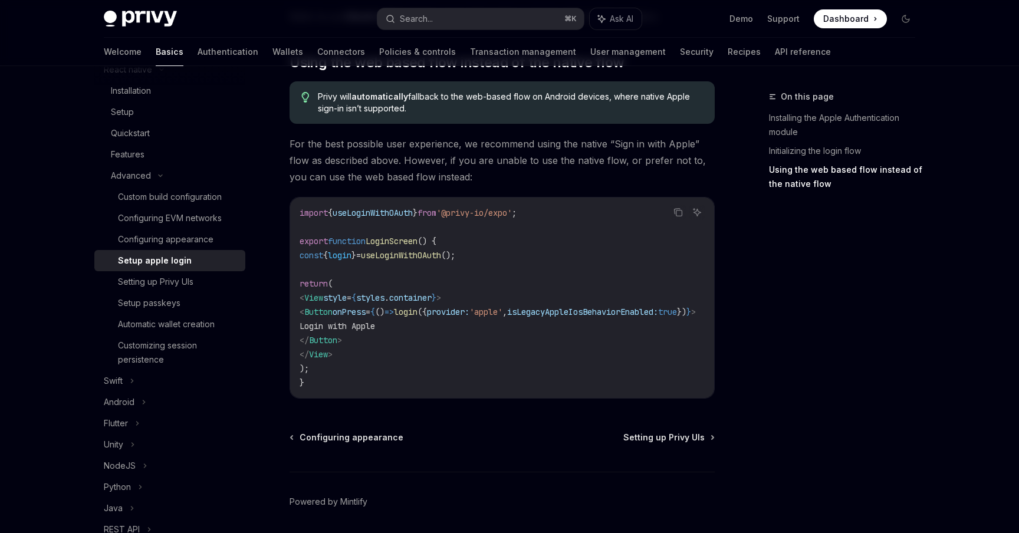
scroll to position [945, 0]
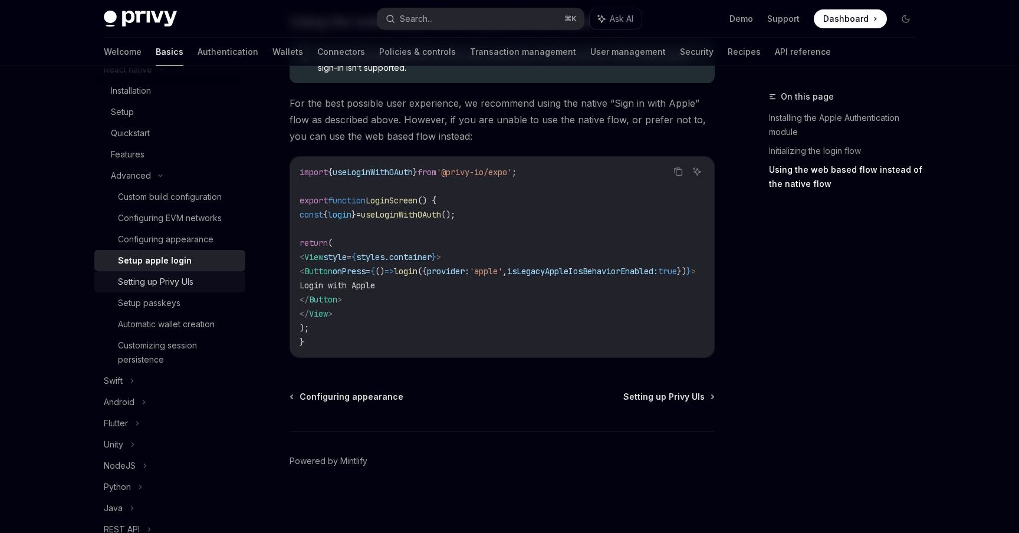
click at [167, 281] on div "Setting up Privy UIs" at bounding box center [155, 282] width 75 height 14
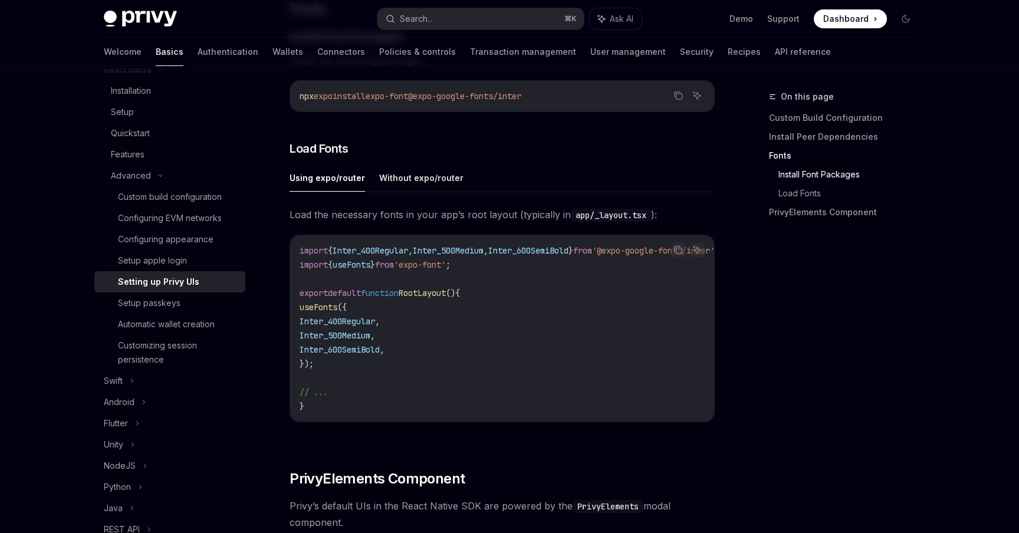
scroll to position [469, 0]
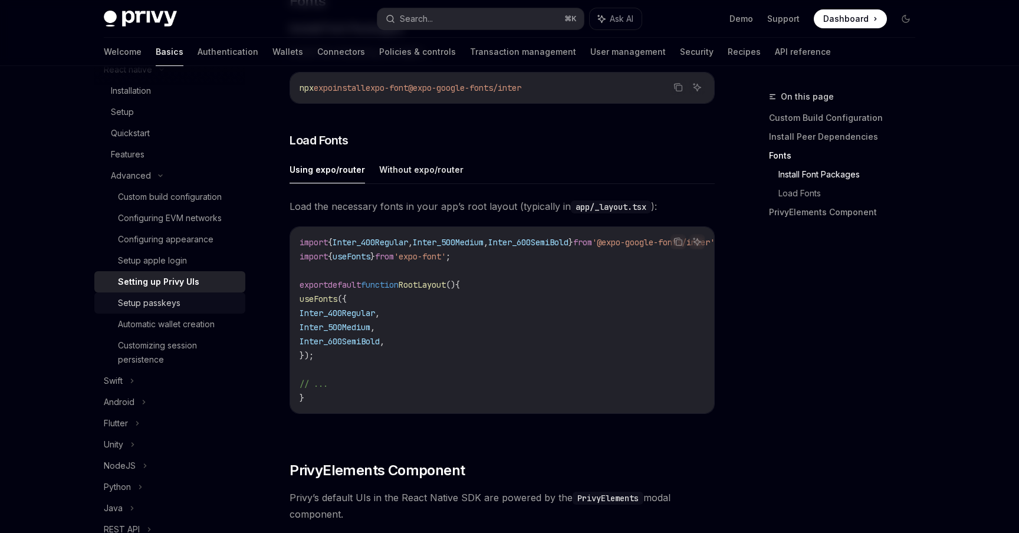
click at [147, 308] on div "Setup passkeys" at bounding box center [149, 303] width 63 height 14
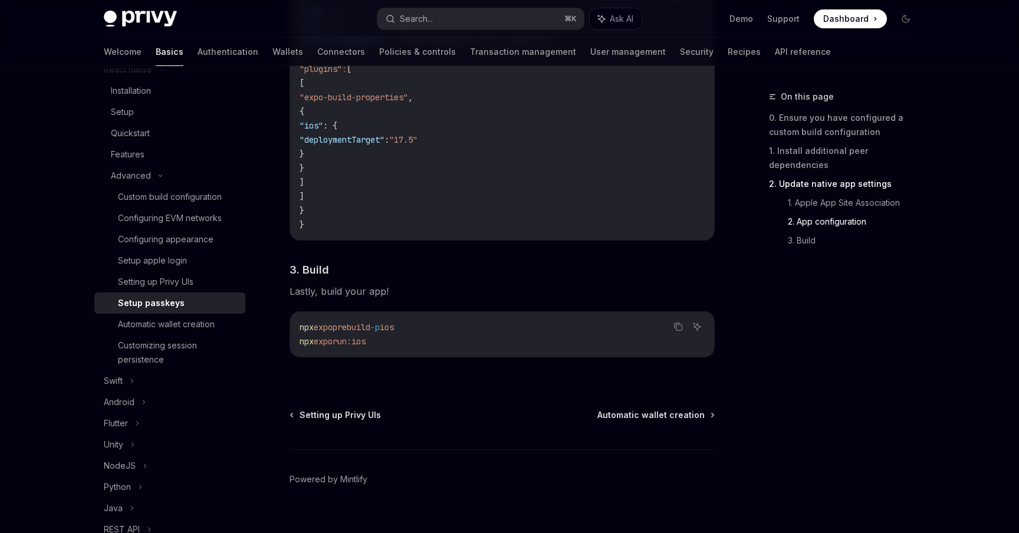
scroll to position [938, 0]
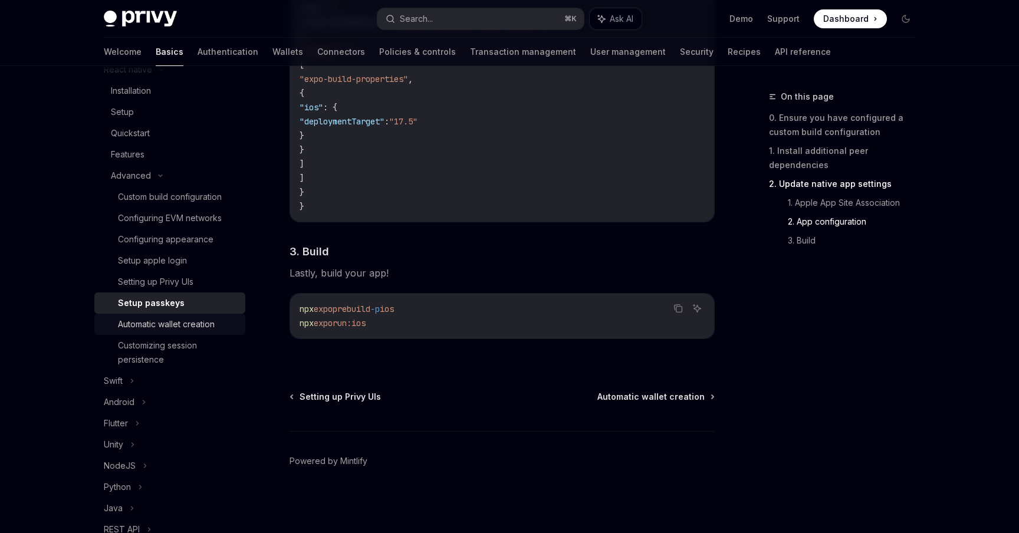
click at [179, 325] on div "Automatic wallet creation" at bounding box center [166, 324] width 97 height 14
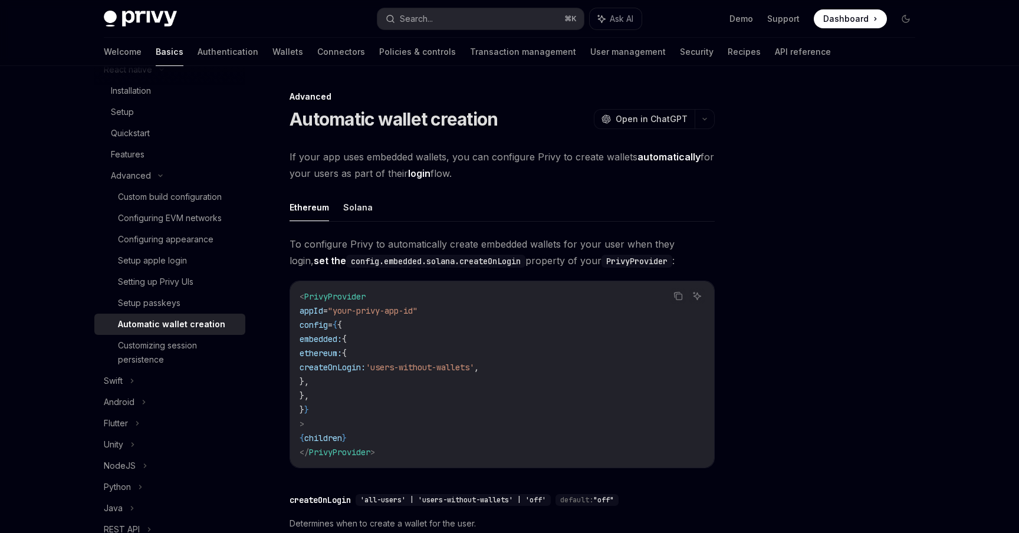
click at [179, 325] on div "Automatic wallet creation" at bounding box center [171, 324] width 107 height 14
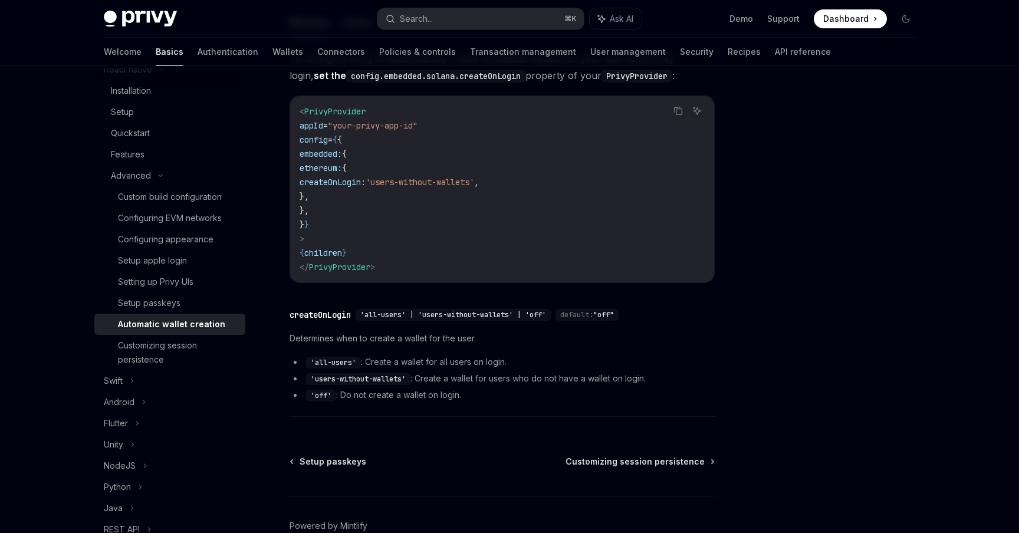
scroll to position [173, 0]
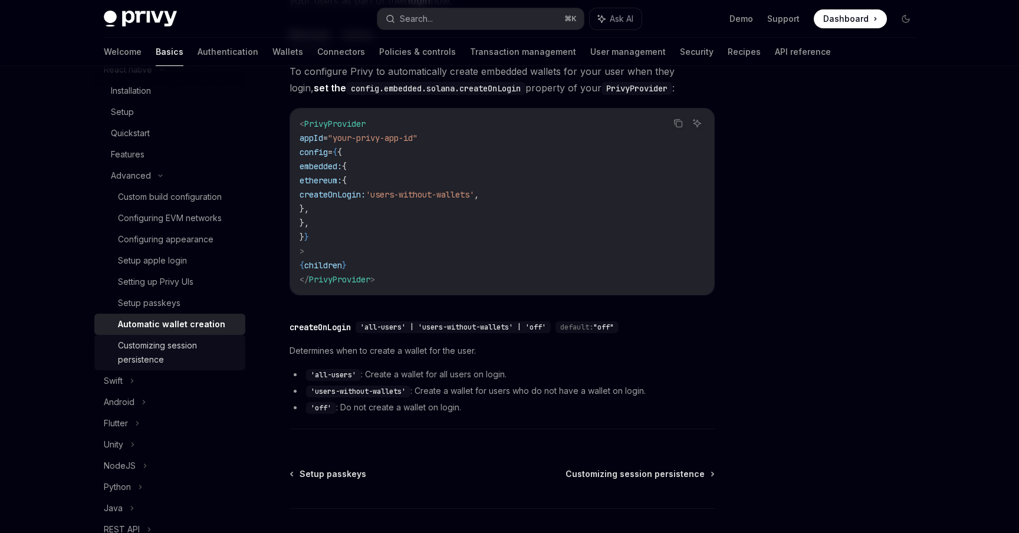
click at [148, 361] on div "Customizing session persistence" at bounding box center [178, 352] width 120 height 28
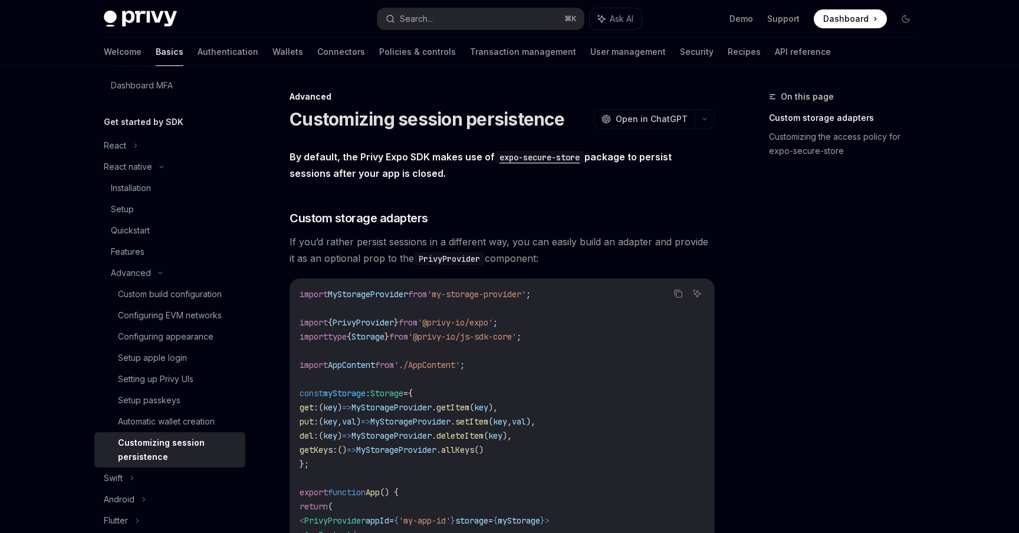
scroll to position [241, 0]
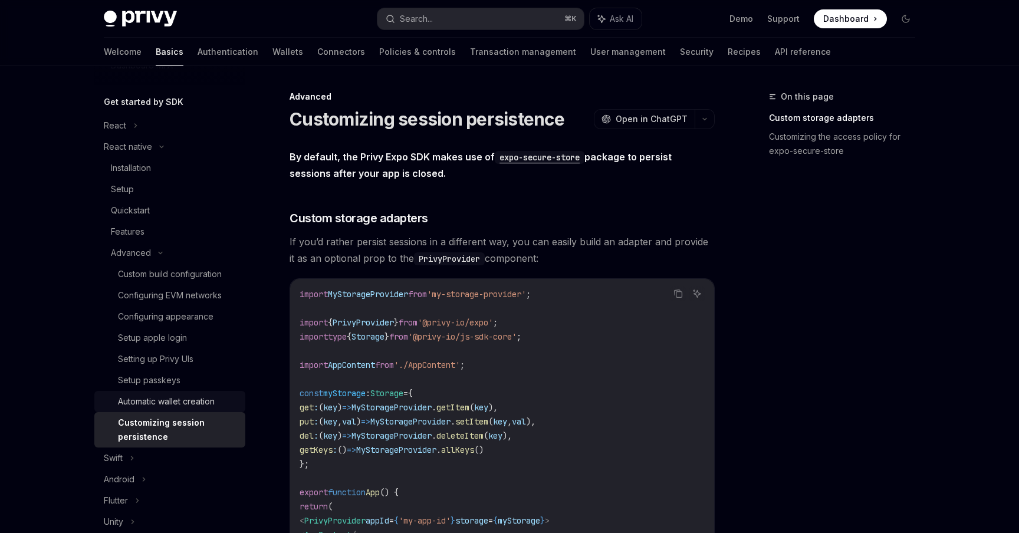
click at [154, 402] on div "Automatic wallet creation" at bounding box center [166, 402] width 97 height 14
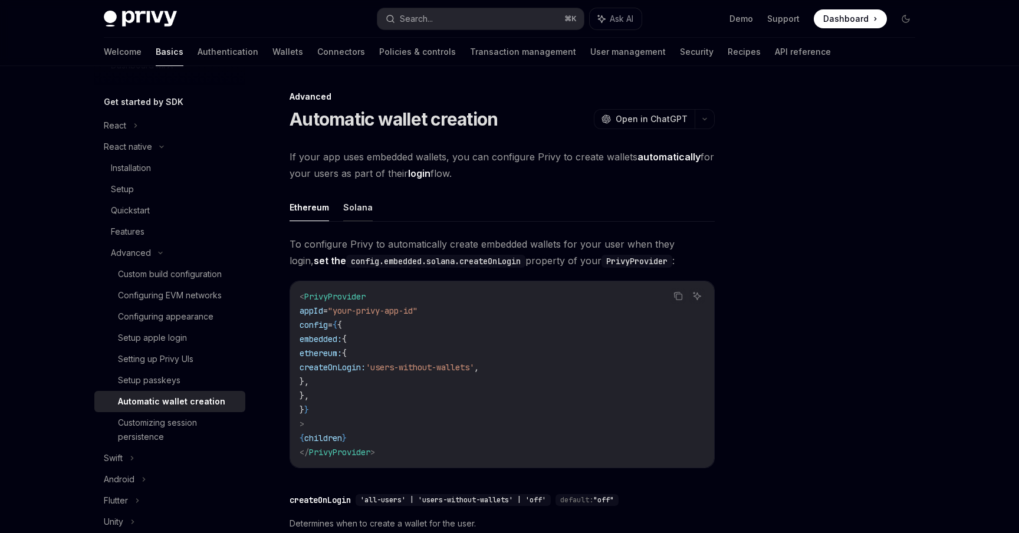
click at [355, 203] on button "Solana" at bounding box center [357, 207] width 29 height 28
click at [305, 211] on button "Ethereum" at bounding box center [310, 207] width 40 height 28
type textarea "*"
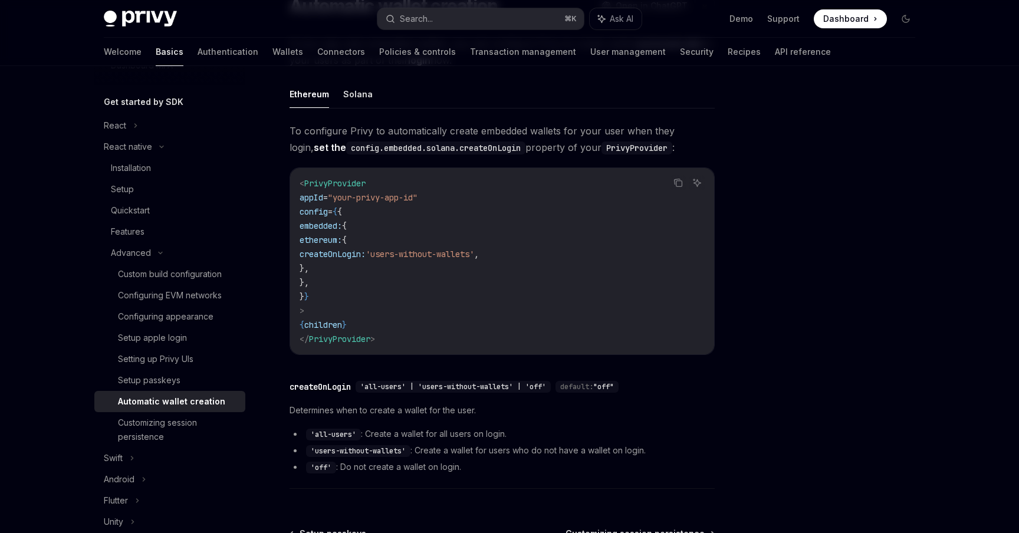
scroll to position [116, 0]
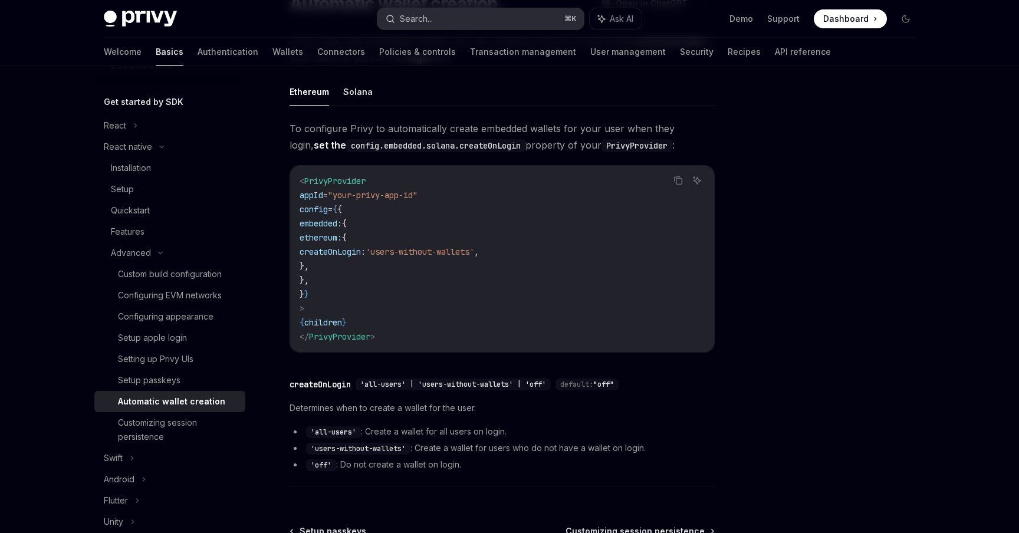
click at [458, 20] on button "Search... ⌘ K" at bounding box center [480, 18] width 206 height 21
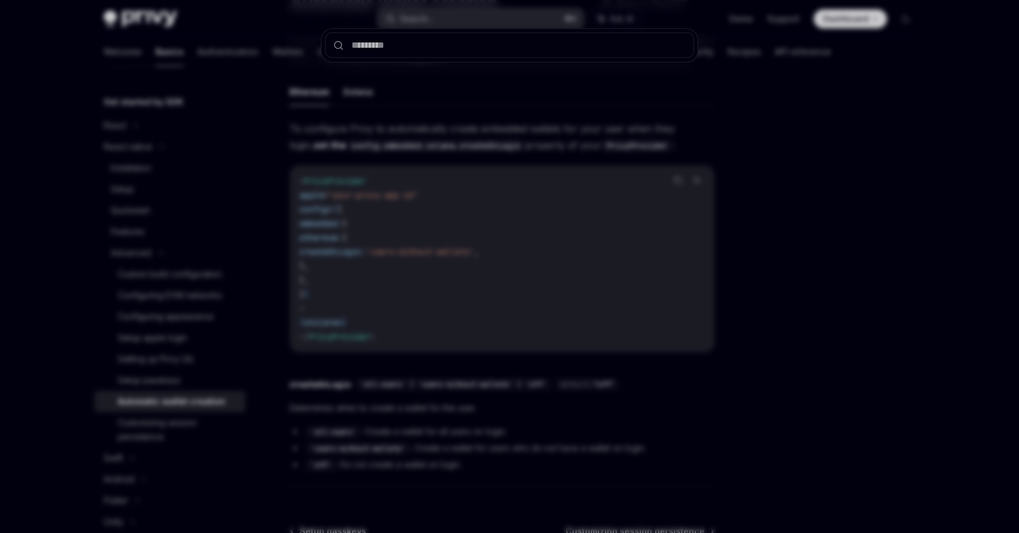
type input "**********"
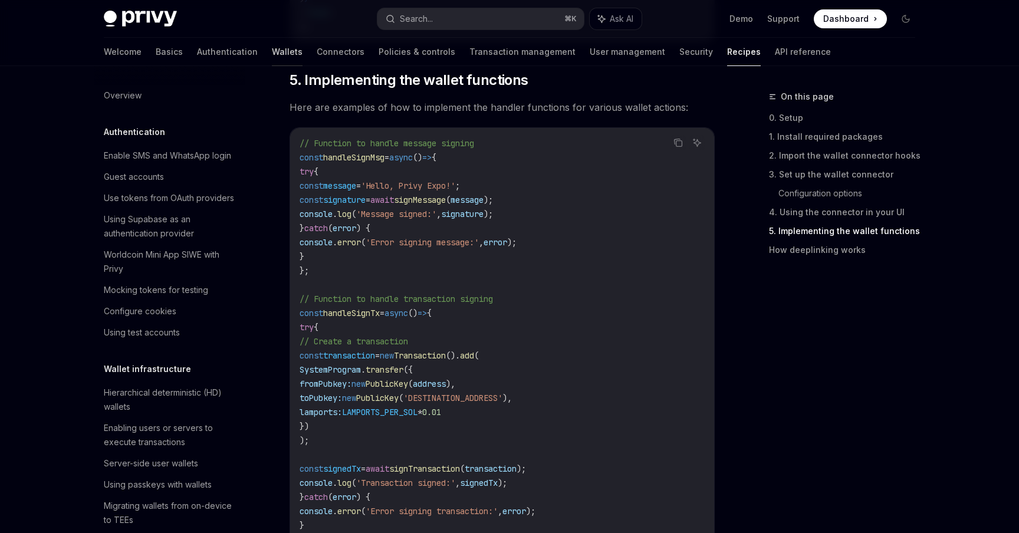
click at [272, 61] on link "Wallets" at bounding box center [287, 52] width 31 height 28
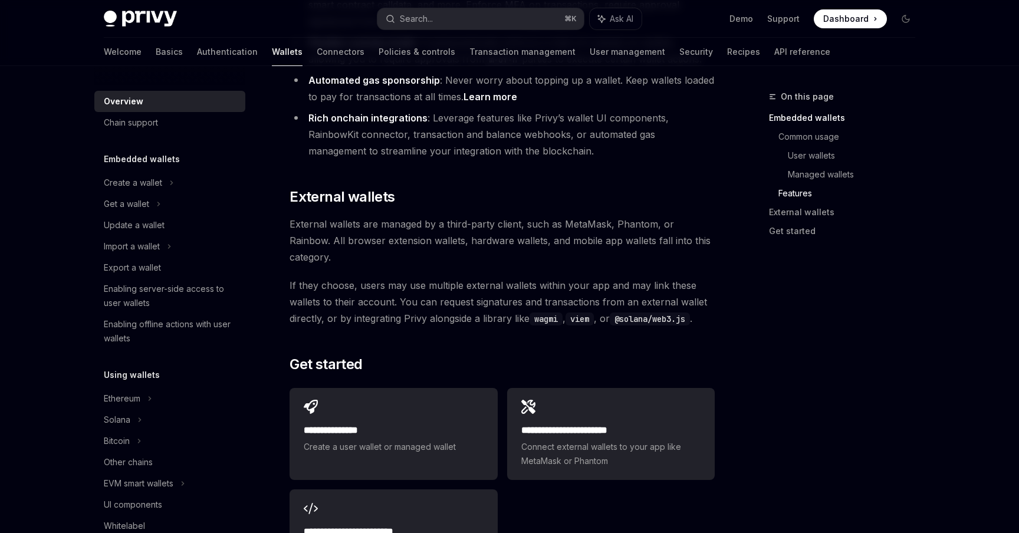
scroll to position [1655, 0]
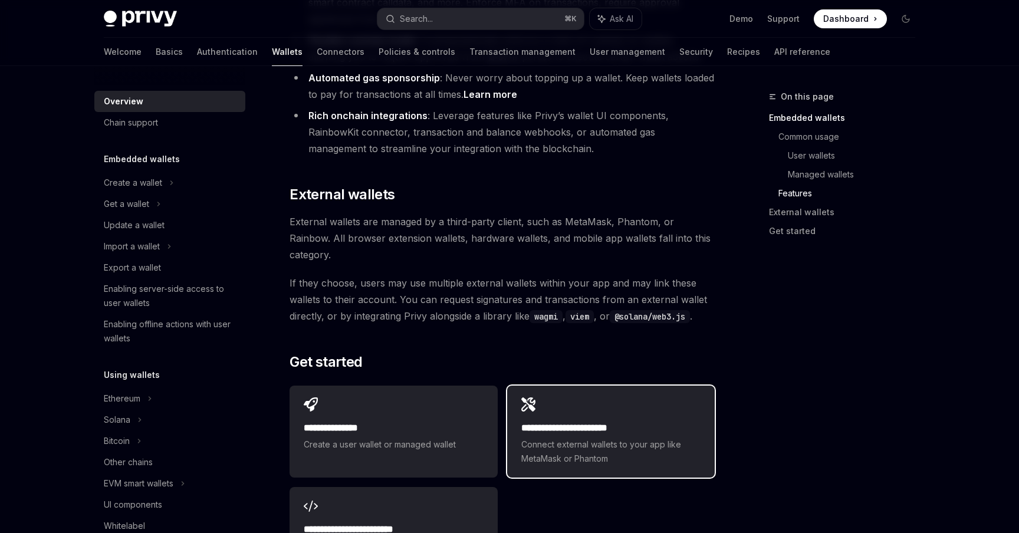
click at [552, 438] on span "Connect external wallets to your app like MetaMask or Phantom" at bounding box center [610, 452] width 179 height 28
type textarea "*"
